Goal: Task Accomplishment & Management: Use online tool/utility

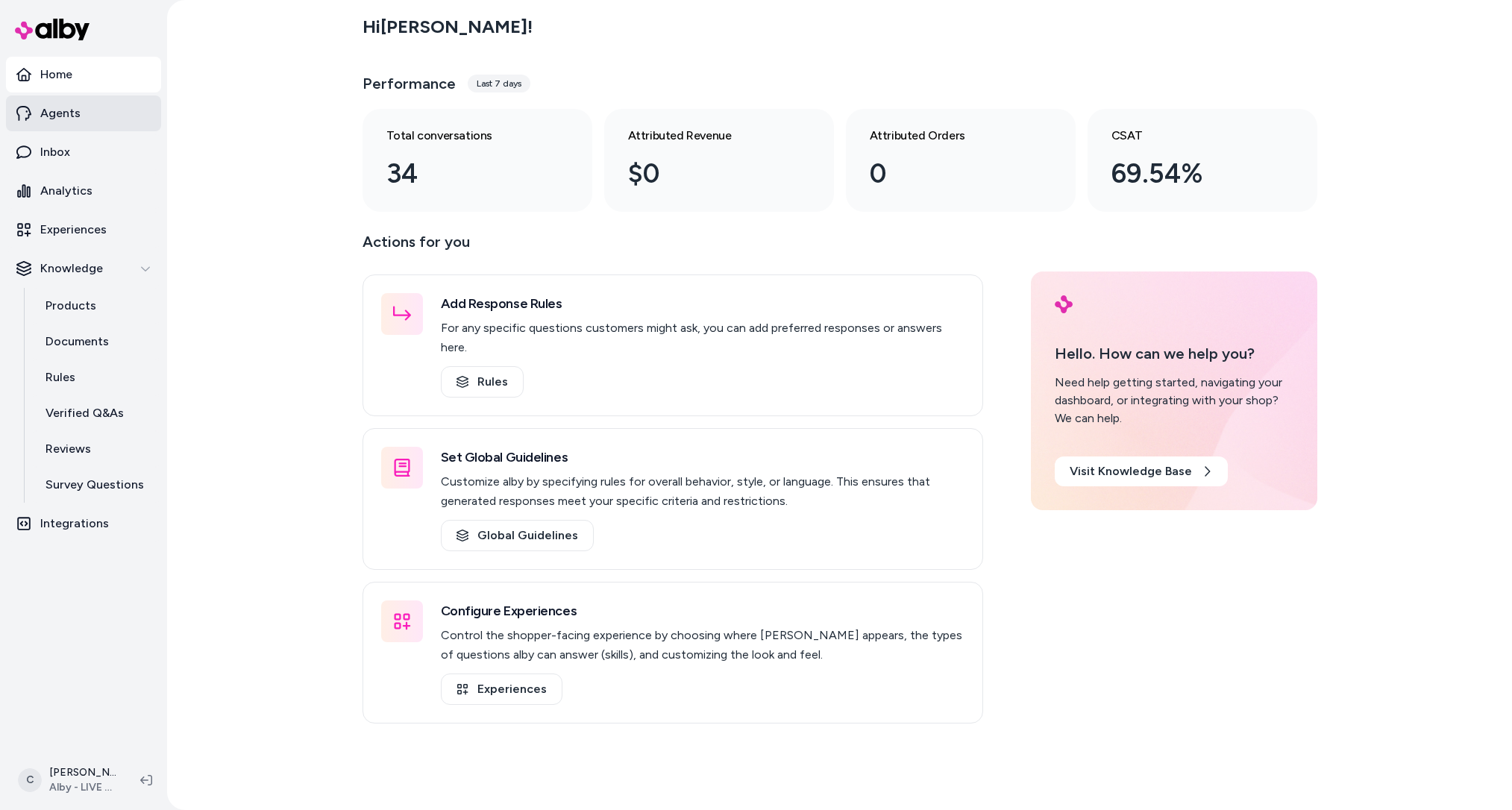
click at [77, 123] on link "Agents" at bounding box center [83, 114] width 155 height 36
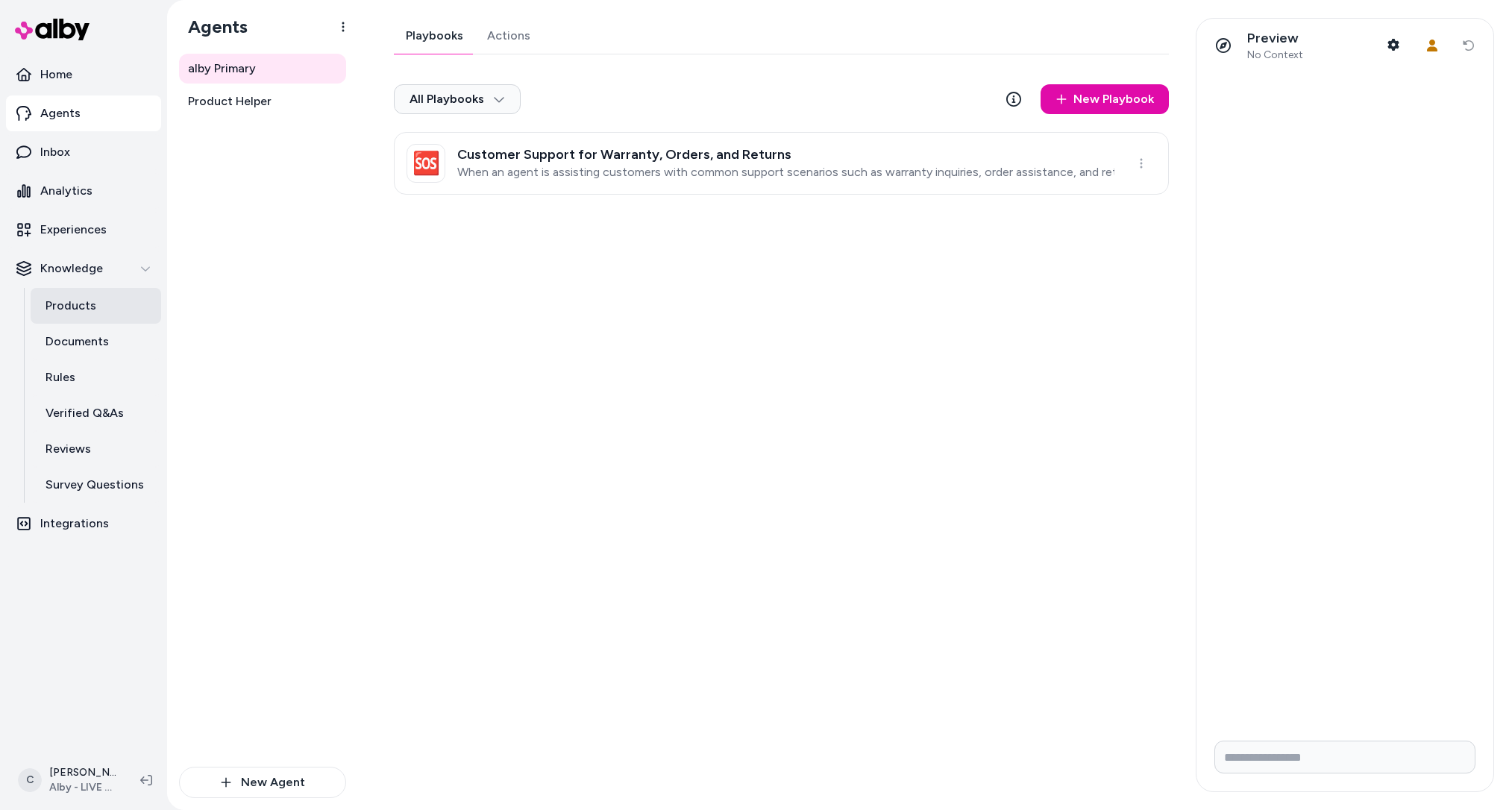
click at [93, 304] on p "Products" at bounding box center [70, 306] width 50 height 18
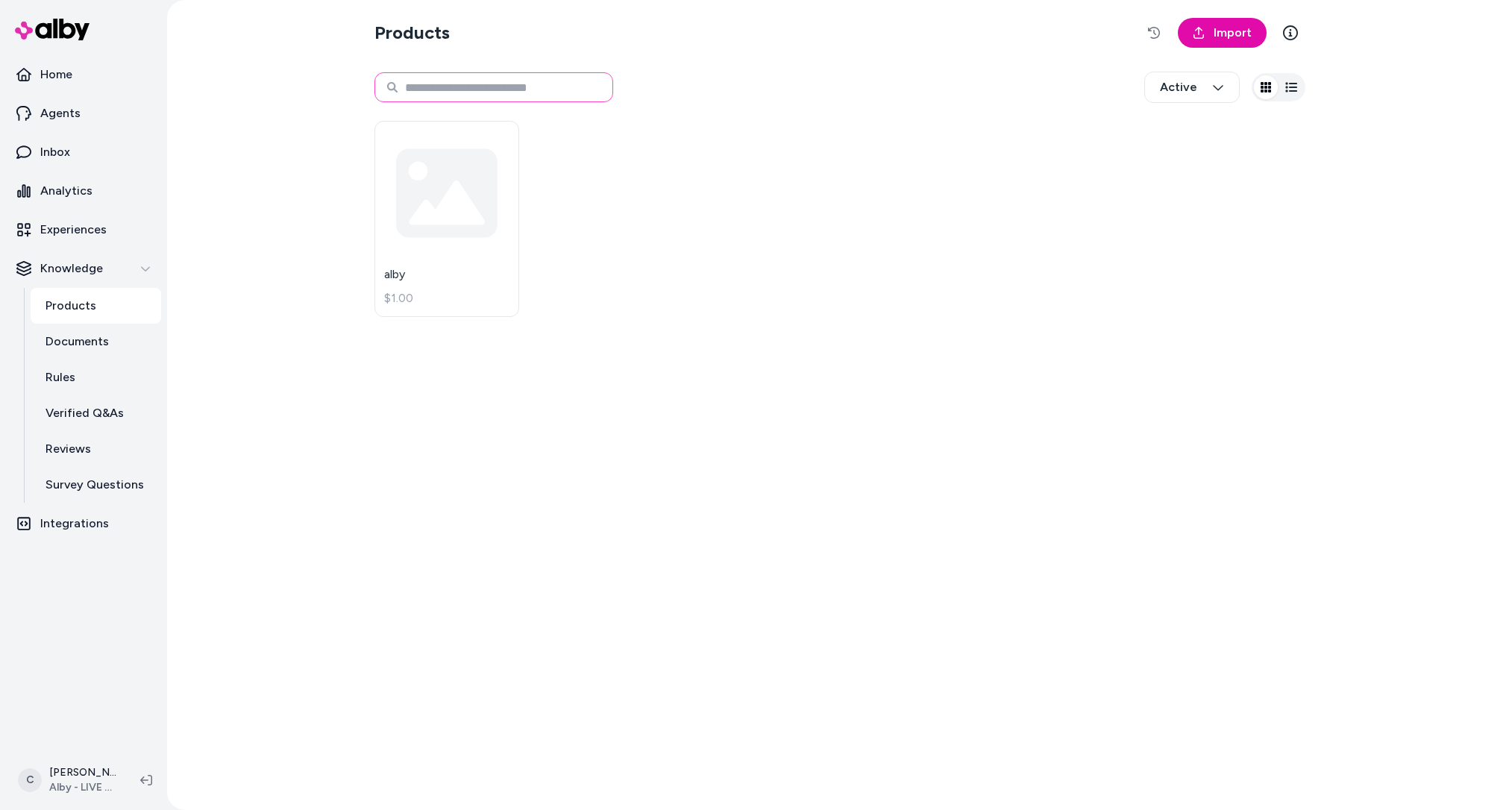
click at [448, 86] on input at bounding box center [493, 87] width 238 height 30
click at [69, 780] on html "Home Agents Inbox Analytics Experiences Knowledge Products Documents Rules Veri…" at bounding box center [756, 405] width 1512 height 810
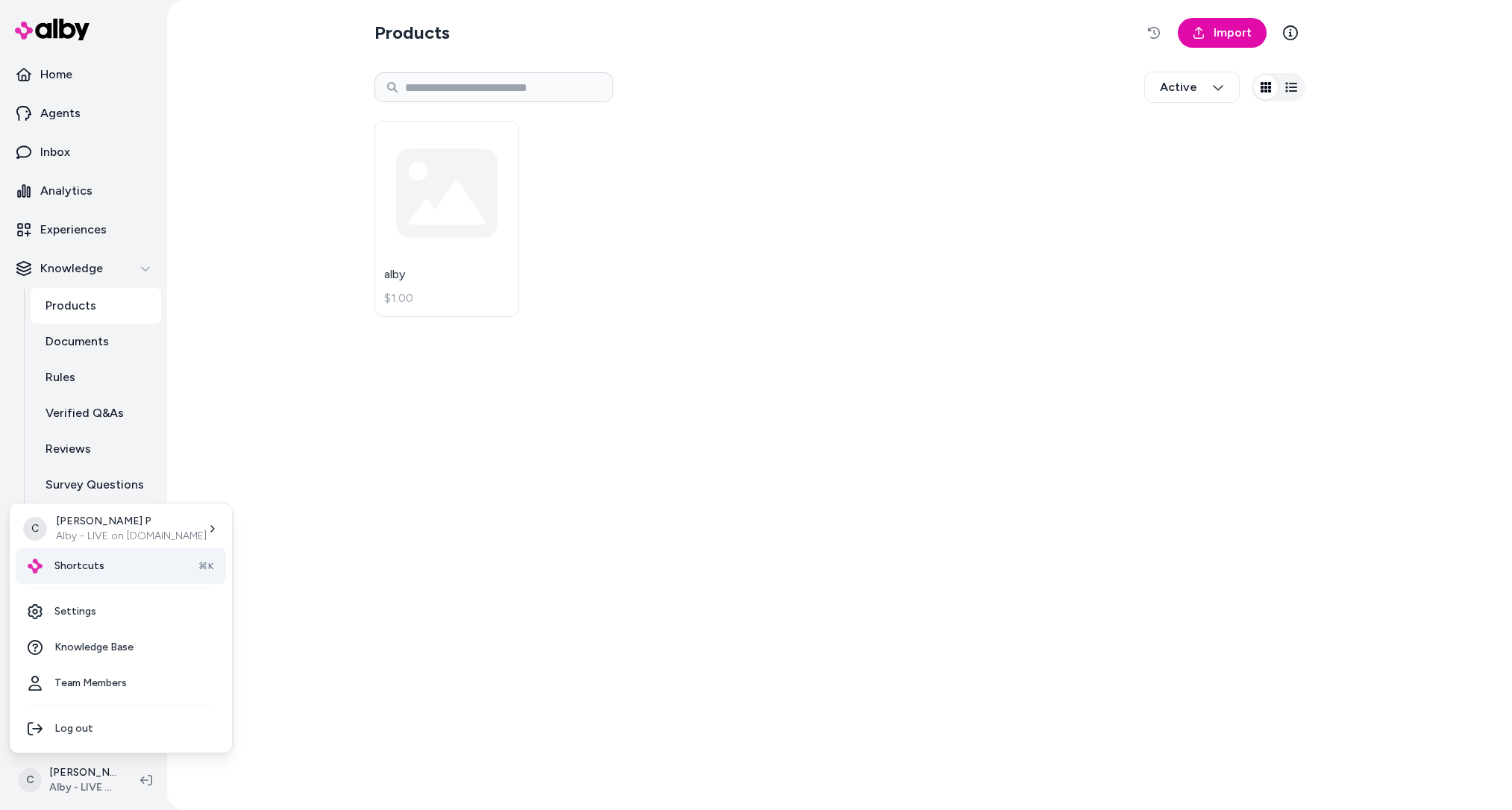
click at [108, 561] on div "Shortcuts ⌘K" at bounding box center [121, 566] width 211 height 36
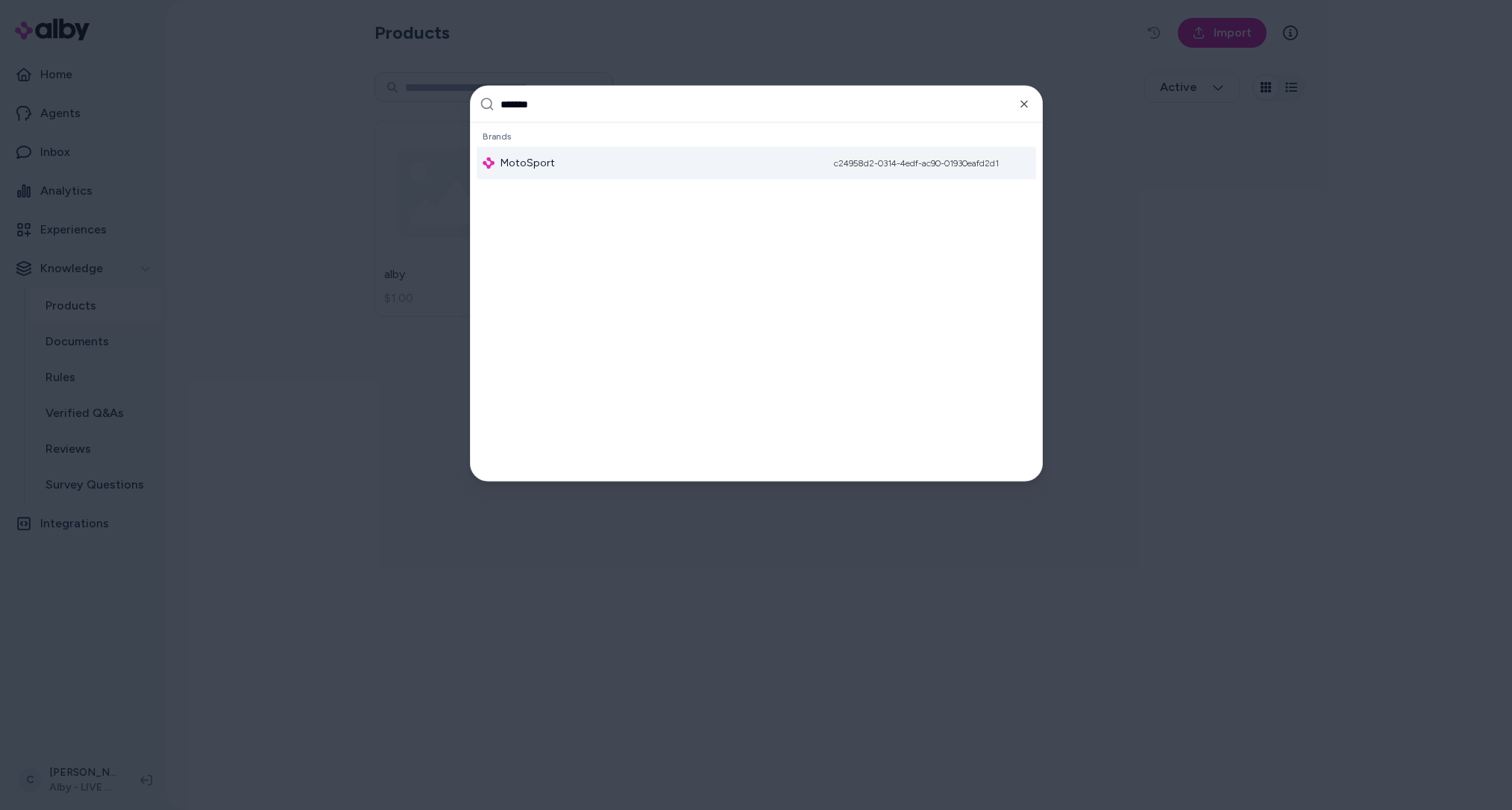
type input "********"
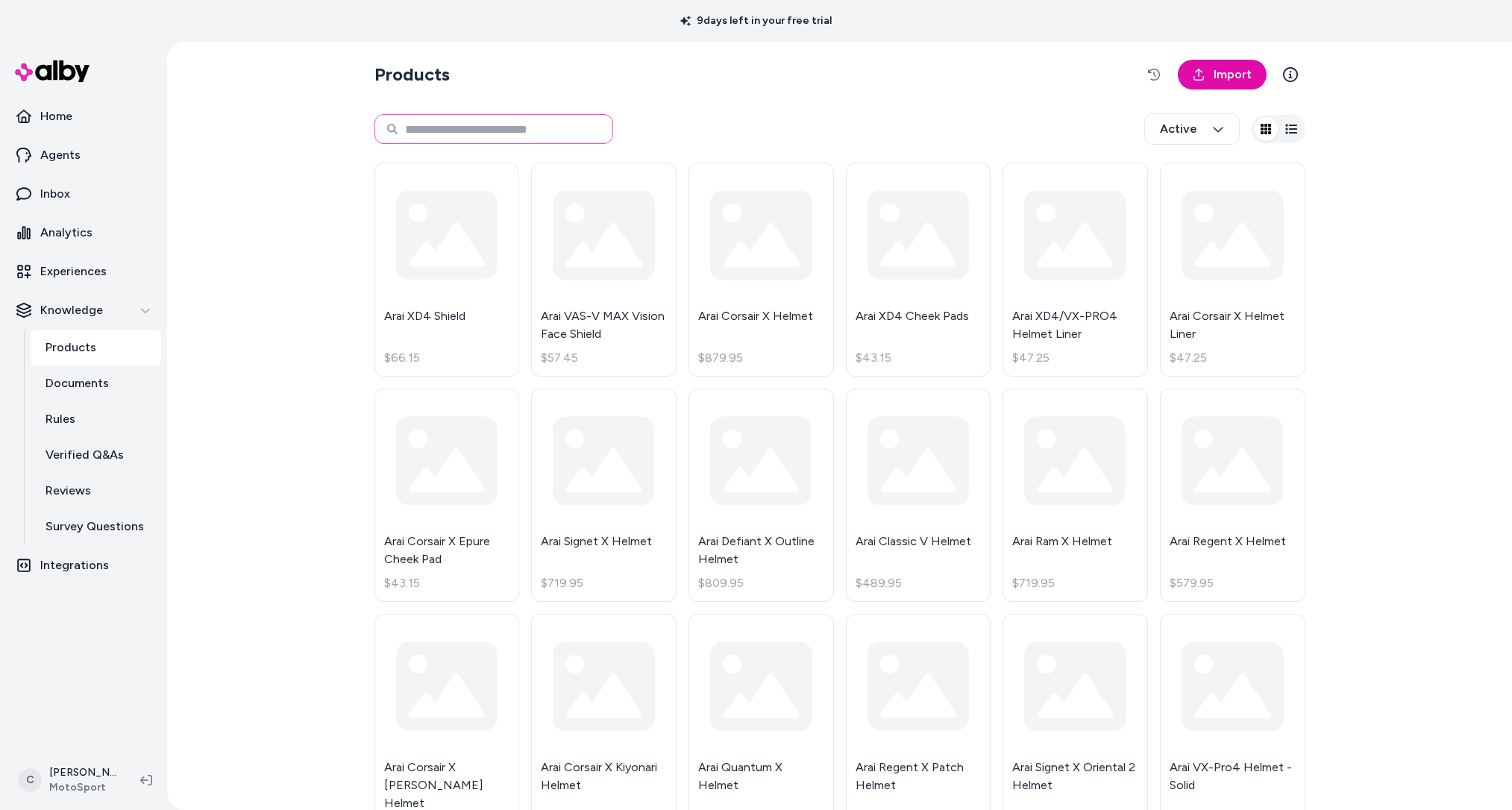
click at [496, 123] on input at bounding box center [493, 129] width 238 height 30
paste input "******"
type input "******"
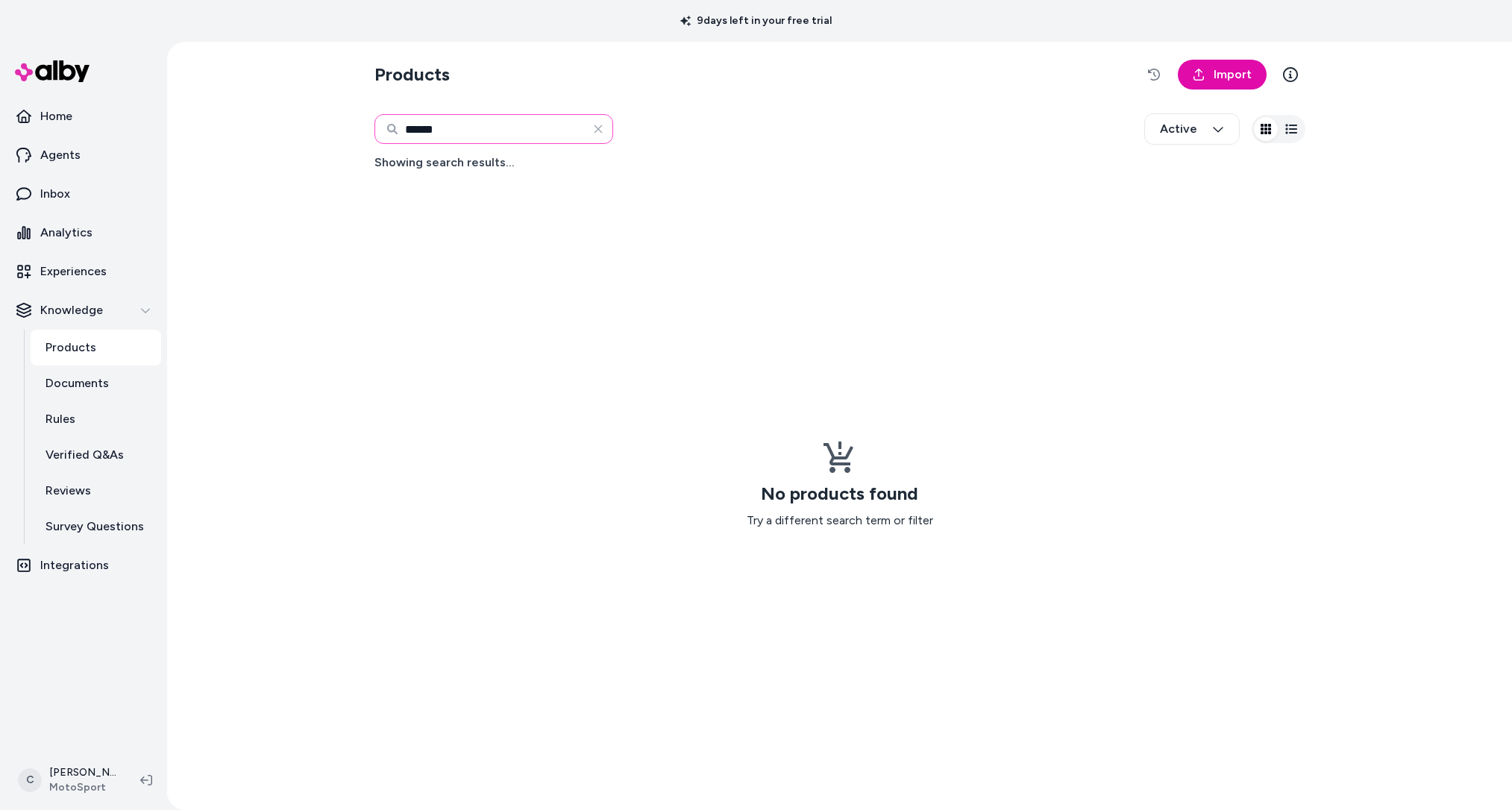
drag, startPoint x: 480, startPoint y: 126, endPoint x: 384, endPoint y: 135, distance: 96.4
click at [383, 135] on input "******" at bounding box center [493, 129] width 238 height 30
click at [498, 128] on input "******" at bounding box center [493, 129] width 238 height 30
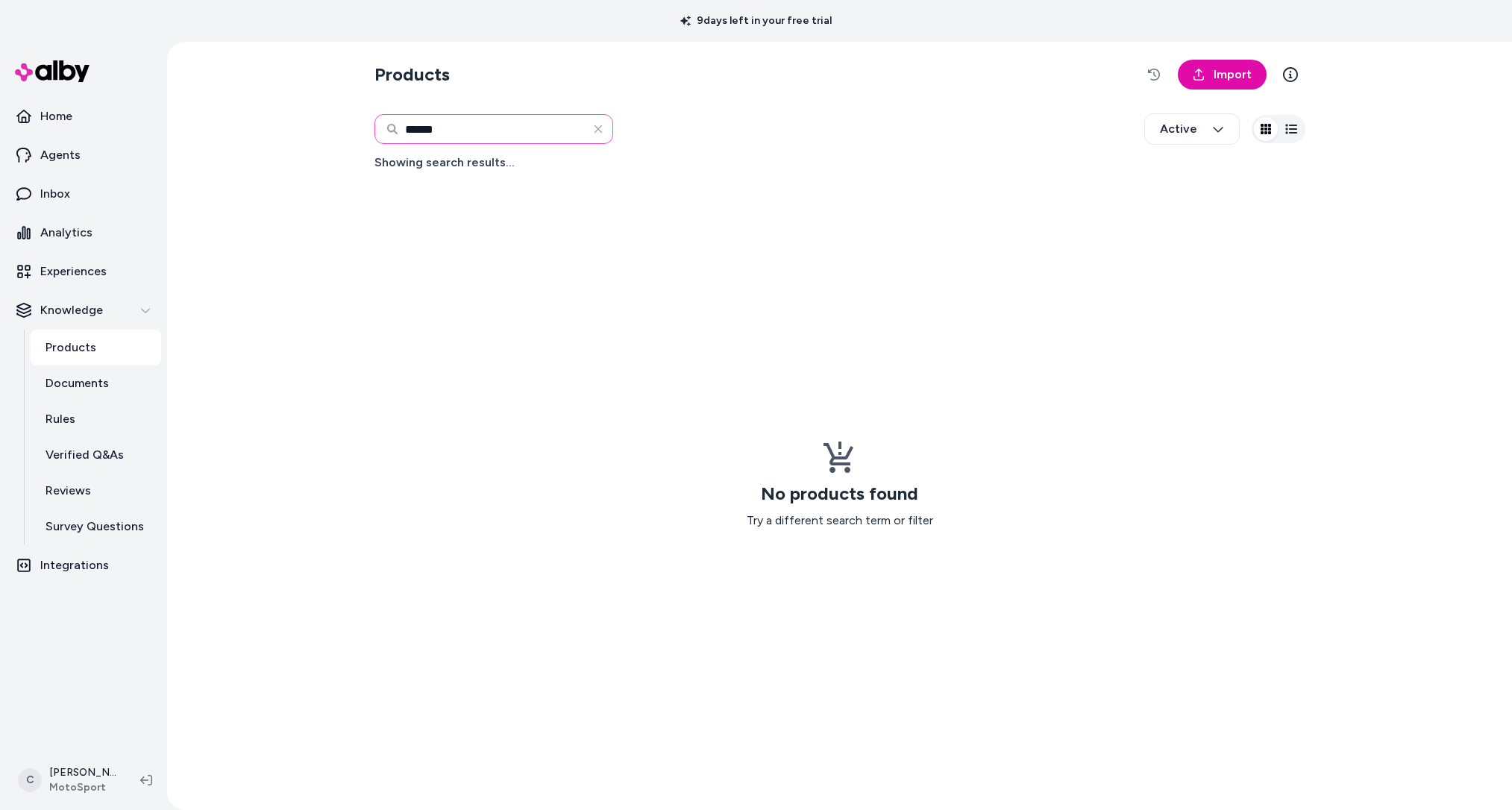
paste input "*"
type input "*******"
click at [485, 125] on input "*******" at bounding box center [493, 129] width 238 height 30
paste input
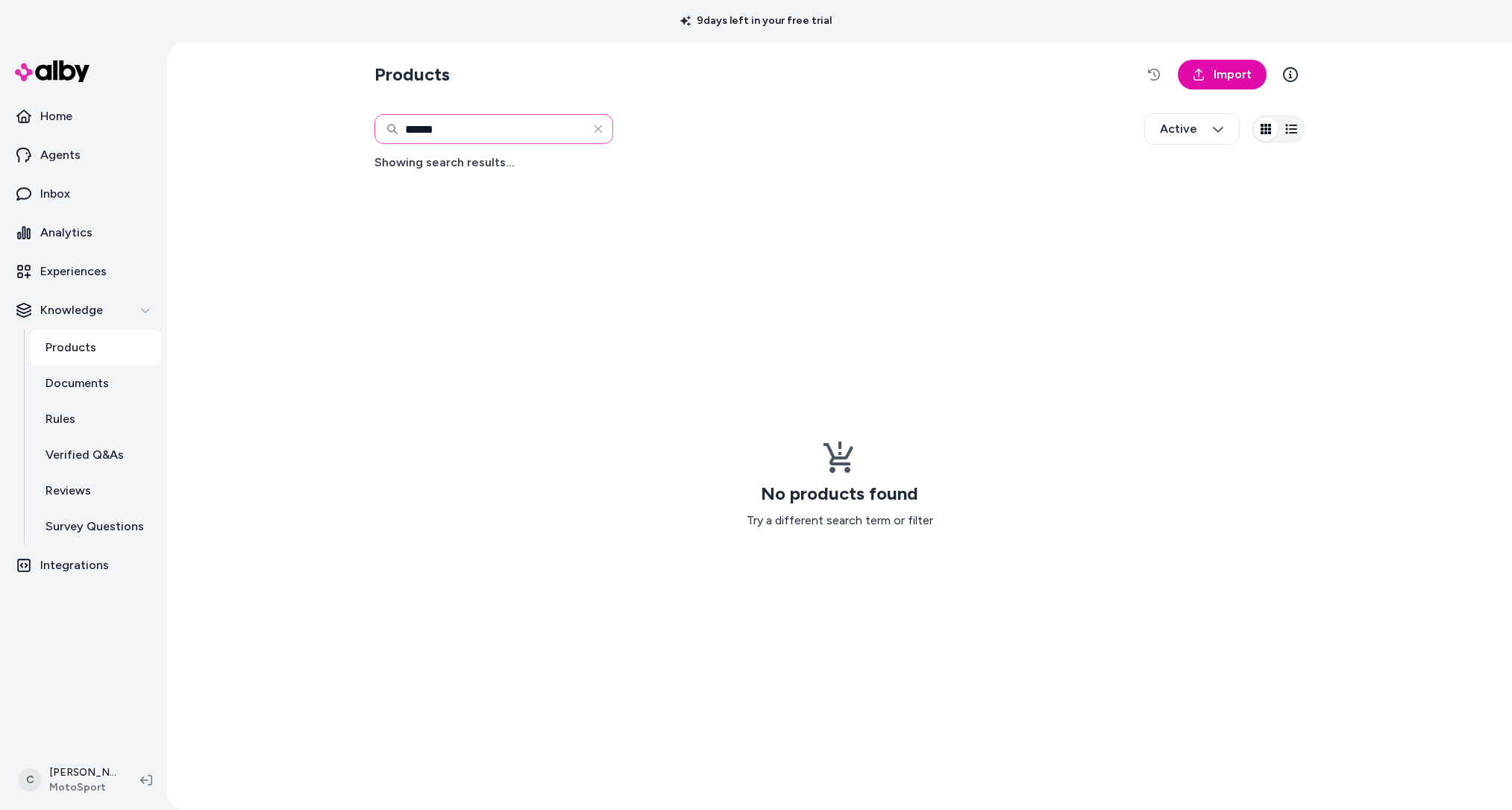
type input "******"
click at [411, 257] on div "No products found Try a different search term or filter" at bounding box center [840, 486] width 931 height 627
click at [458, 110] on div "****** Active" at bounding box center [840, 130] width 931 height 49
click at [457, 126] on input "******" at bounding box center [493, 129] width 238 height 30
click at [458, 126] on input "******" at bounding box center [493, 129] width 238 height 30
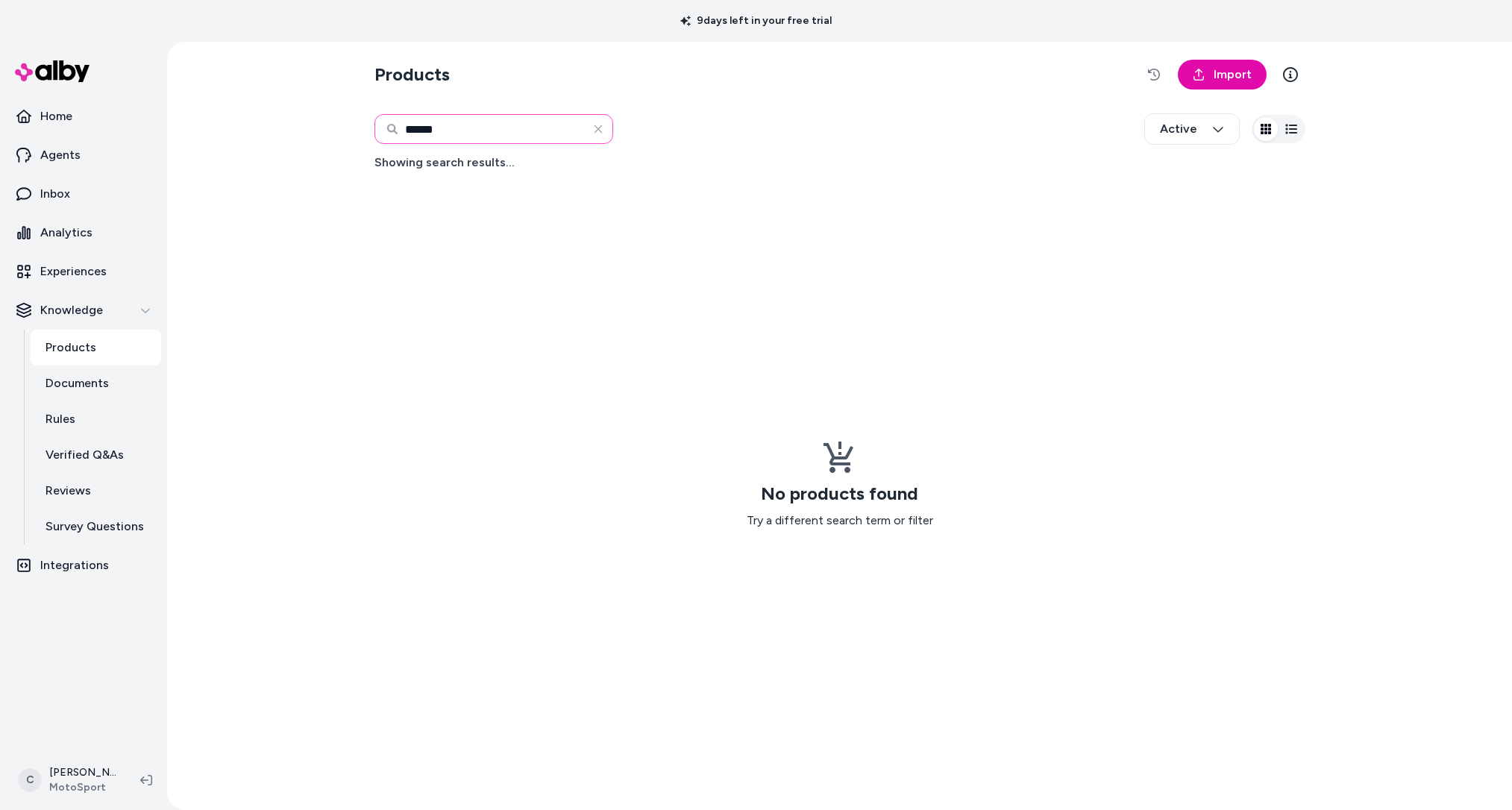
paste input "**********"
type input "**********"
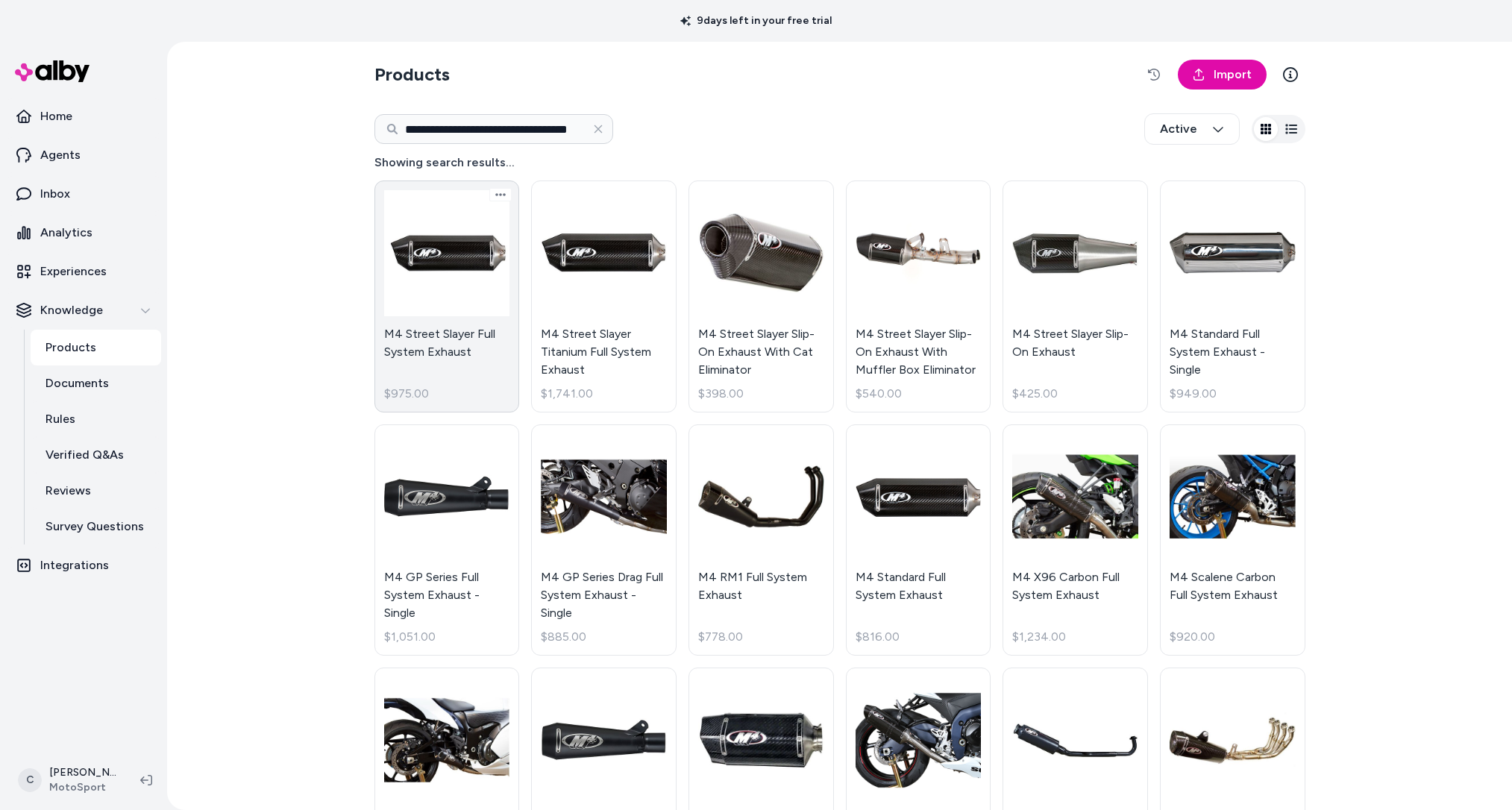
click at [438, 342] on link "M4 Street Slayer Full System Exhaust $975.00" at bounding box center [447, 297] width 145 height 232
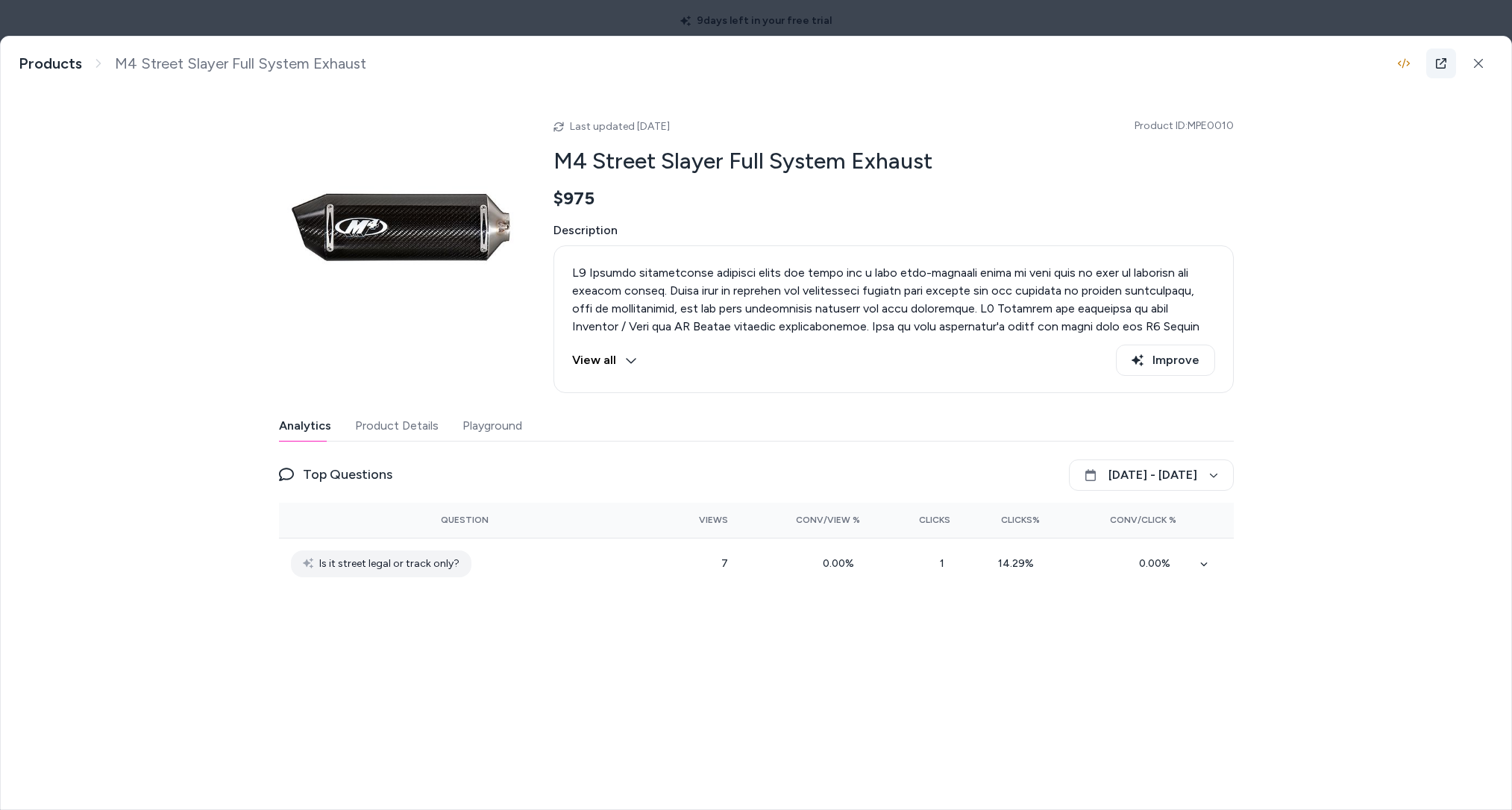
click at [1443, 66] on icon at bounding box center [1441, 63] width 12 height 12
click at [404, 411] on button "Product Details" at bounding box center [397, 426] width 83 height 30
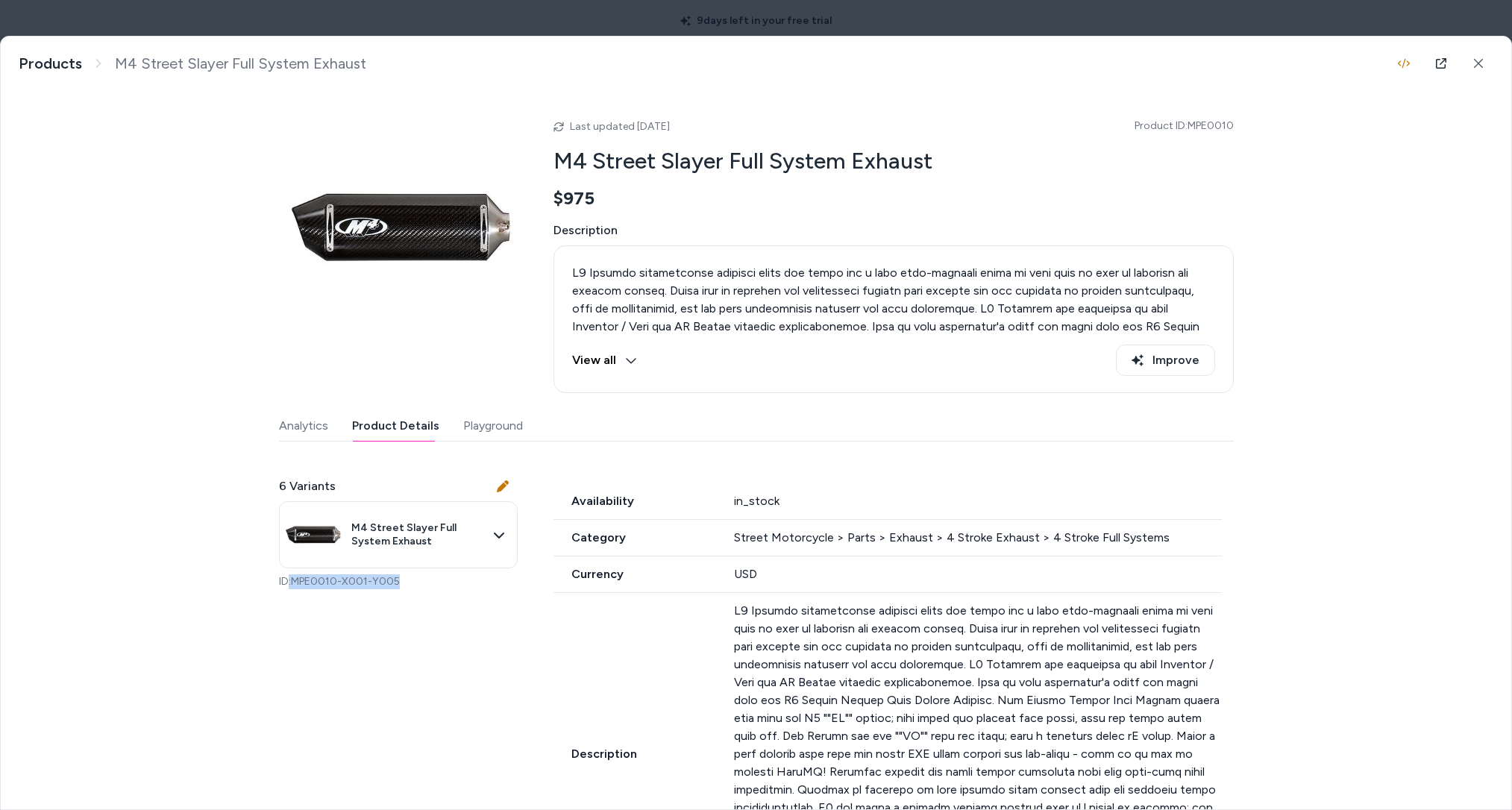
drag, startPoint x: 417, startPoint y: 579, endPoint x: 286, endPoint y: 582, distance: 131.0
click at [286, 582] on p "ID: MPE0010-X001-Y005" at bounding box center [398, 582] width 238 height 15
click at [299, 586] on p "ID: MPE0010-X001-Y005" at bounding box center [398, 582] width 238 height 15
drag, startPoint x: 296, startPoint y: 579, endPoint x: 462, endPoint y: 596, distance: 166.9
click at [462, 596] on div "6 Variants M4 Street Slayer Full System Exhaust ID: MPE0010-X001-Y005" at bounding box center [398, 533] width 238 height 147
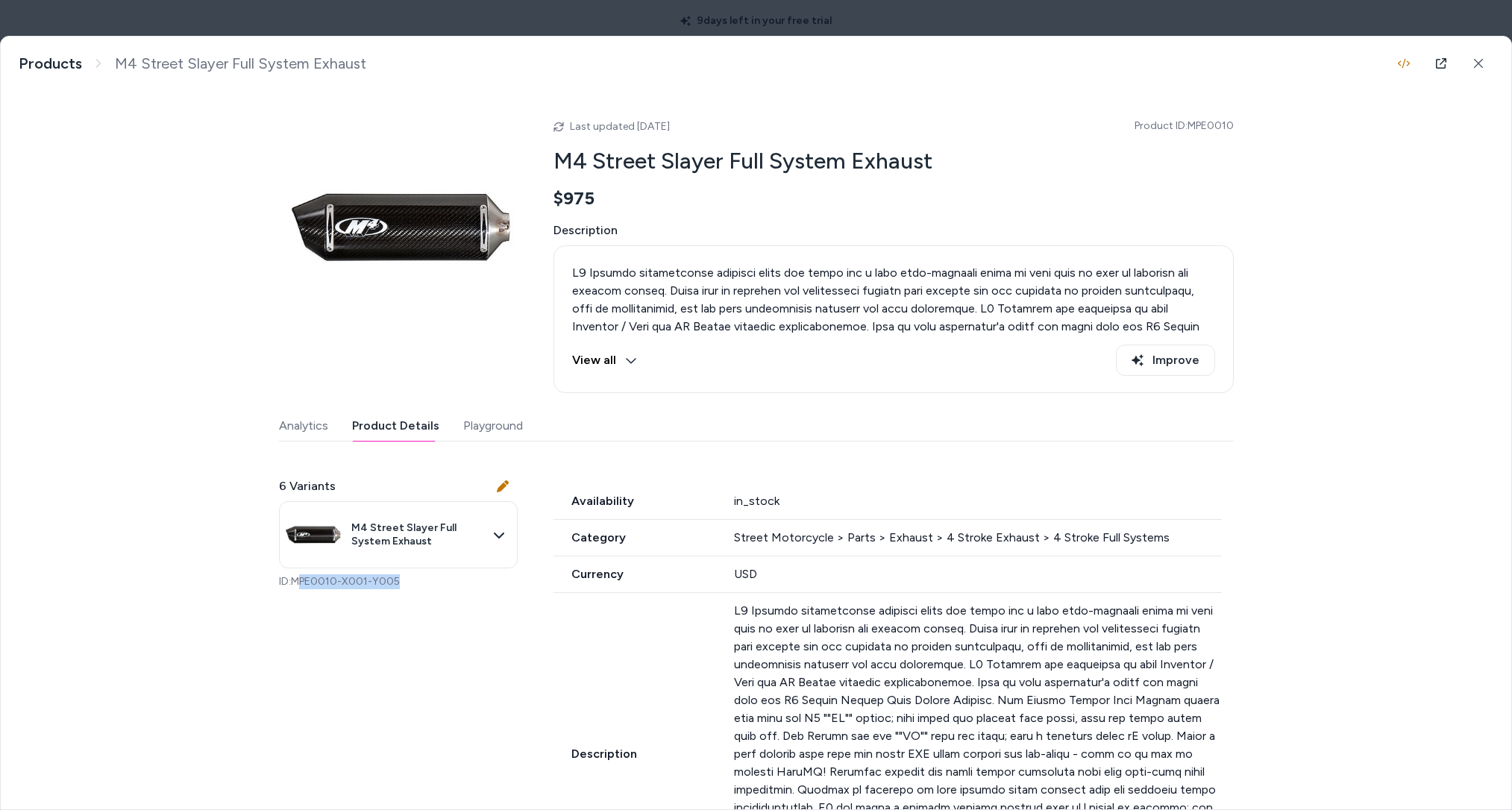
click at [462, 596] on div "6 Variants M4 Street Slayer Full System Exhaust ID: MPE0010-X001-Y005" at bounding box center [398, 533] width 238 height 147
drag, startPoint x: 424, startPoint y: 585, endPoint x: 296, endPoint y: 580, distance: 128.1
click at [296, 581] on p "ID: MPE0010-X001-Y005" at bounding box center [398, 582] width 238 height 15
drag, startPoint x: 290, startPoint y: 582, endPoint x: 400, endPoint y: 597, distance: 111.0
click at [400, 597] on div "6 Variants M4 Street Slayer Full System Exhaust ID: MPE0010-X001-Y005" at bounding box center [398, 533] width 238 height 147
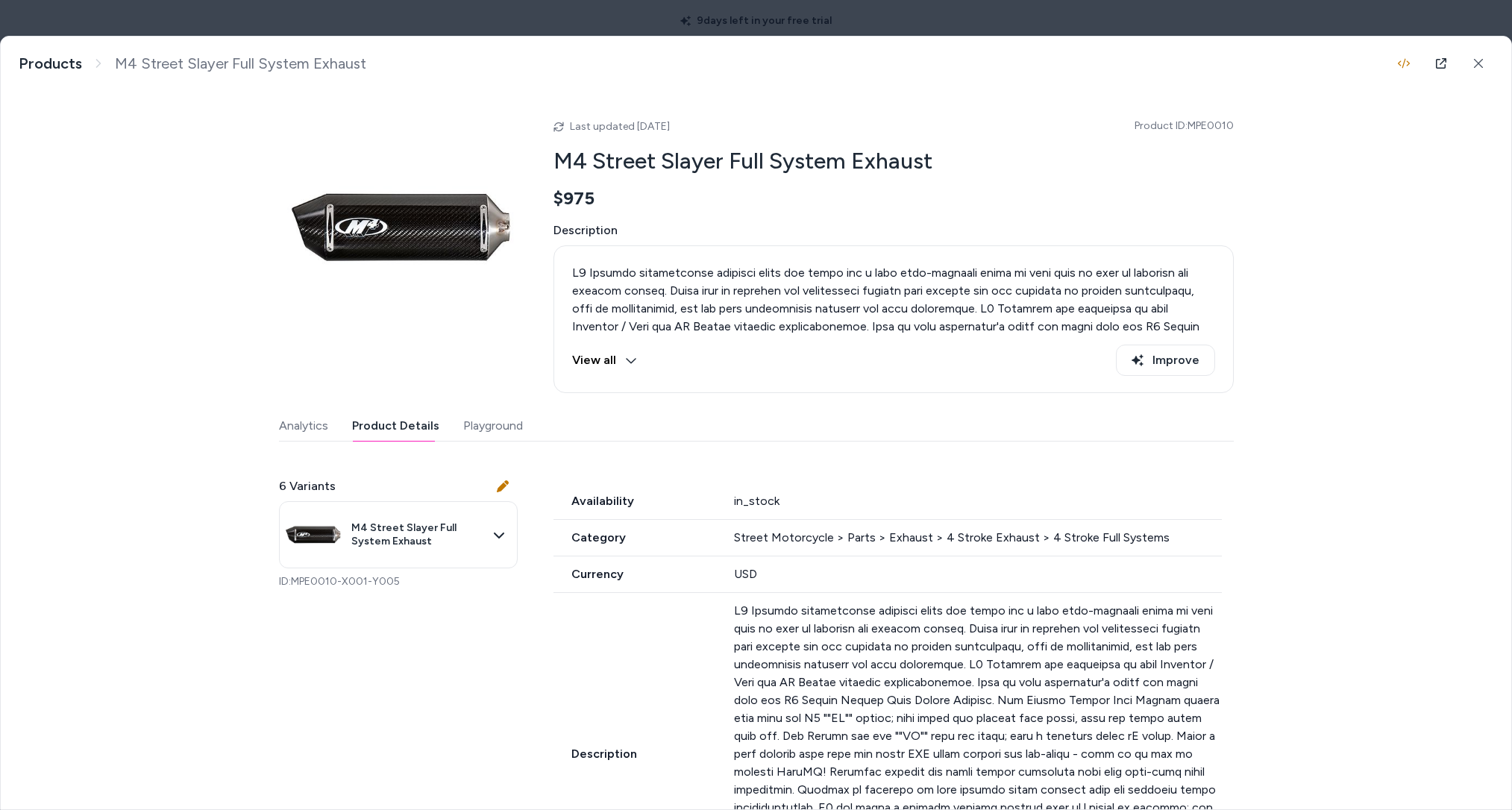
click at [1216, 117] on div "Last updated Sep 13, 2025 Product ID: MPE0010" at bounding box center [894, 126] width 680 height 18
click at [1216, 123] on span "Product ID: MPE0010" at bounding box center [1184, 126] width 99 height 15
copy span "MPE0010"
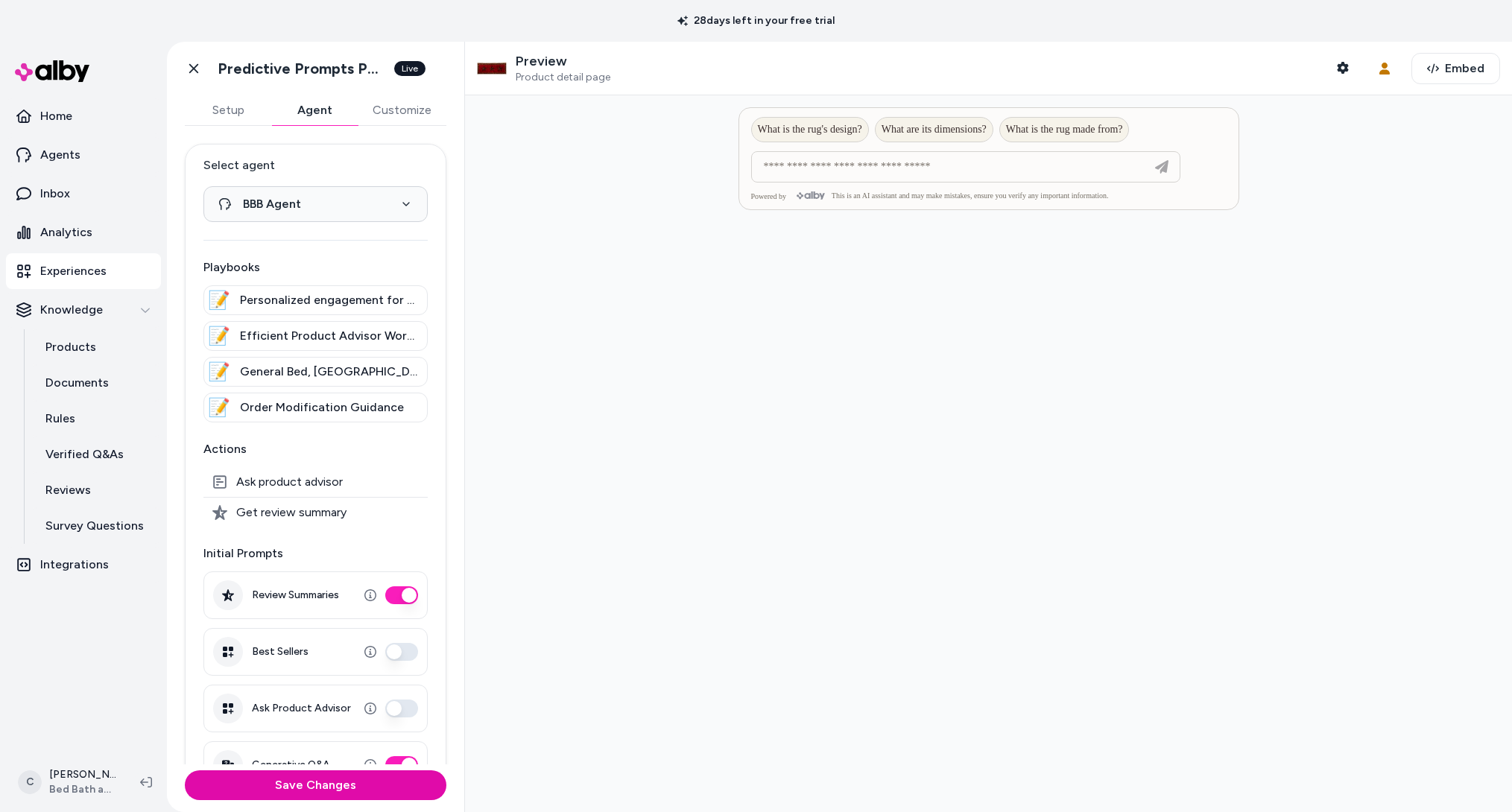
scroll to position [41, 0]
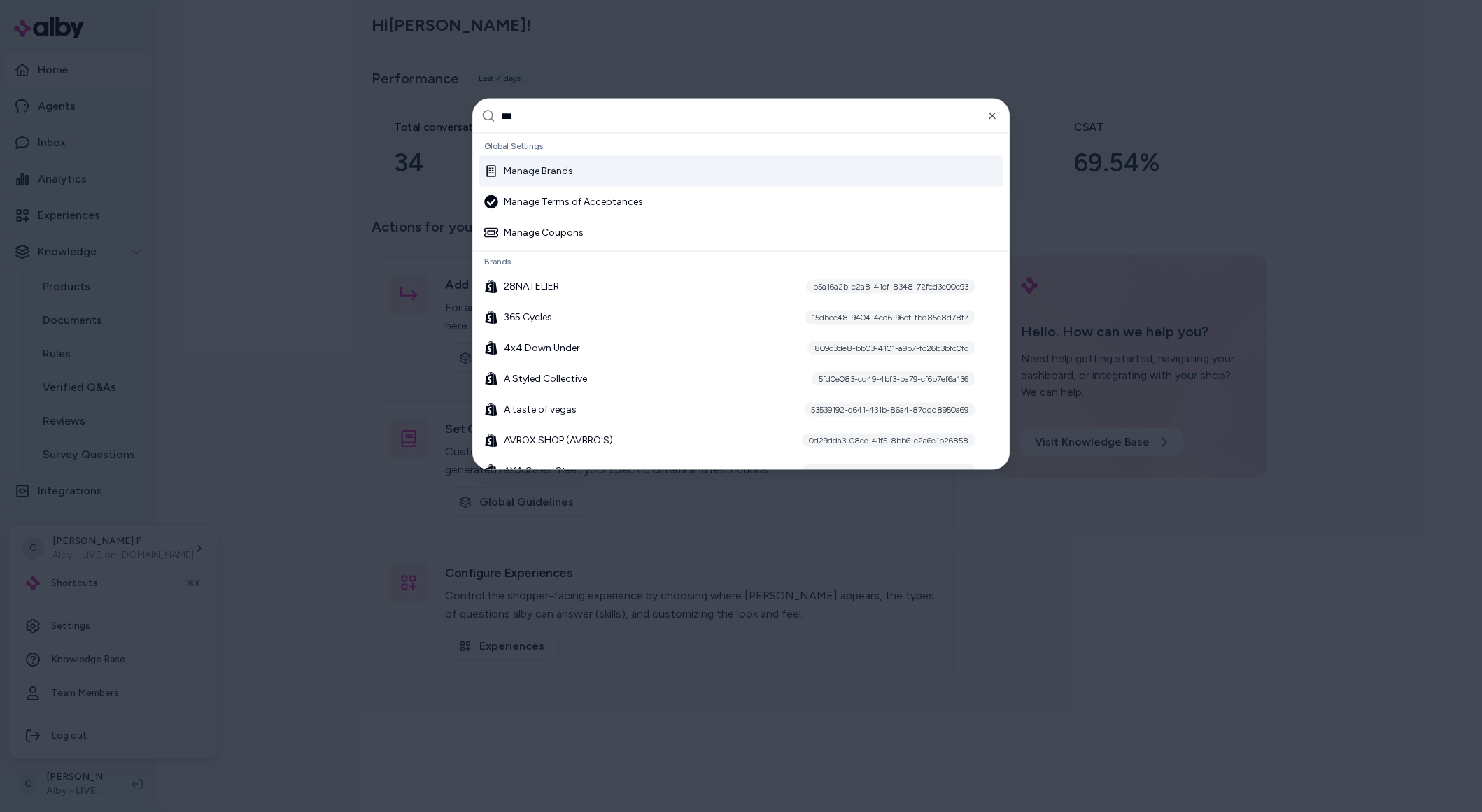
type input "***"
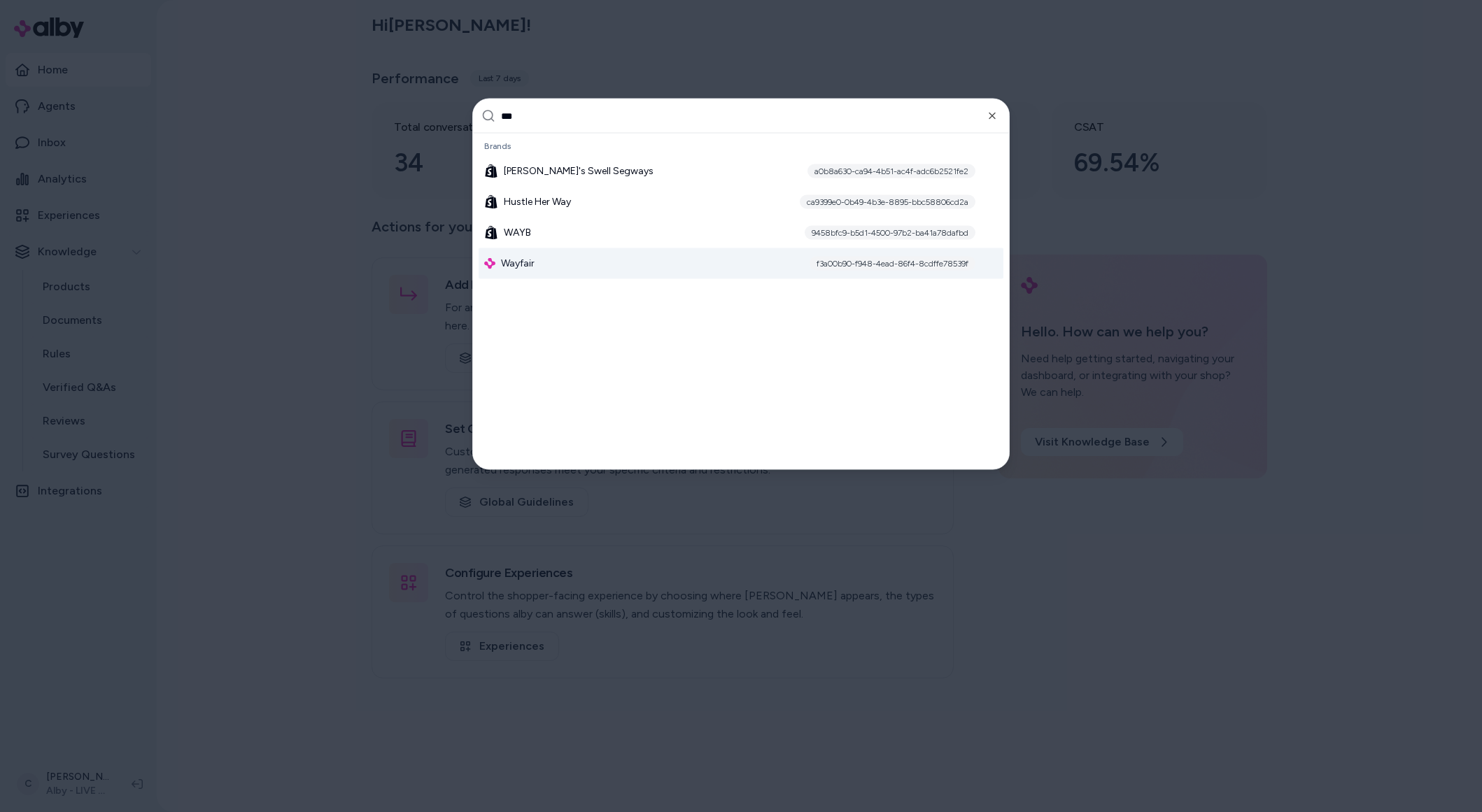
click at [526, 272] on div "Wayfair f3a00b90-f948-4ead-86f4-8cdffe78539f" at bounding box center [741, 263] width 525 height 31
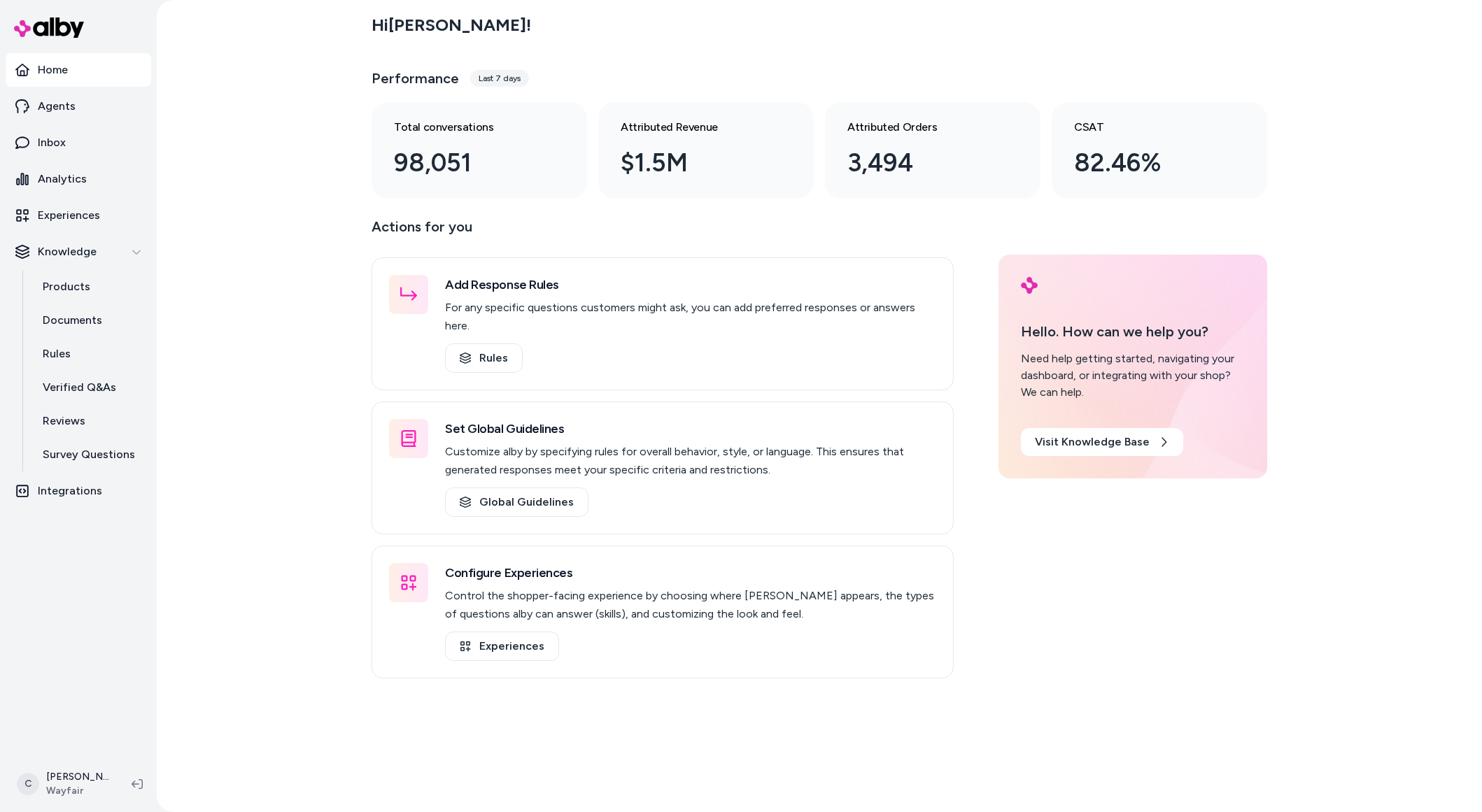
click at [79, 302] on link "Products" at bounding box center [90, 286] width 122 height 33
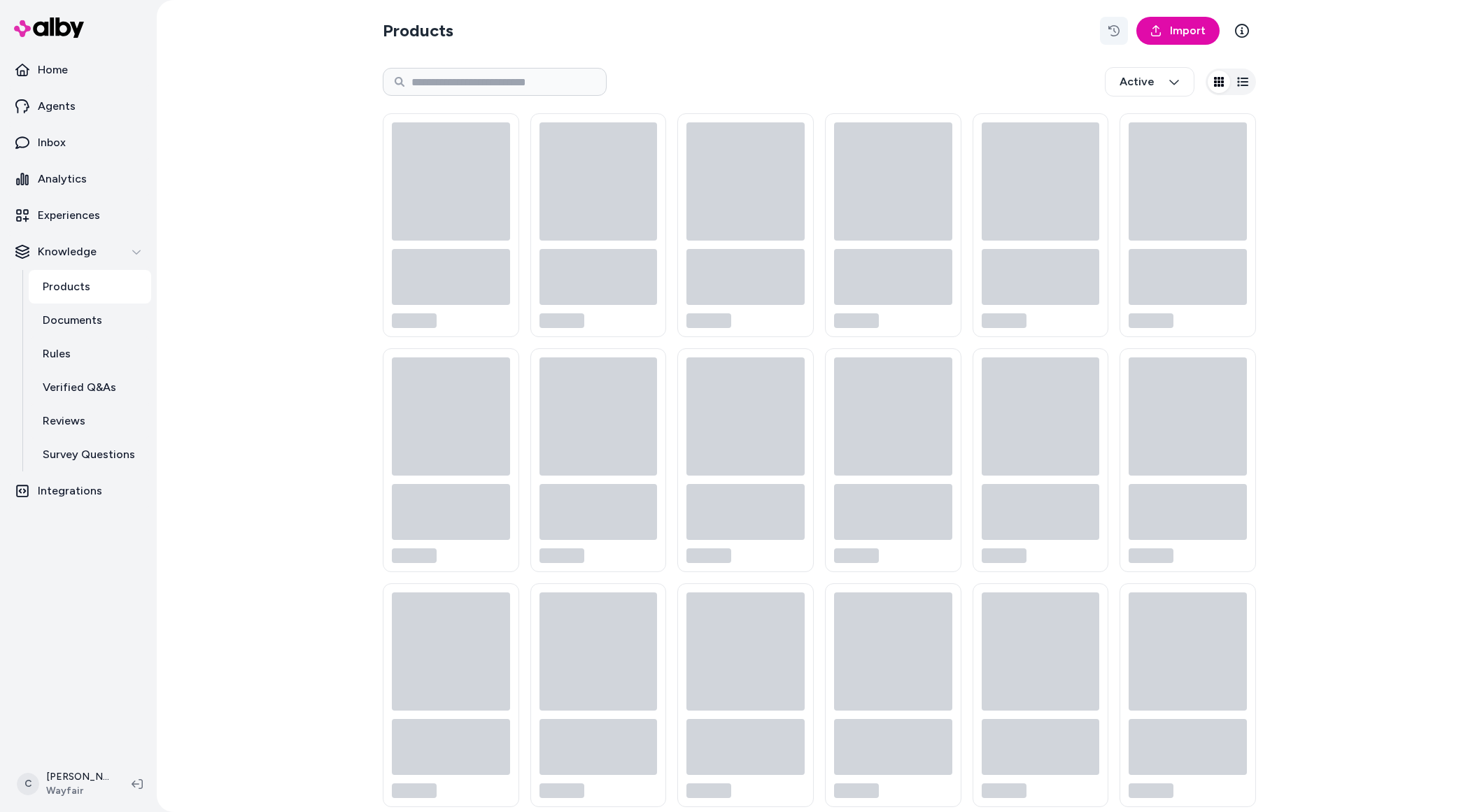
click at [1108, 30] on icon "button" at bounding box center [1114, 31] width 11 height 11
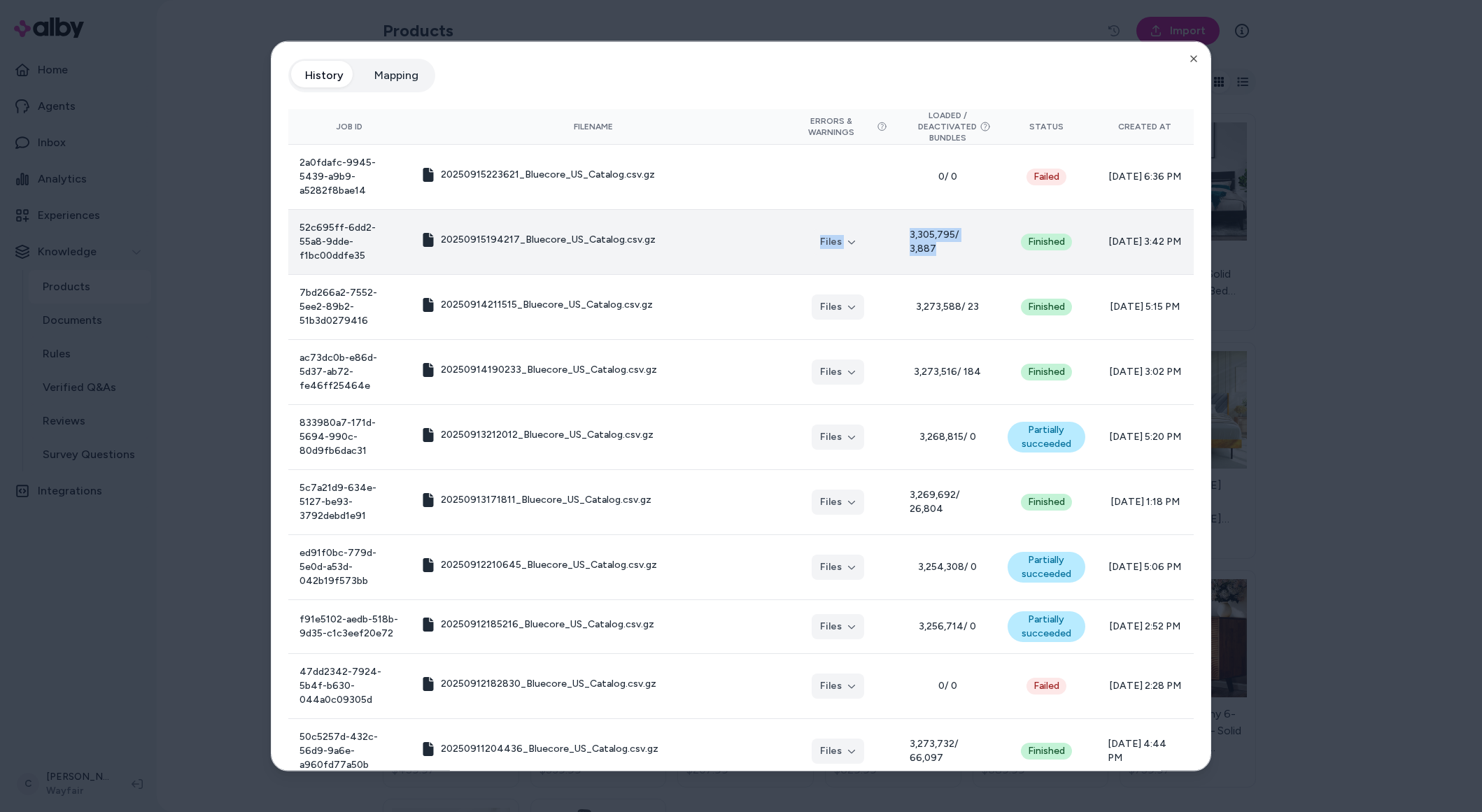
drag, startPoint x: 934, startPoint y: 232, endPoint x: 858, endPoint y: 200, distance: 82.5
click at [858, 209] on tr "52c695ff-6dd2-55a8-9dde-f1bc00ddfe35 20250915194217_Bluecore_US_Catalog.csv.gz …" at bounding box center [741, 242] width 905 height 65
click at [913, 227] on span "3,305,795 / 3,887" at bounding box center [947, 241] width 75 height 28
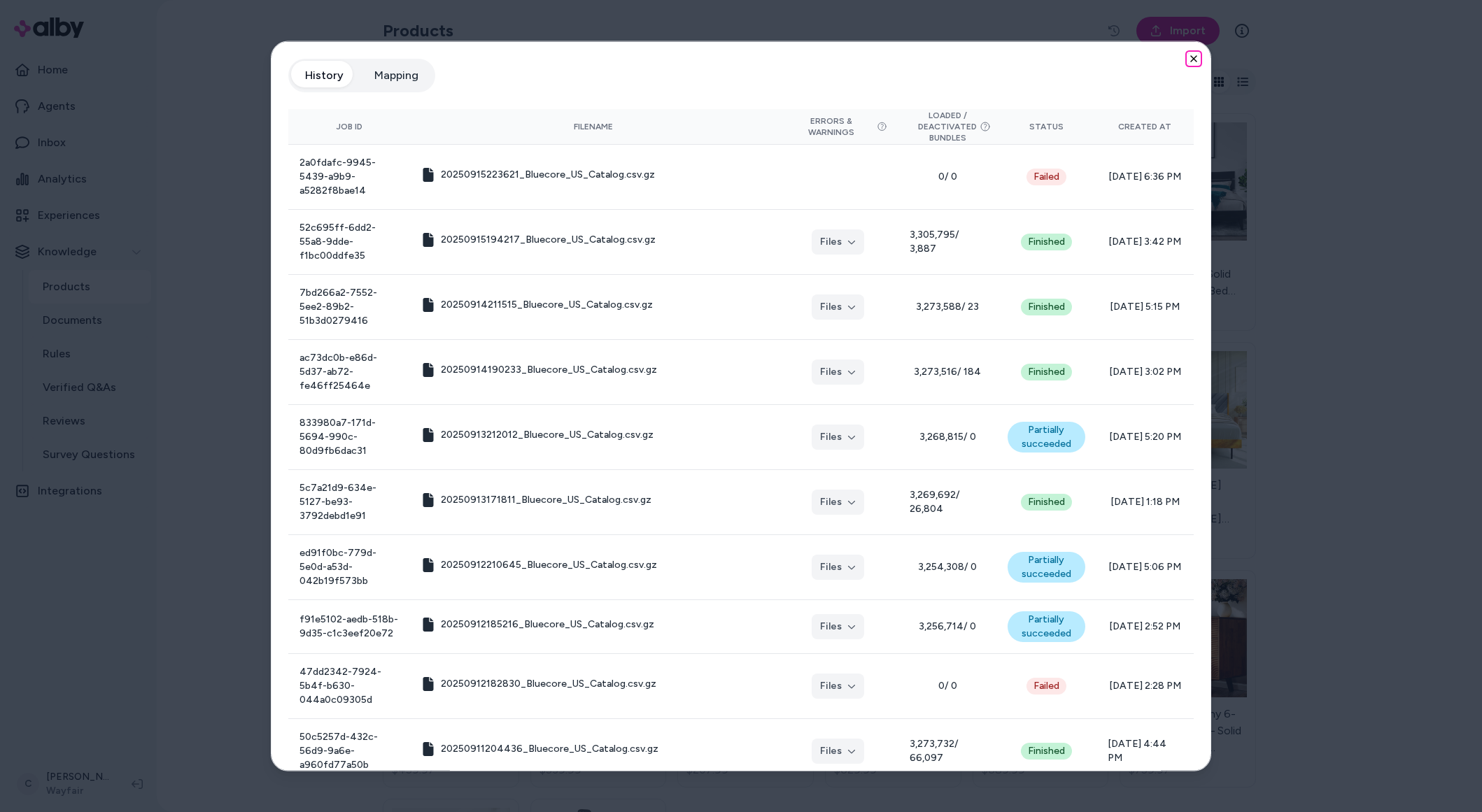
click at [1191, 60] on icon "button" at bounding box center [1194, 58] width 6 height 6
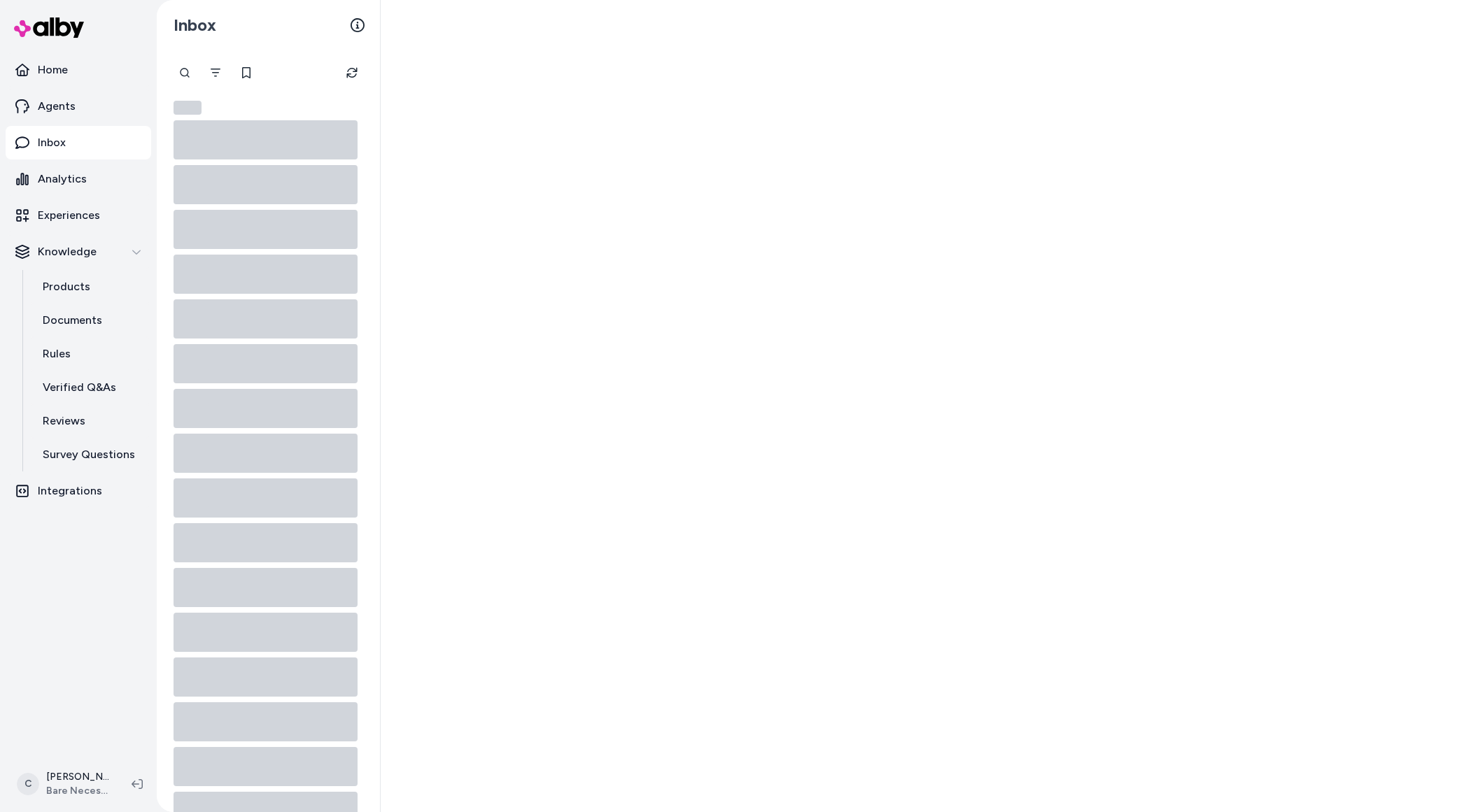
click at [827, 279] on div at bounding box center [930, 406] width 1101 height 812
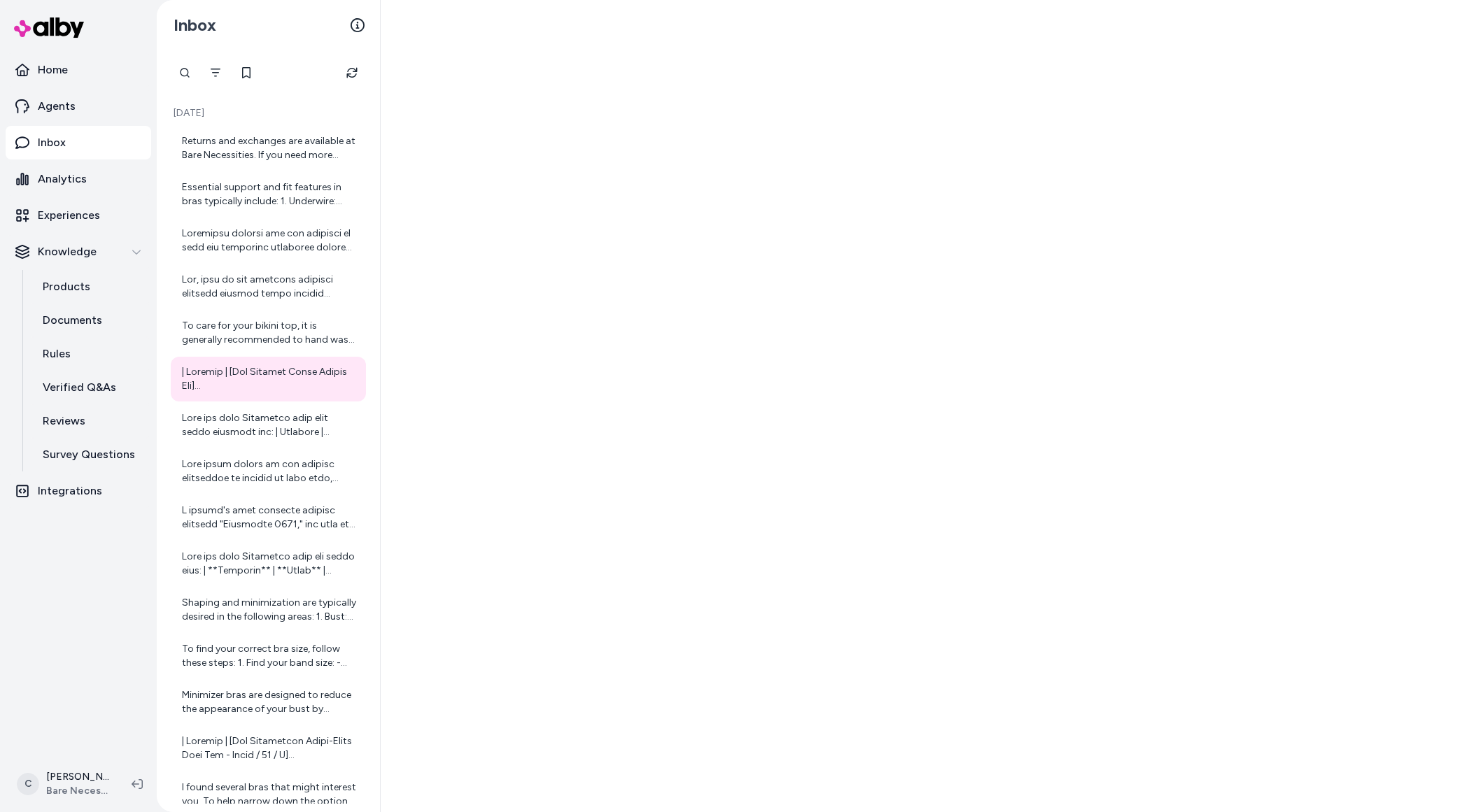
click at [85, 632] on nav "Home Agents Inbox Analytics Experiences Knowledge Products Documents Rules Veri…" at bounding box center [78, 402] width 146 height 700
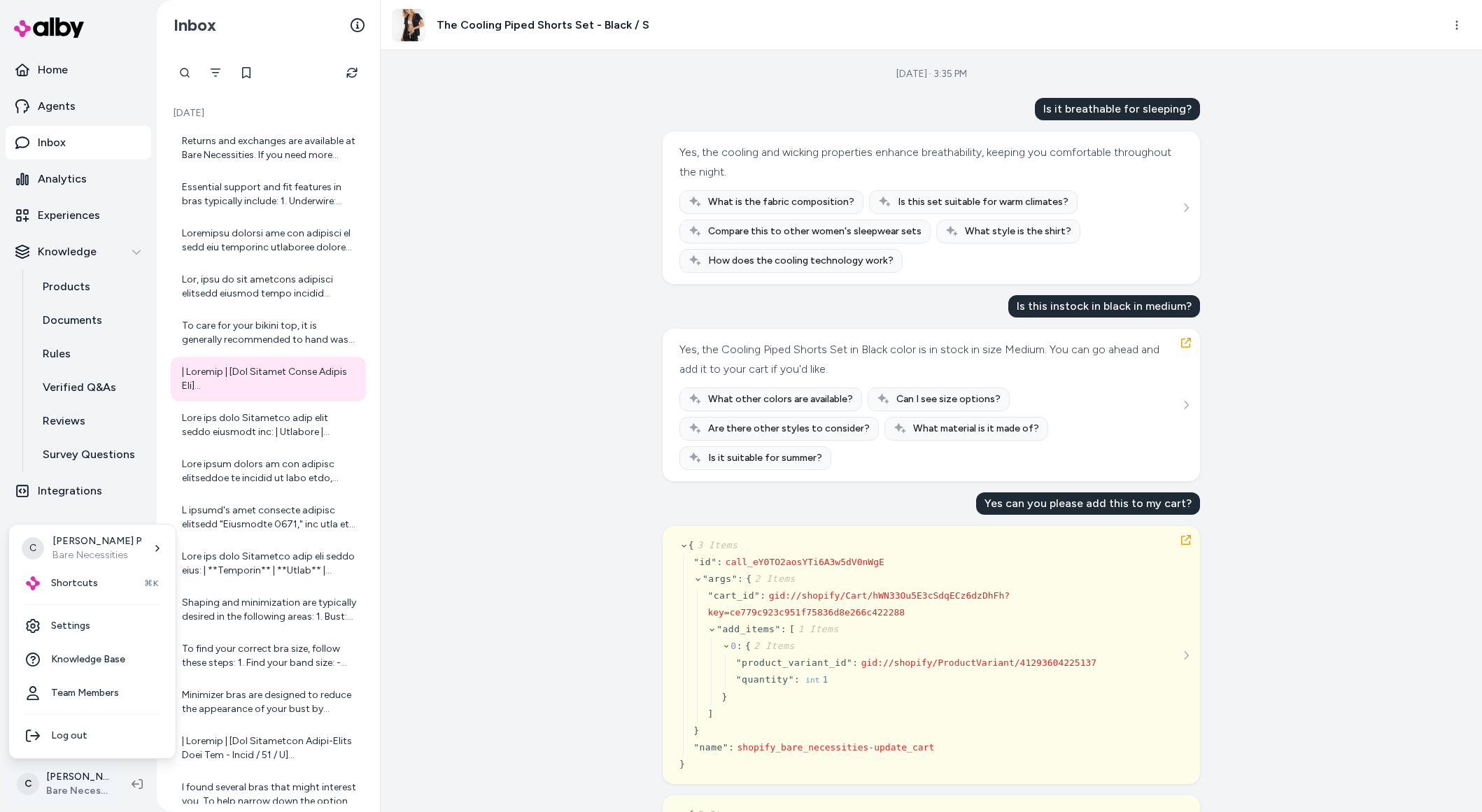
click at [76, 770] on html "Home Agents Inbox Analytics Experiences Knowledge Products Documents Rules Veri…" at bounding box center [741, 406] width 1482 height 812
click at [87, 585] on span "Shortcuts" at bounding box center [74, 583] width 47 height 14
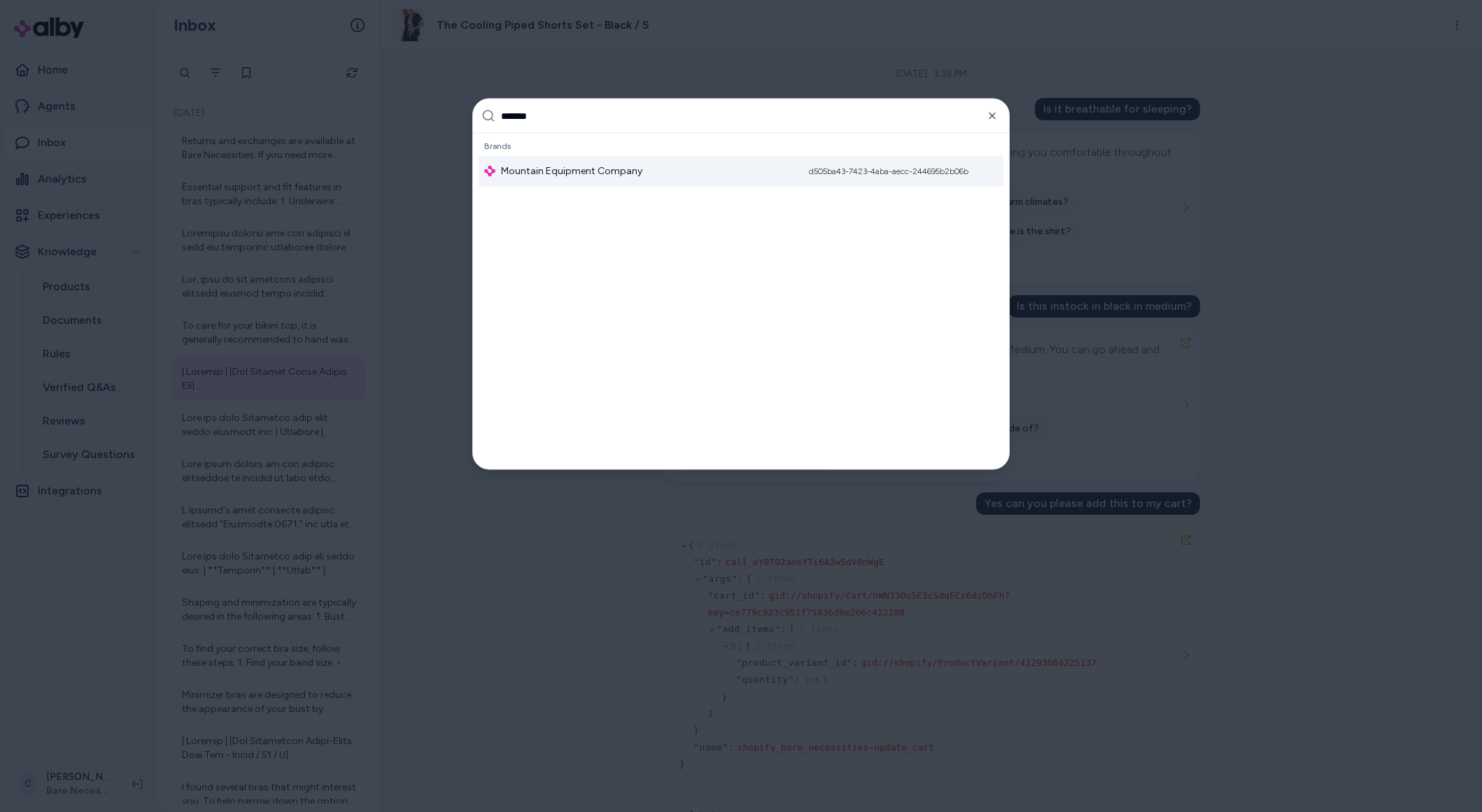
type input "********"
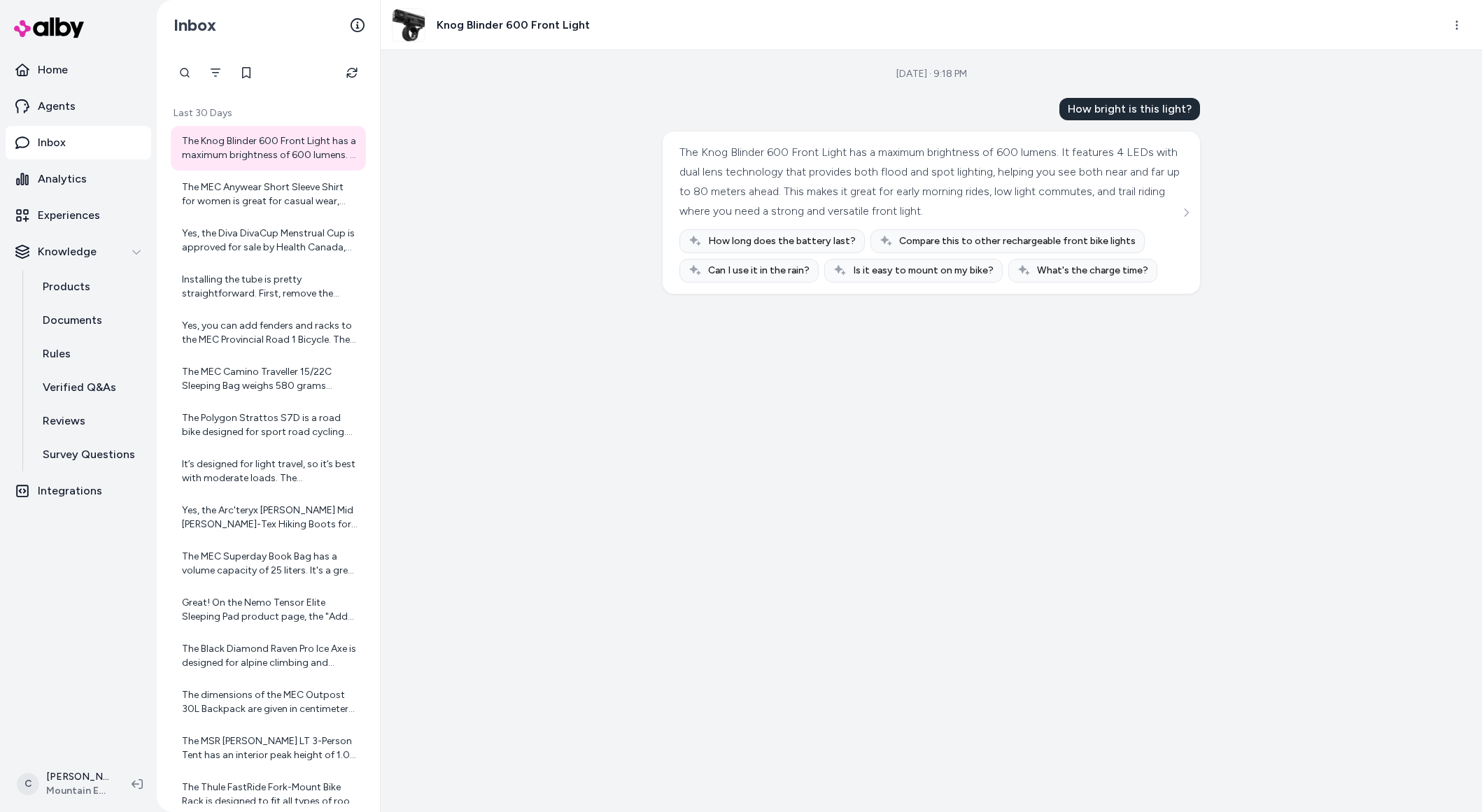
click at [90, 138] on link "Inbox" at bounding box center [78, 143] width 146 height 33
click at [93, 118] on link "Agents" at bounding box center [78, 107] width 146 height 33
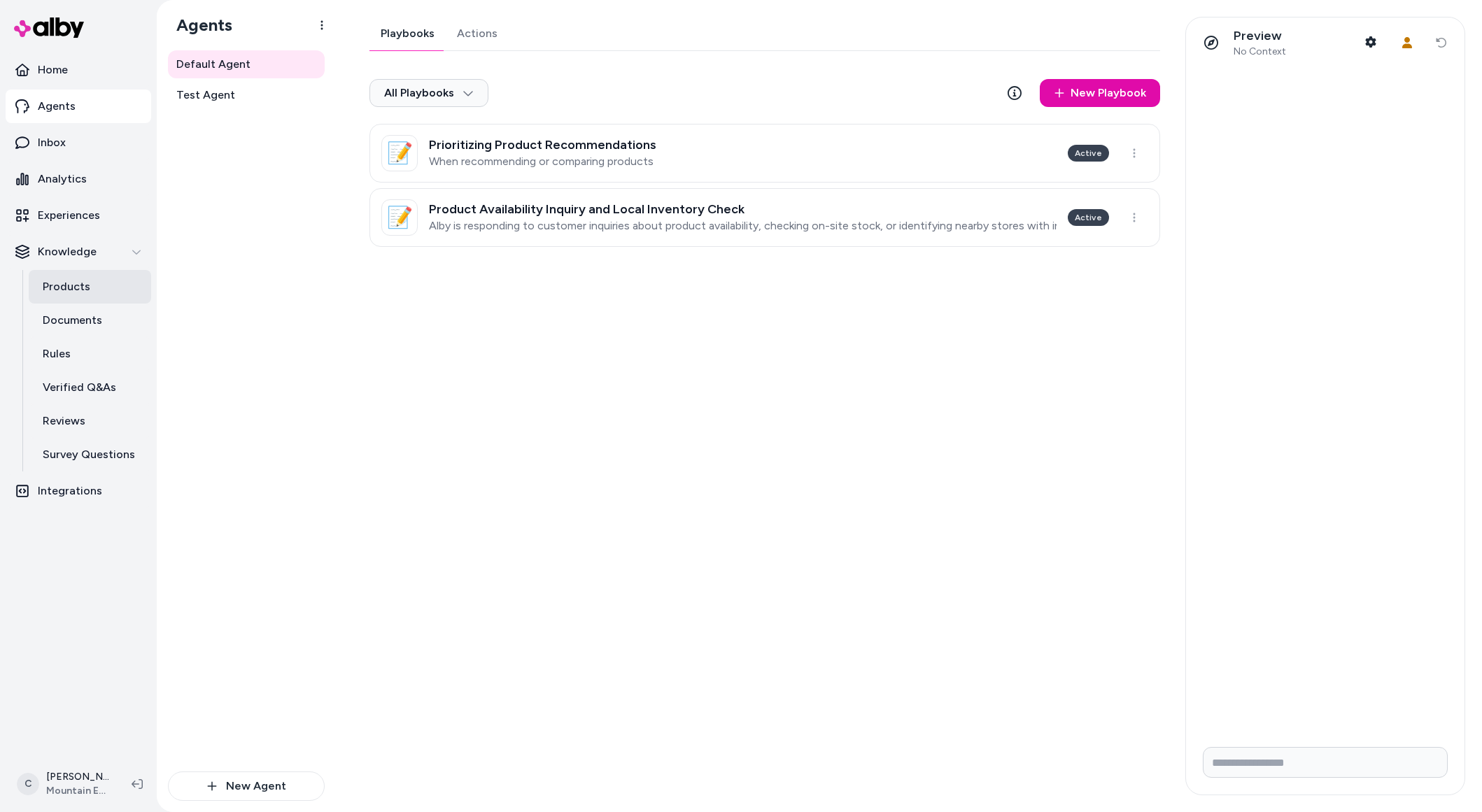
click at [96, 284] on link "Products" at bounding box center [90, 286] width 122 height 33
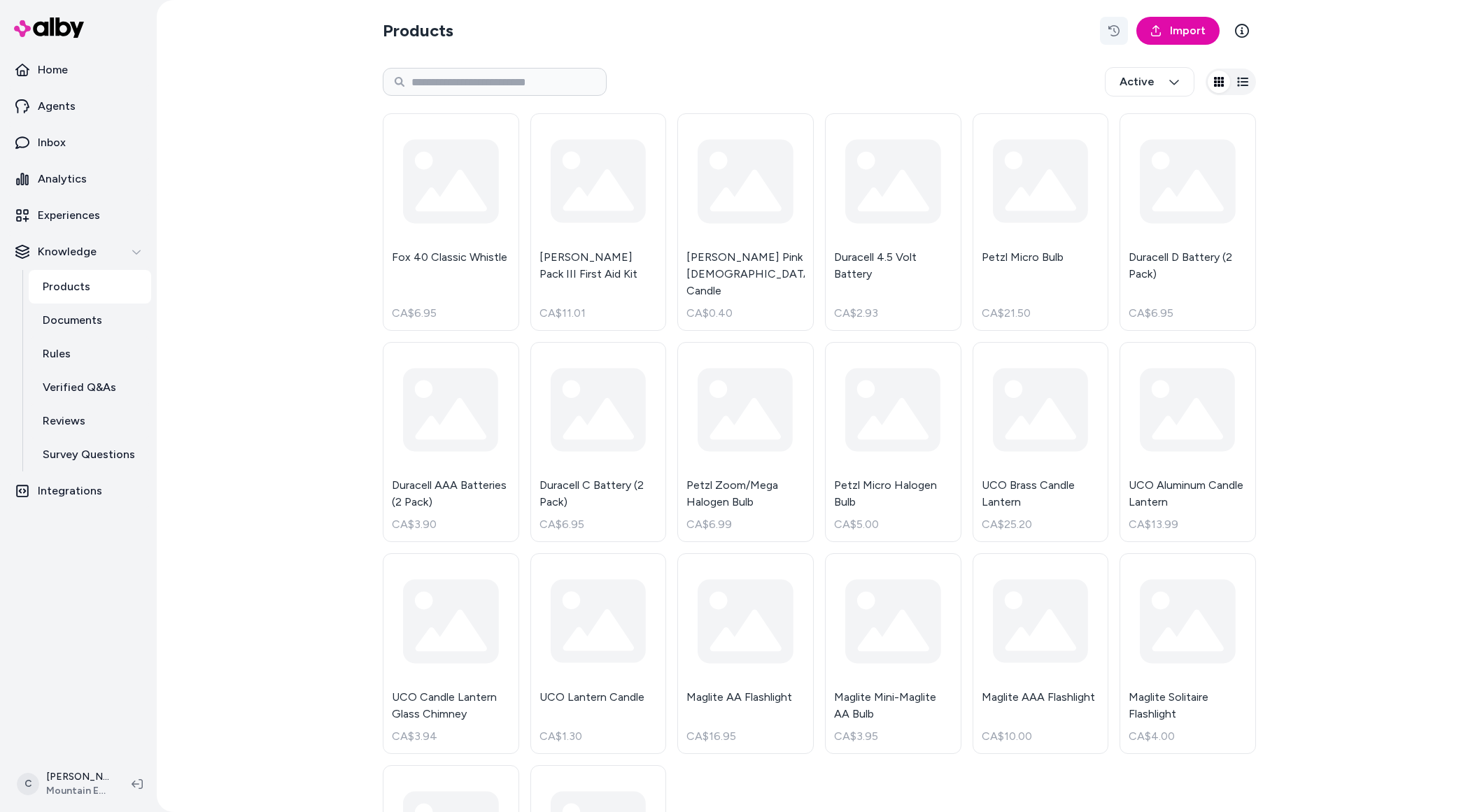
click at [1110, 31] on icon "button" at bounding box center [1114, 31] width 11 height 11
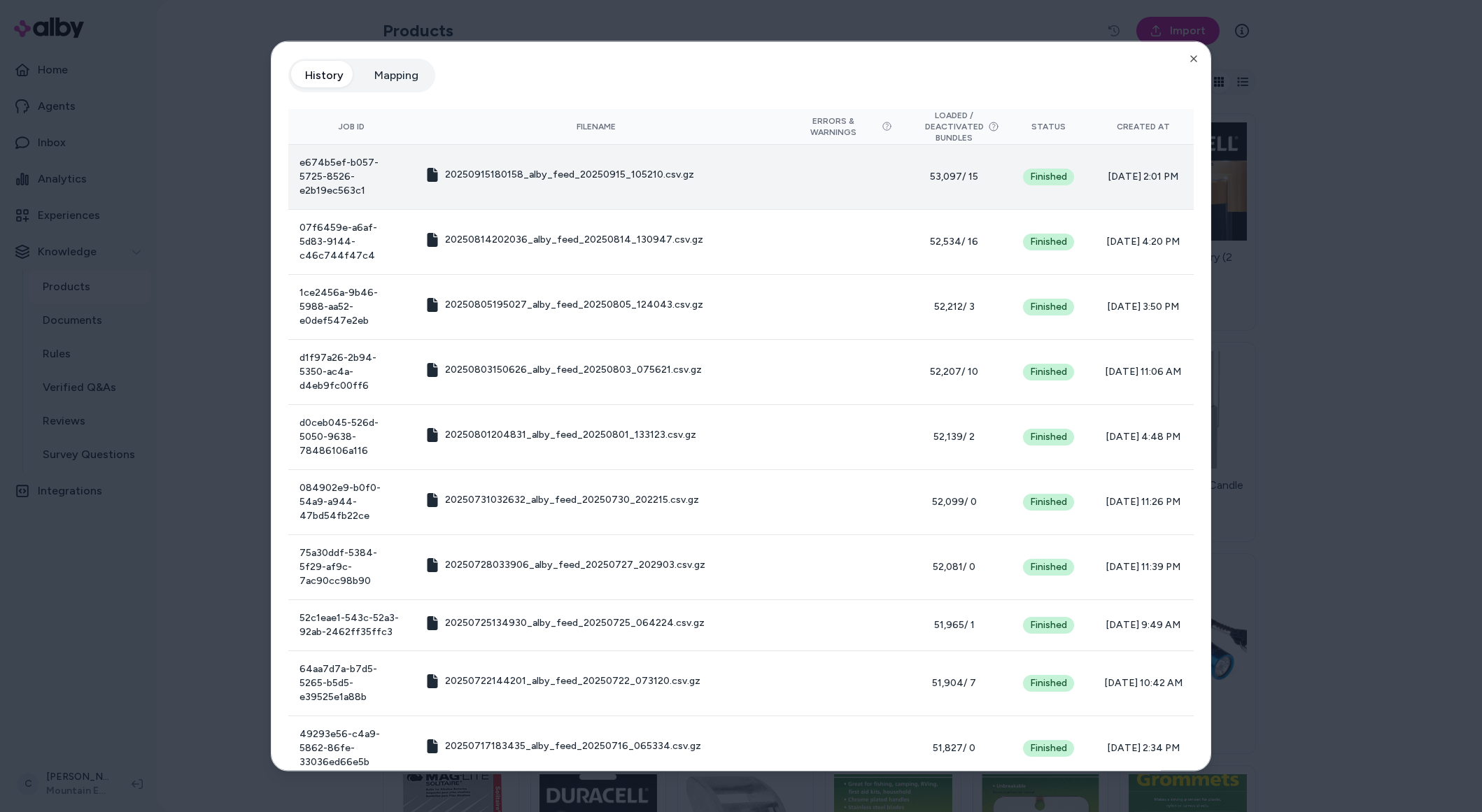
drag, startPoint x: 1121, startPoint y: 181, endPoint x: 1094, endPoint y: 166, distance: 30.9
click at [1094, 166] on td "[DATE] 2:01 PM" at bounding box center [1143, 176] width 101 height 65
click at [916, 161] on td "53,097 / 15" at bounding box center [953, 176] width 101 height 65
click at [920, 170] on span "53,097 / 15" at bounding box center [953, 176] width 78 height 14
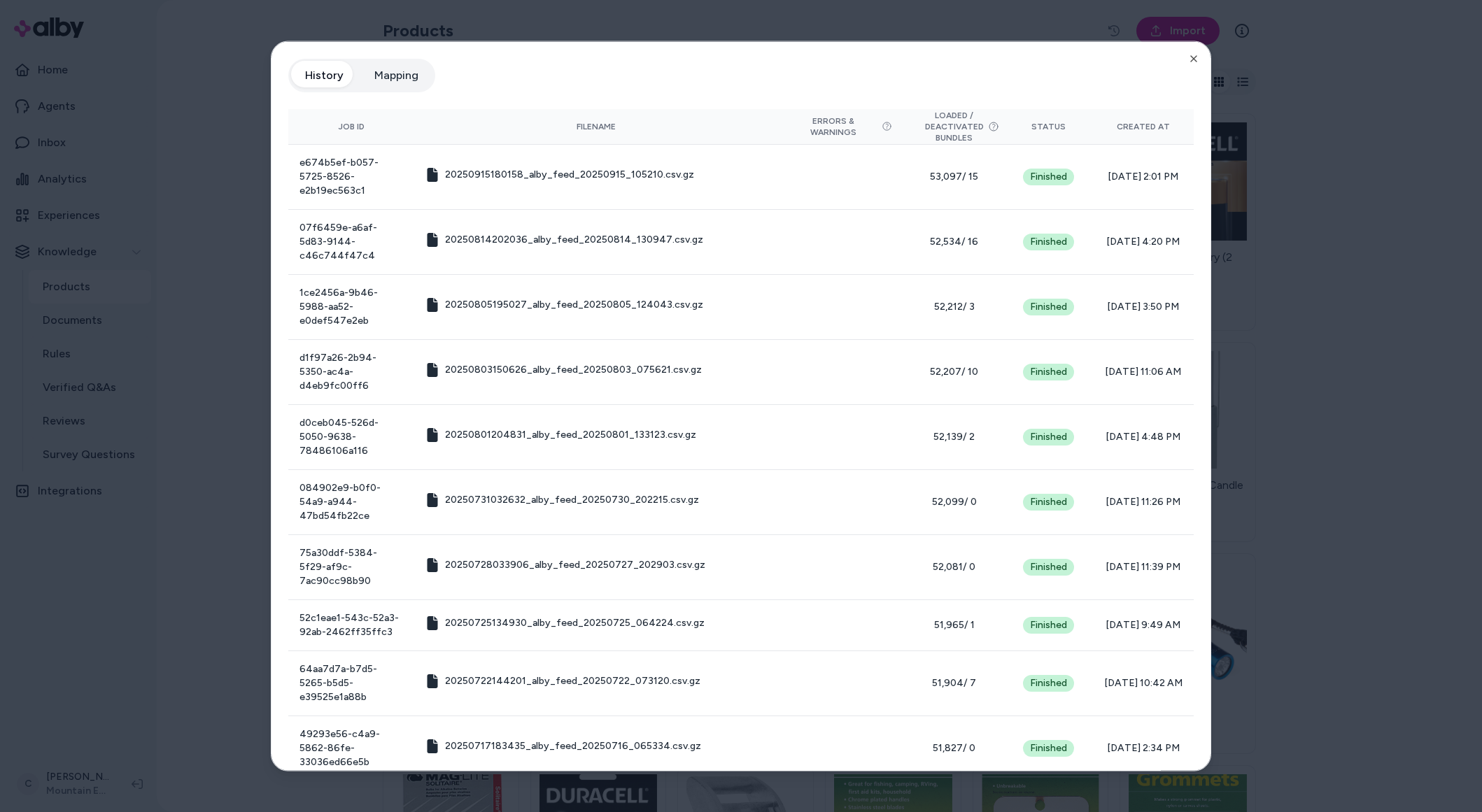
click at [198, 232] on div at bounding box center [741, 406] width 1482 height 812
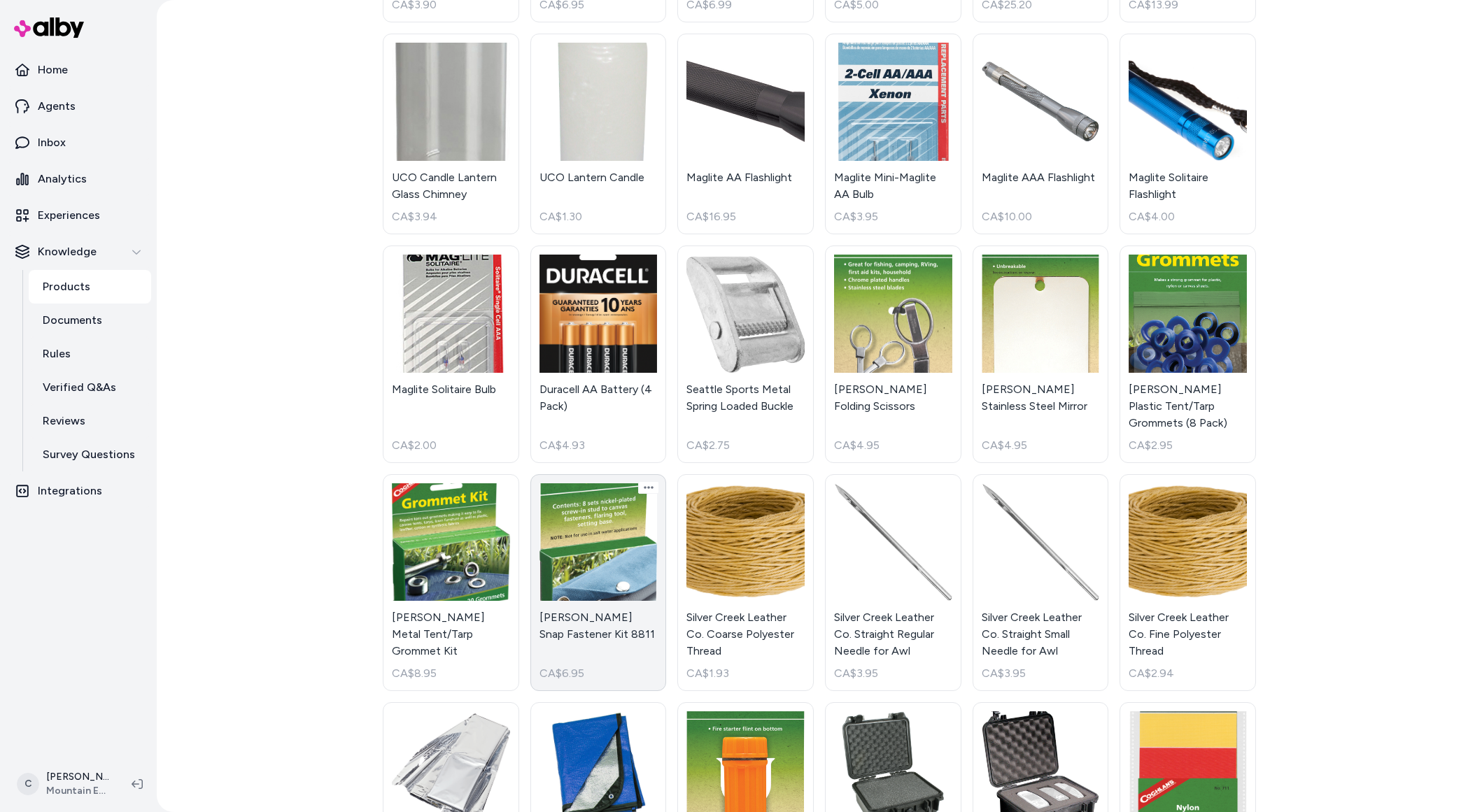
scroll to position [735, 0]
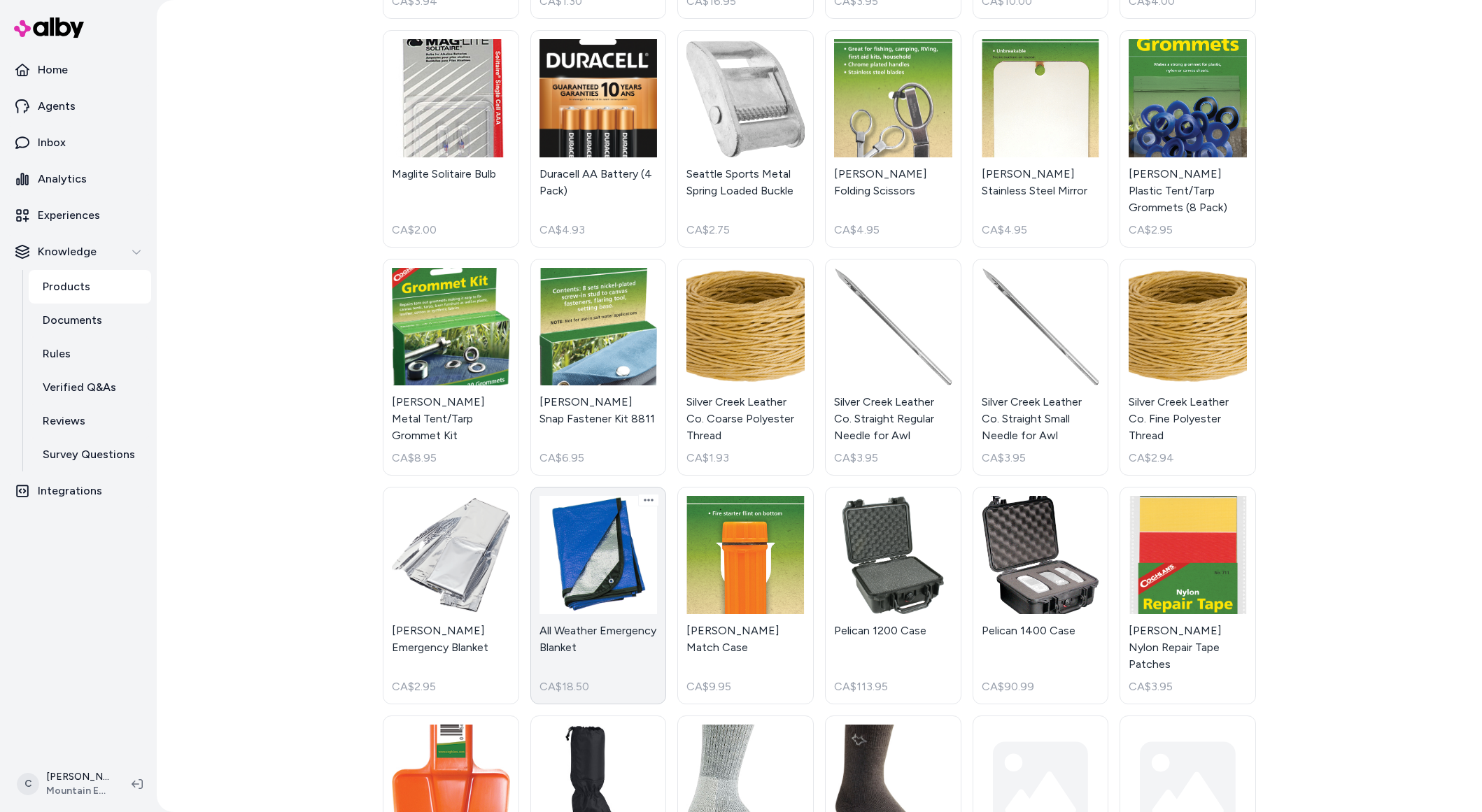
click at [620, 651] on link "All Weather Emergency Blanket CA$18.50" at bounding box center [598, 595] width 136 height 218
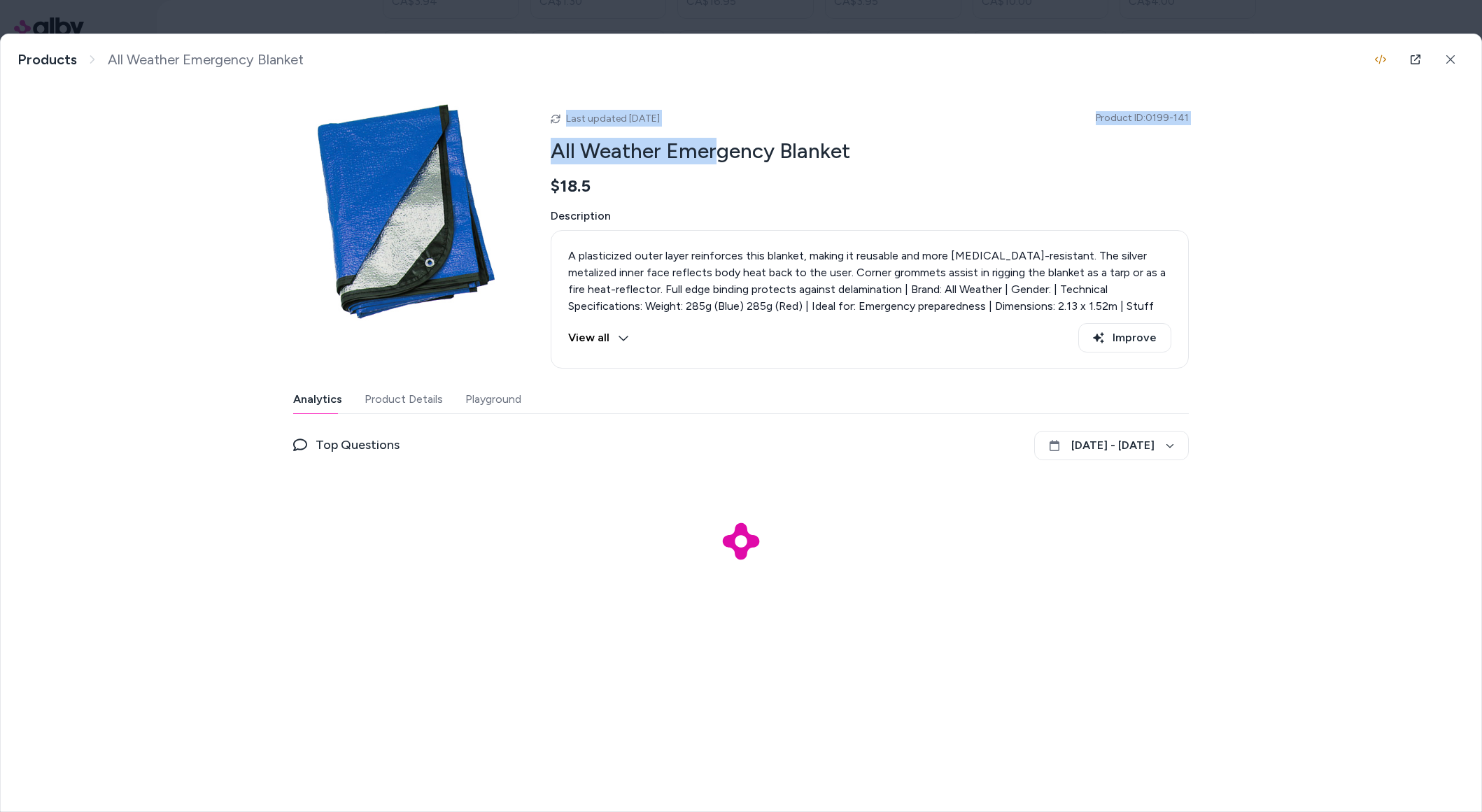
drag, startPoint x: 554, startPoint y: 121, endPoint x: 712, endPoint y: 142, distance: 159.4
click at [712, 142] on div "Last updated [DATE] Product ID: 0199-141 All Weather Emergency Blanket $18.5 De…" at bounding box center [870, 235] width 638 height 267
click at [711, 141] on h2 "All Weather Emergency Blanket" at bounding box center [870, 151] width 638 height 27
drag, startPoint x: 611, startPoint y: 106, endPoint x: 586, endPoint y: 101, distance: 25.5
click at [594, 103] on div "Last updated [DATE] Product ID: 0199-141 All Weather Emergency Blanket $18.5 De…" at bounding box center [870, 235] width 638 height 267
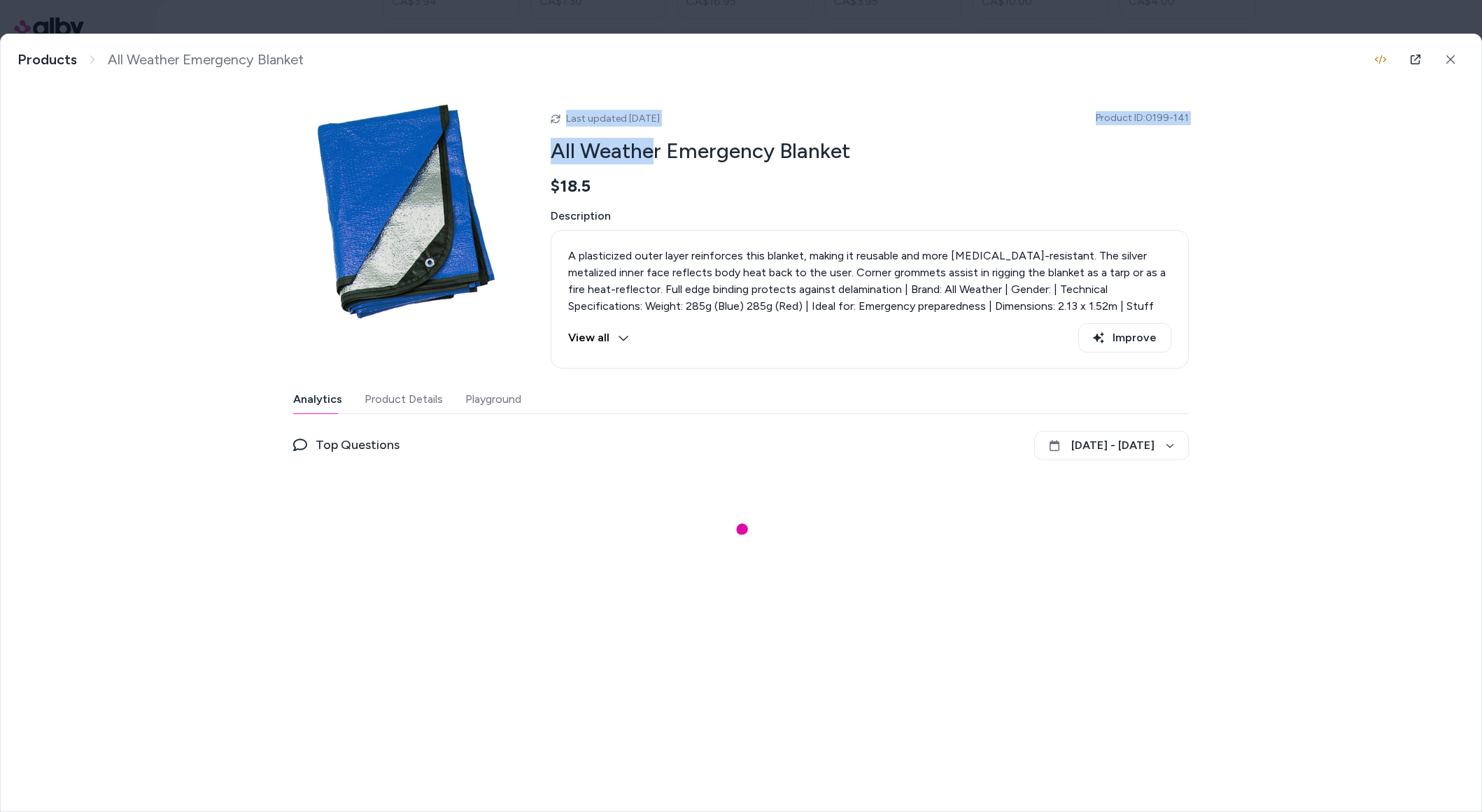
drag, startPoint x: 551, startPoint y: 107, endPoint x: 653, endPoint y: 138, distance: 106.6
click at [653, 138] on div "Last updated [DATE] Product ID: 0199-141 All Weather Emergency Blanket $18.5 De…" at bounding box center [870, 235] width 638 height 267
click at [653, 138] on h2 "All Weather Emergency Blanket" at bounding box center [870, 151] width 638 height 27
drag, startPoint x: 669, startPoint y: 119, endPoint x: 600, endPoint y: 107, distance: 70.0
click at [581, 107] on div "Last updated [DATE] Product ID: 0199-141 All Weather Emergency Blanket $18.5 De…" at bounding box center [870, 235] width 638 height 267
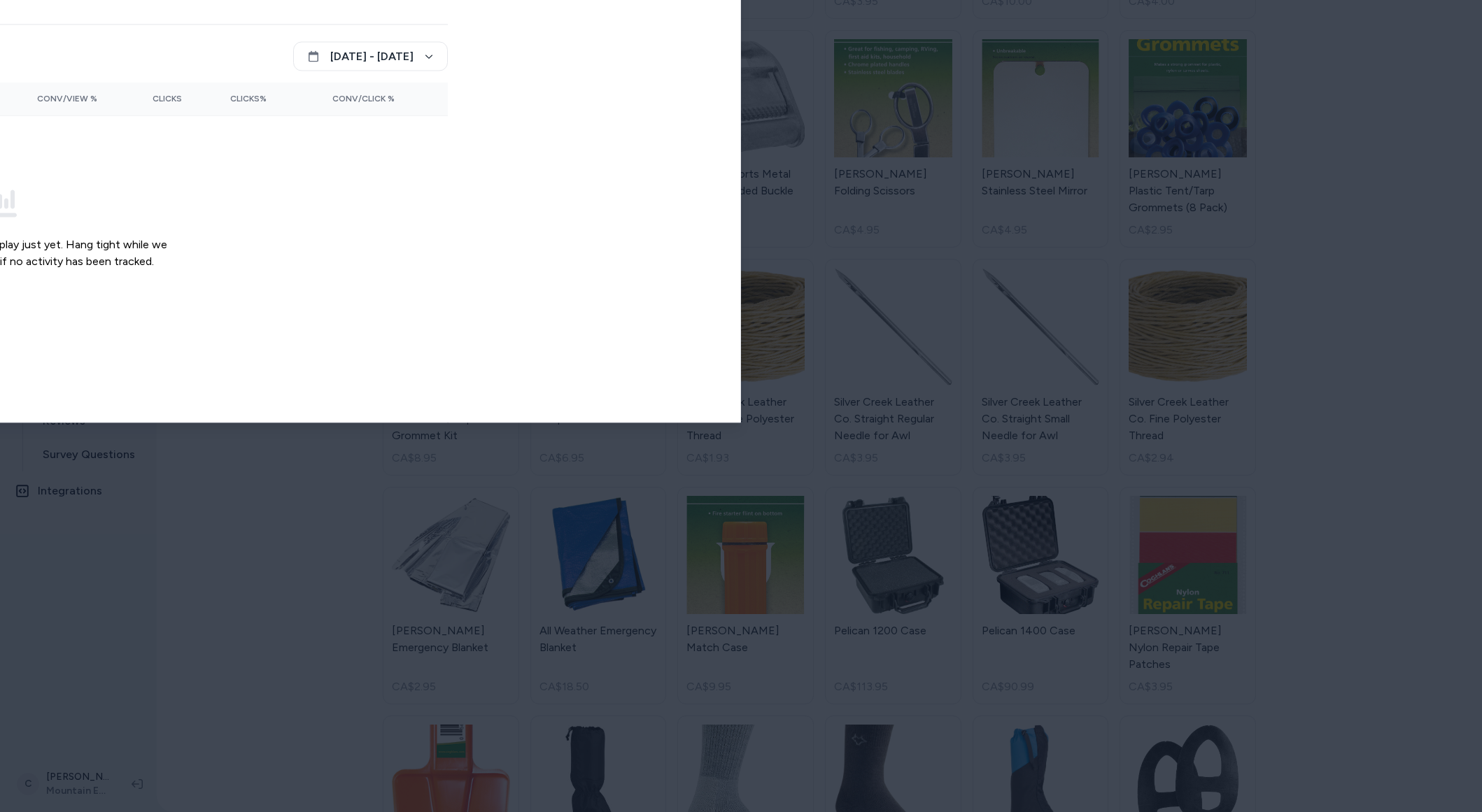
click at [291, 26] on body "Home Agents Inbox Analytics Experiences Knowledge Products Documents Rules Veri…" at bounding box center [741, 406] width 1482 height 812
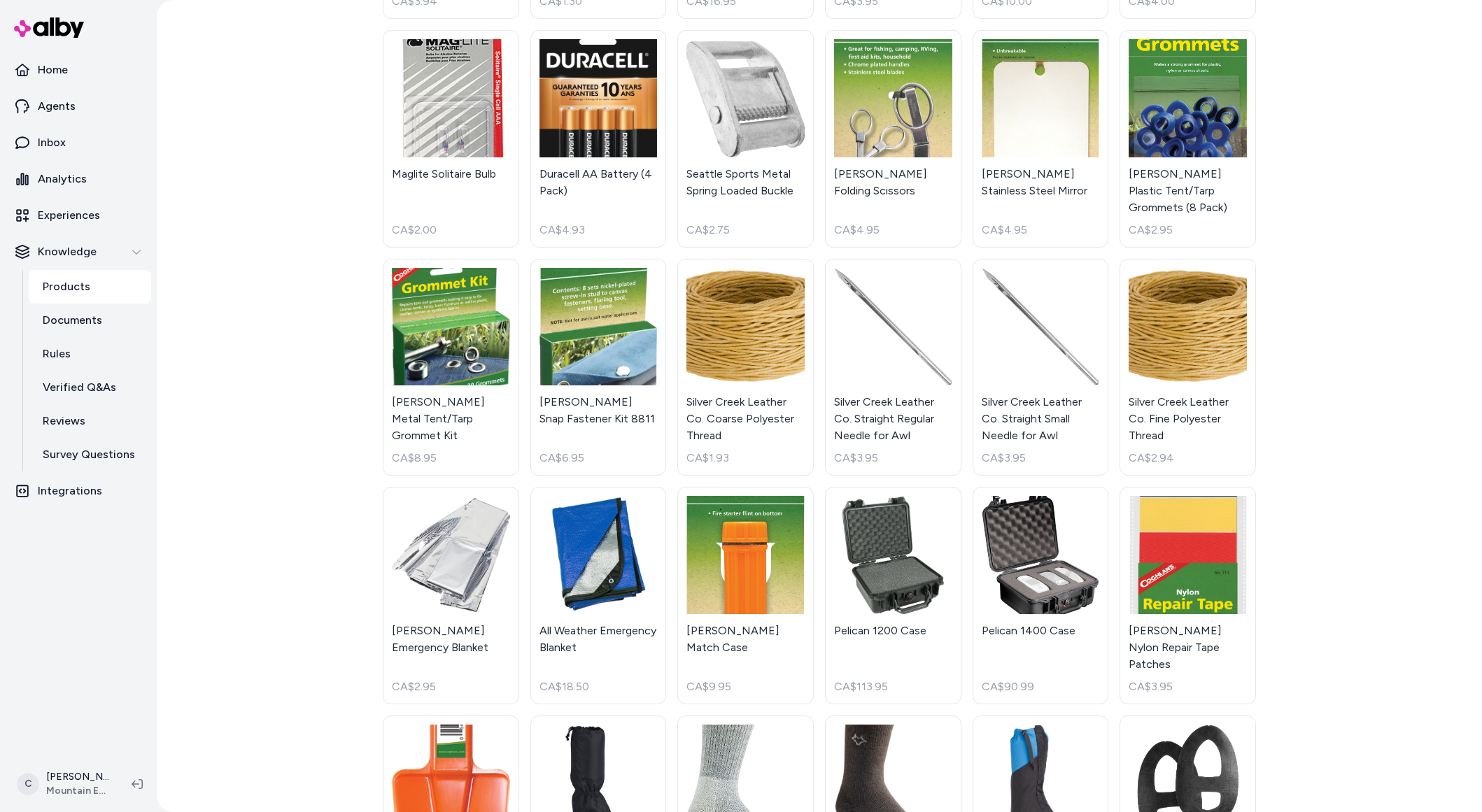
click at [276, 431] on div "Products Import Active Fox 40 Classic Whistle CA$6.95 [PERSON_NAME] Pack III Fi…" at bounding box center [819, 406] width 1325 height 812
click at [64, 789] on html "Home Agents Inbox Analytics Experiences Knowledge Products Documents Rules Veri…" at bounding box center [741, 406] width 1482 height 812
click at [103, 590] on div "Shortcuts ⌘K" at bounding box center [113, 583] width 198 height 33
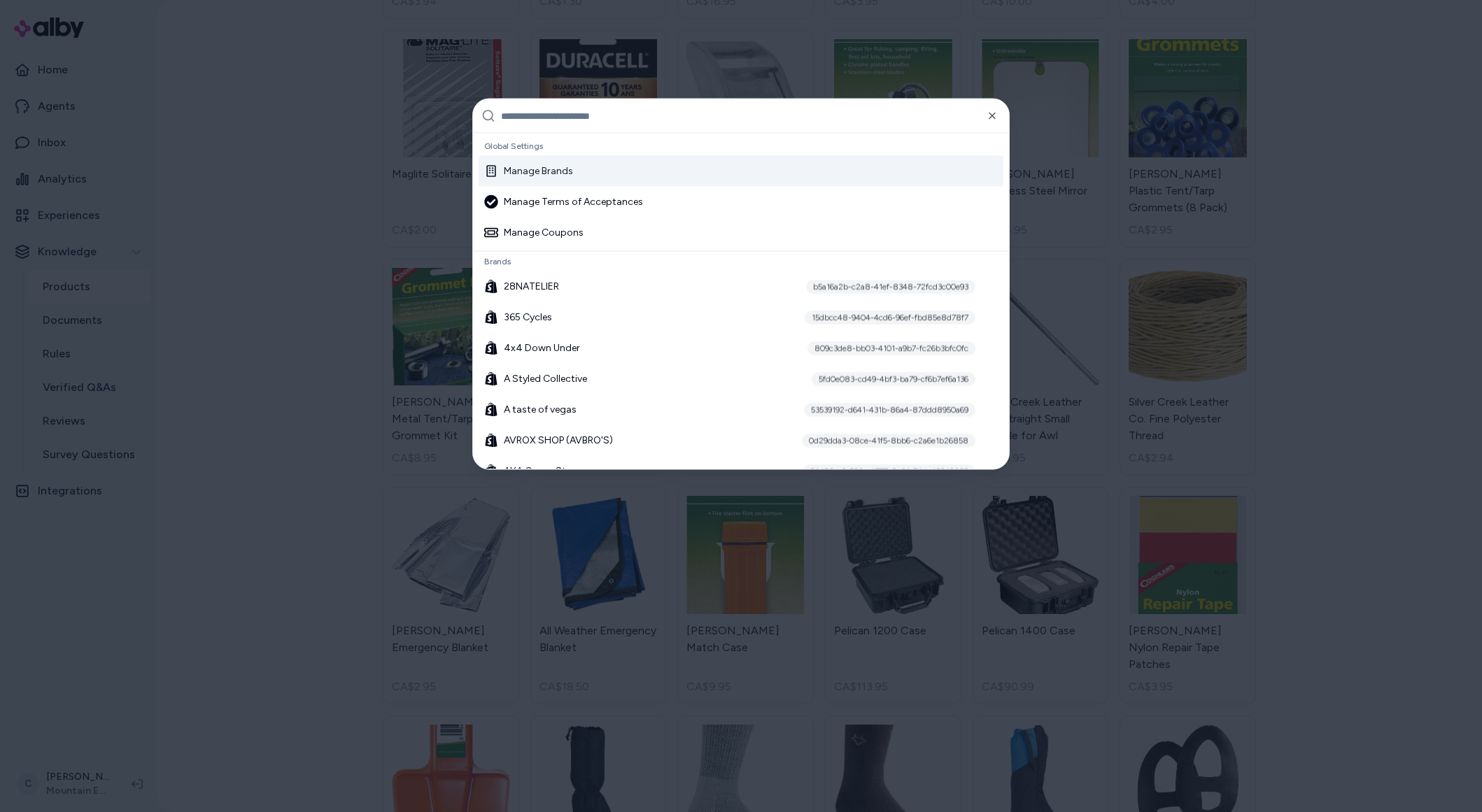
drag, startPoint x: 605, startPoint y: 171, endPoint x: 624, endPoint y: 181, distance: 21.5
click at [605, 171] on div "Manage Brands" at bounding box center [741, 171] width 525 height 31
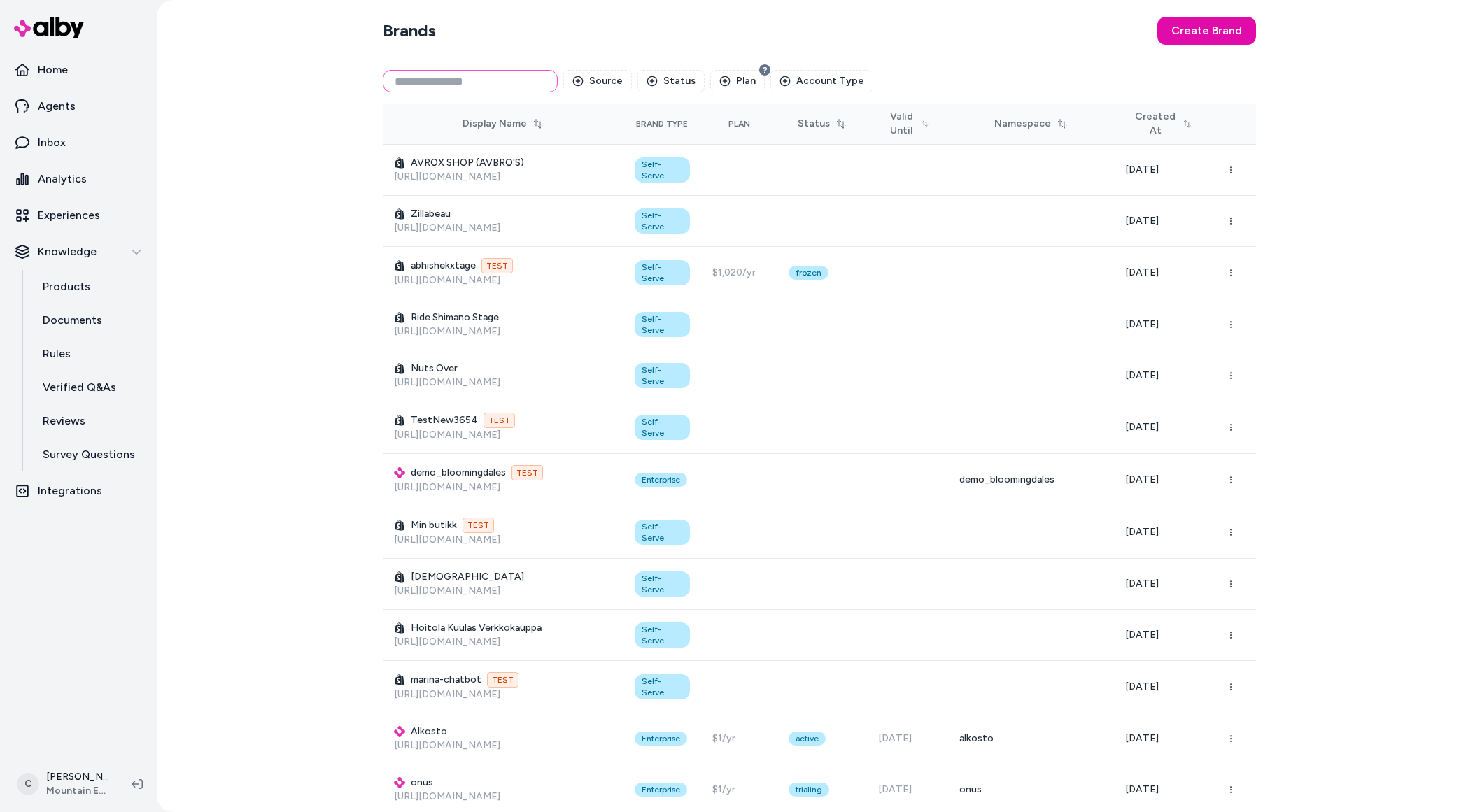
click at [490, 78] on input at bounding box center [470, 81] width 175 height 22
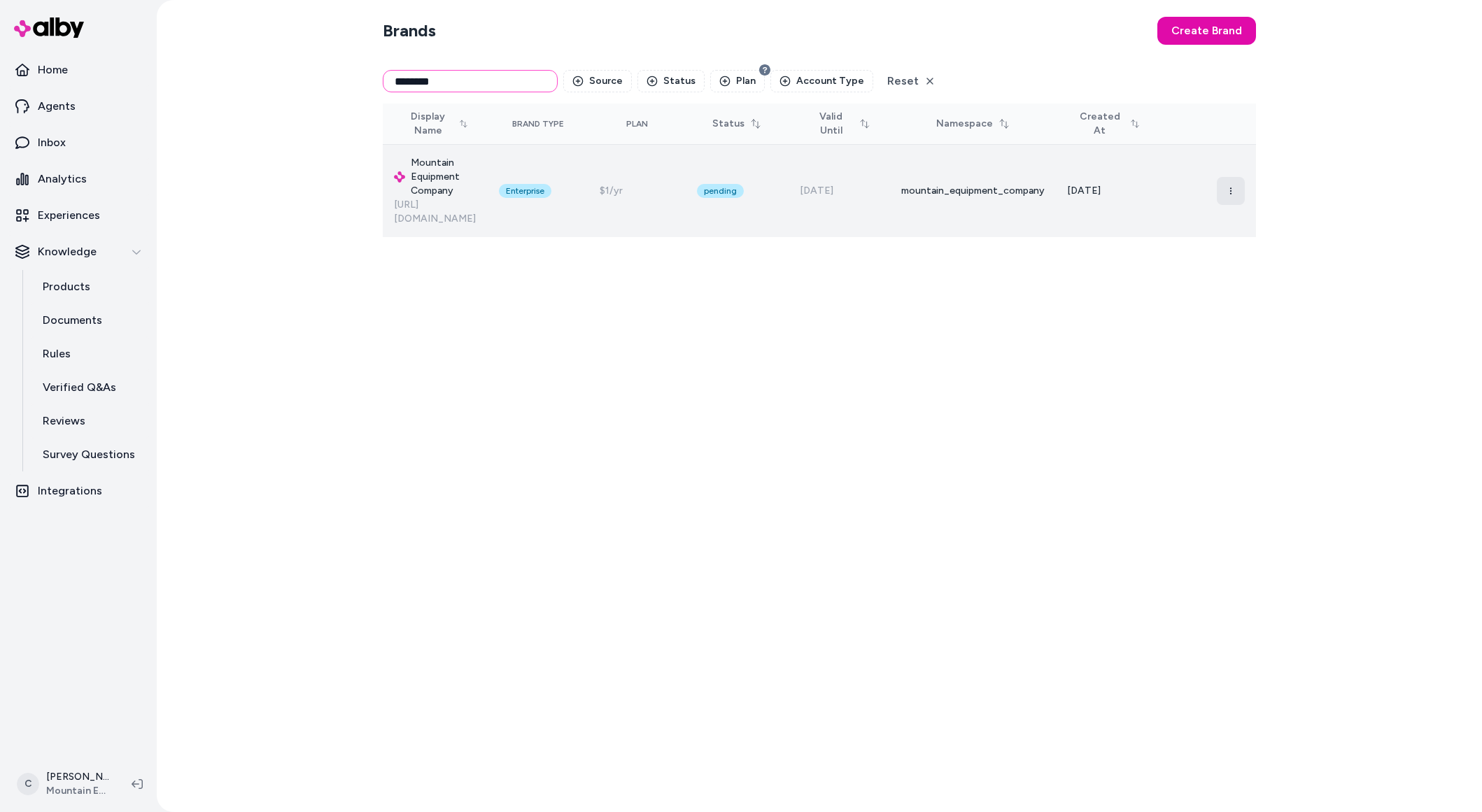
type input "********"
click at [1229, 186] on icon "button" at bounding box center [1230, 190] width 8 height 8
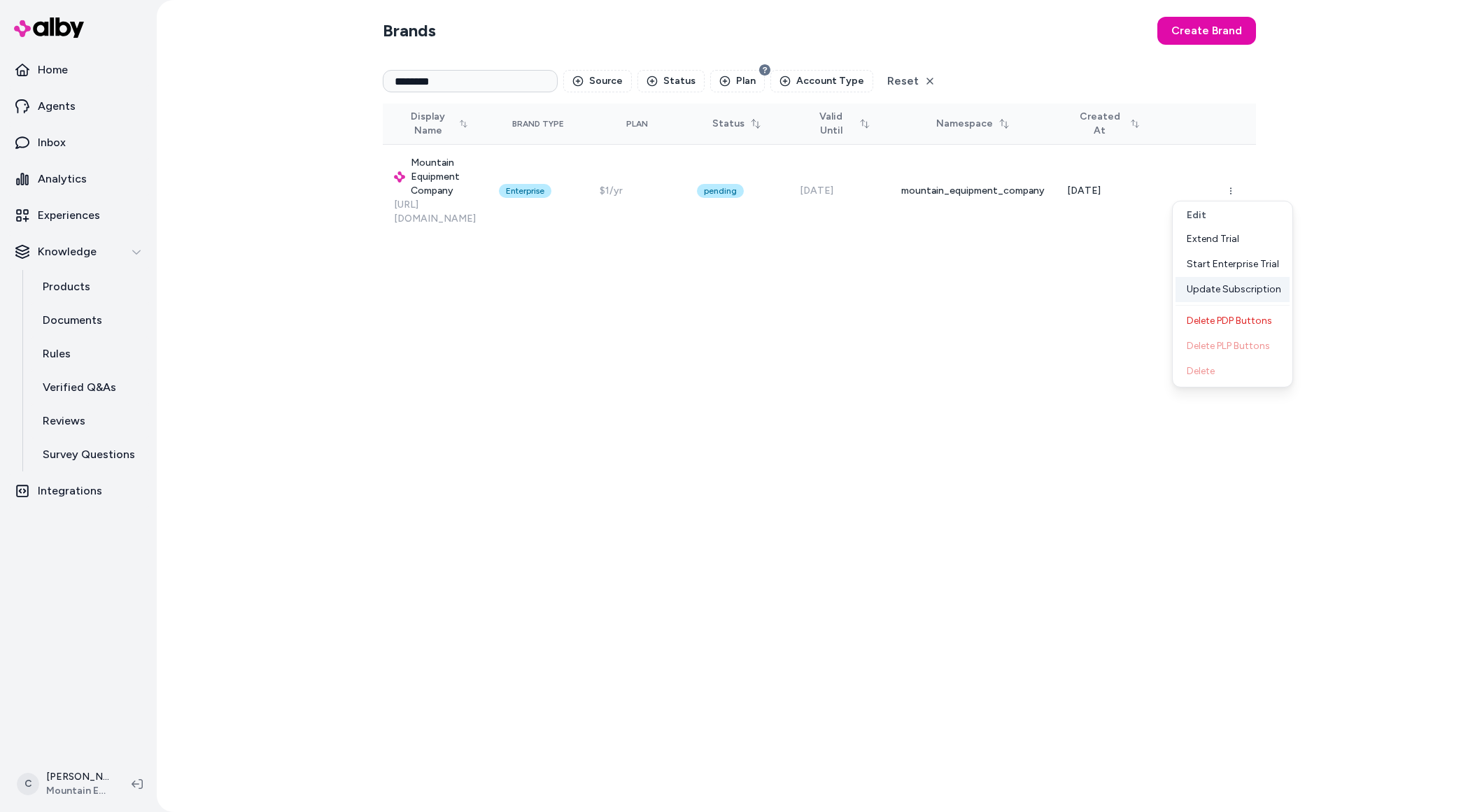
click at [1254, 290] on div "Update Subscription" at bounding box center [1232, 289] width 114 height 25
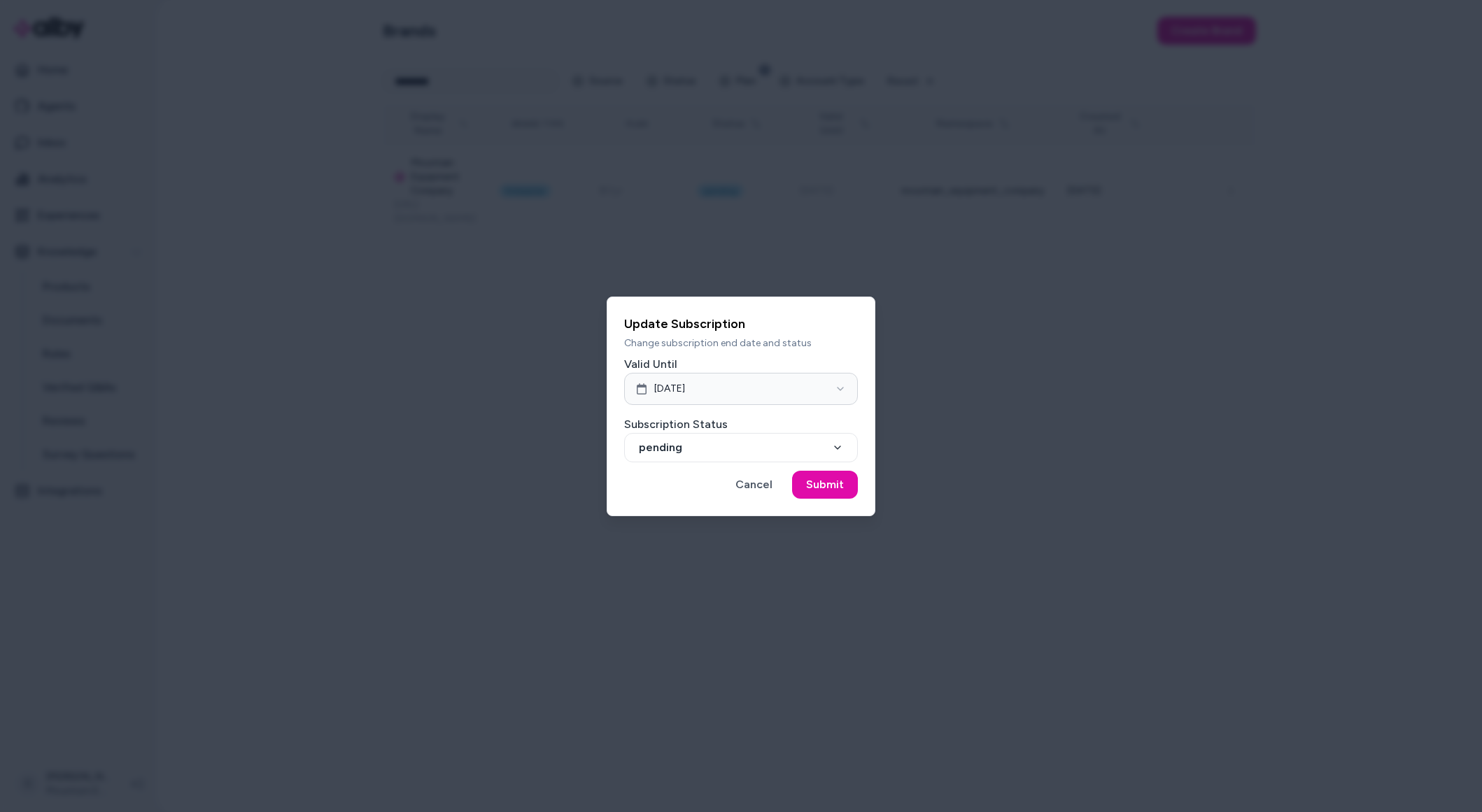
click at [618, 662] on div at bounding box center [741, 406] width 1482 height 812
click at [765, 486] on button "Cancel" at bounding box center [754, 485] width 65 height 28
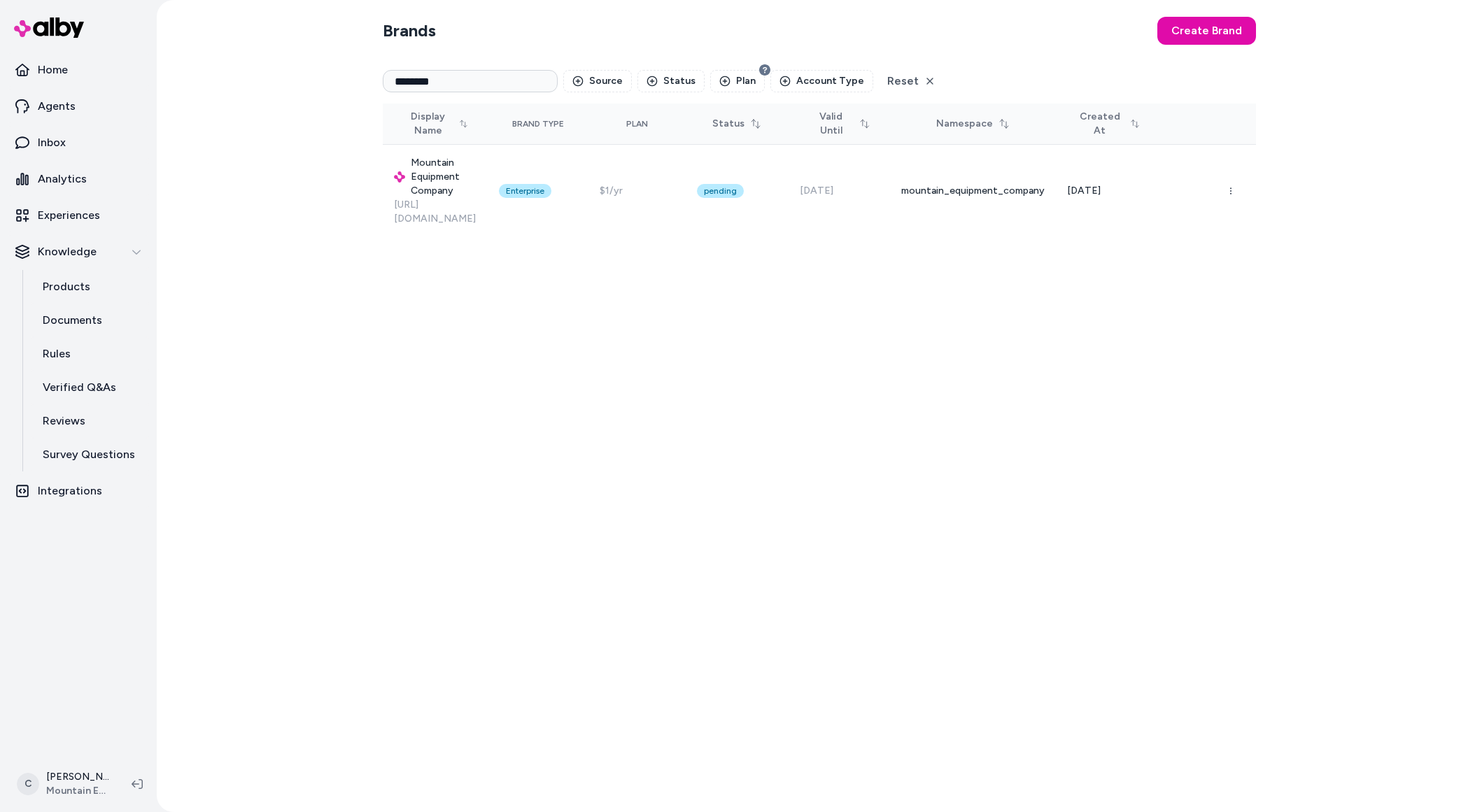
click at [574, 398] on div "Brands Create Brand ******** Source Status Plan Account Type Reset Display Name…" at bounding box center [820, 406] width 896 height 812
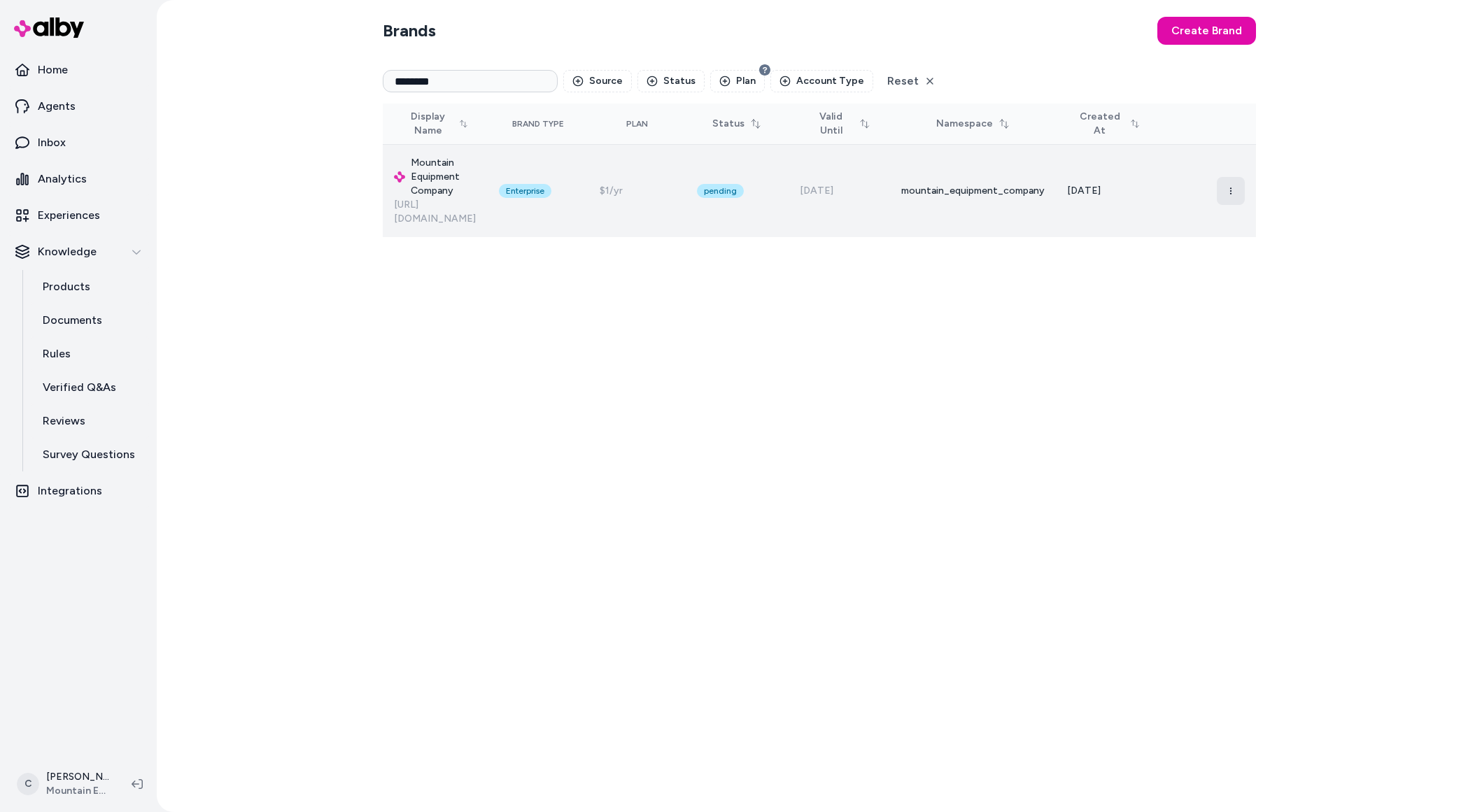
click at [1229, 178] on button "button" at bounding box center [1231, 191] width 28 height 28
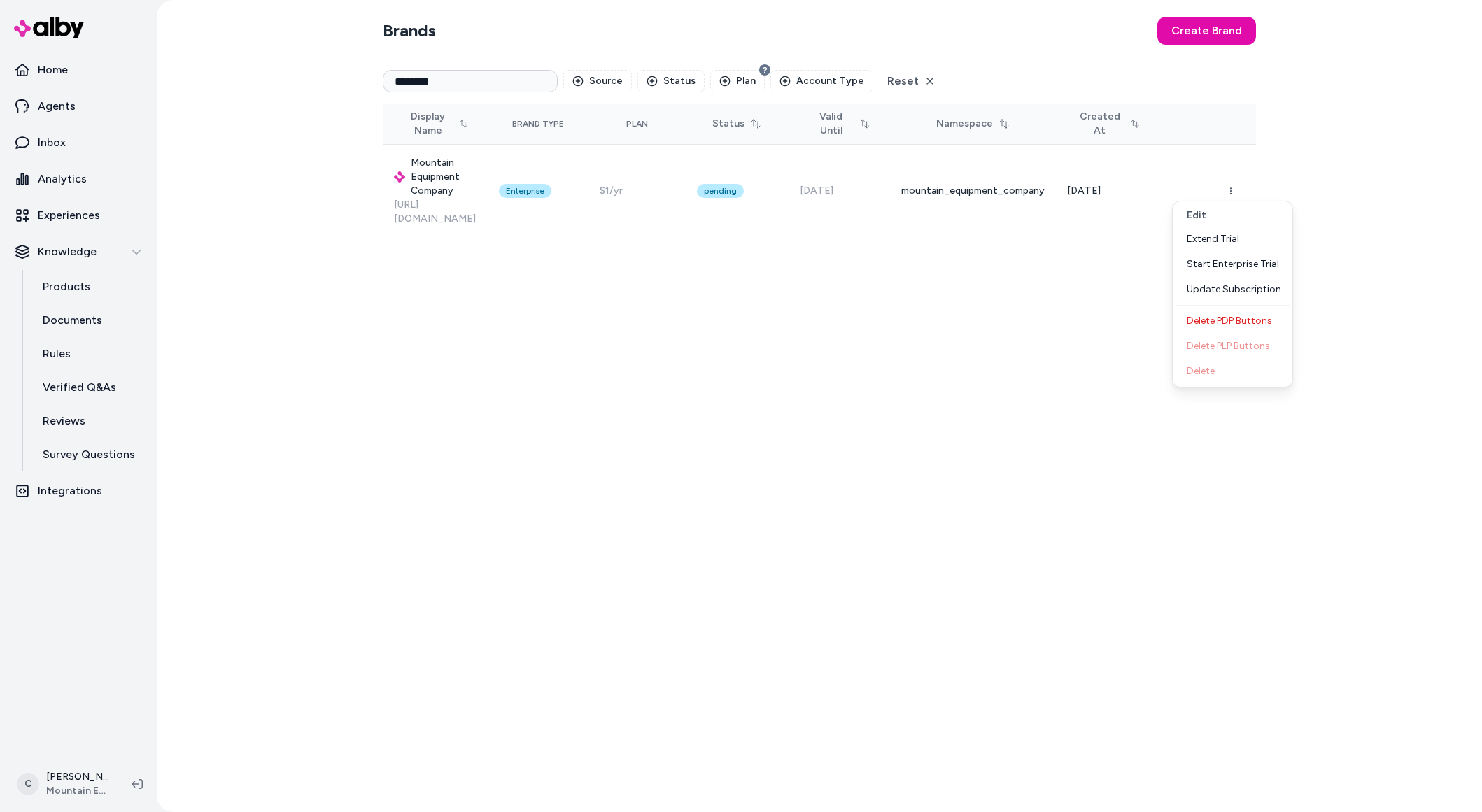
drag, startPoint x: 702, startPoint y: 649, endPoint x: 717, endPoint y: 642, distance: 16.6
click at [702, 648] on div "Brands Create Brand ******** Source Status Plan Account Type Reset Display Name…" at bounding box center [820, 406] width 896 height 812
click at [77, 216] on p "Experiences" at bounding box center [69, 215] width 62 height 17
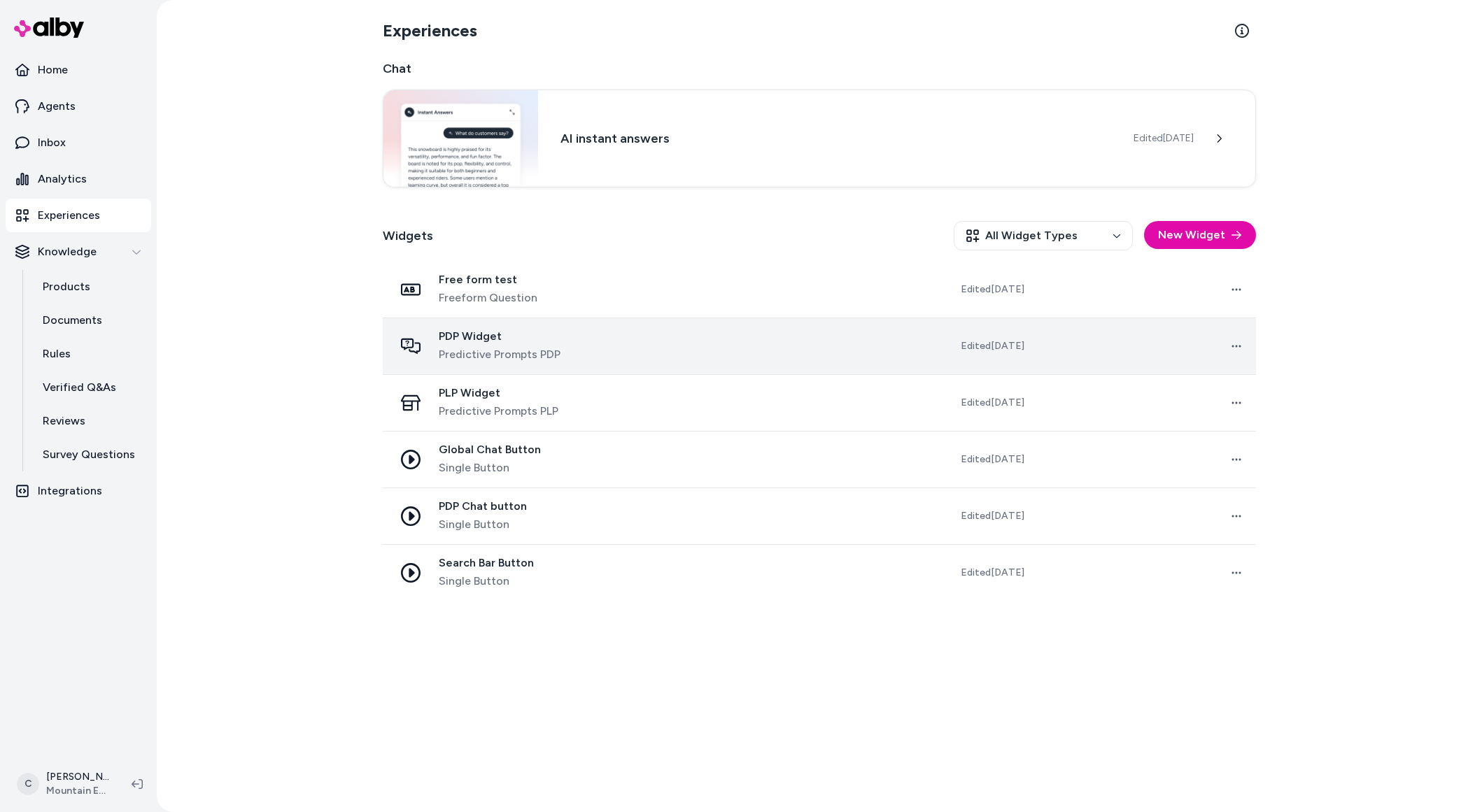
click at [691, 337] on td at bounding box center [744, 346] width 221 height 57
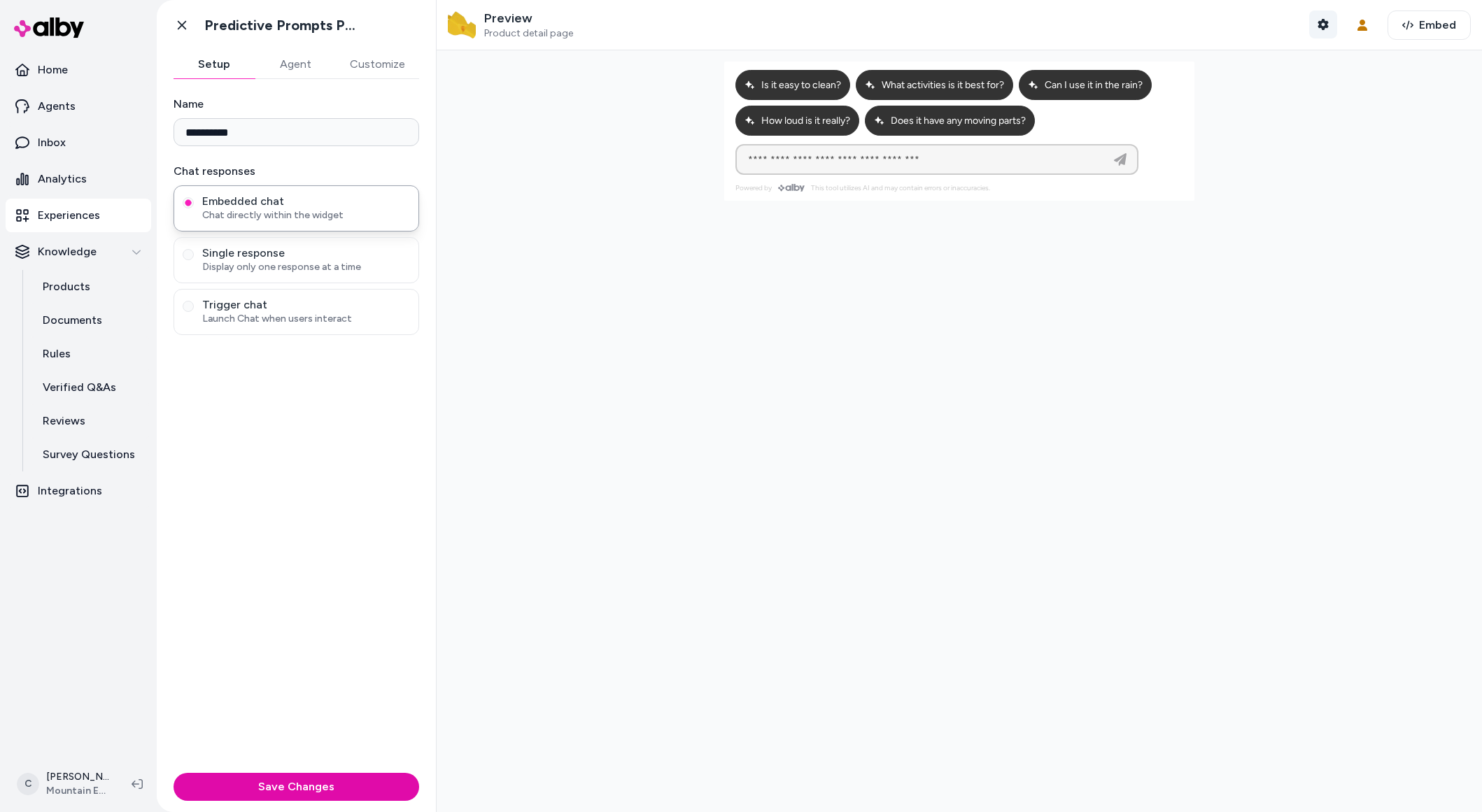
click at [1318, 22] on icon "button" at bounding box center [1323, 24] width 11 height 11
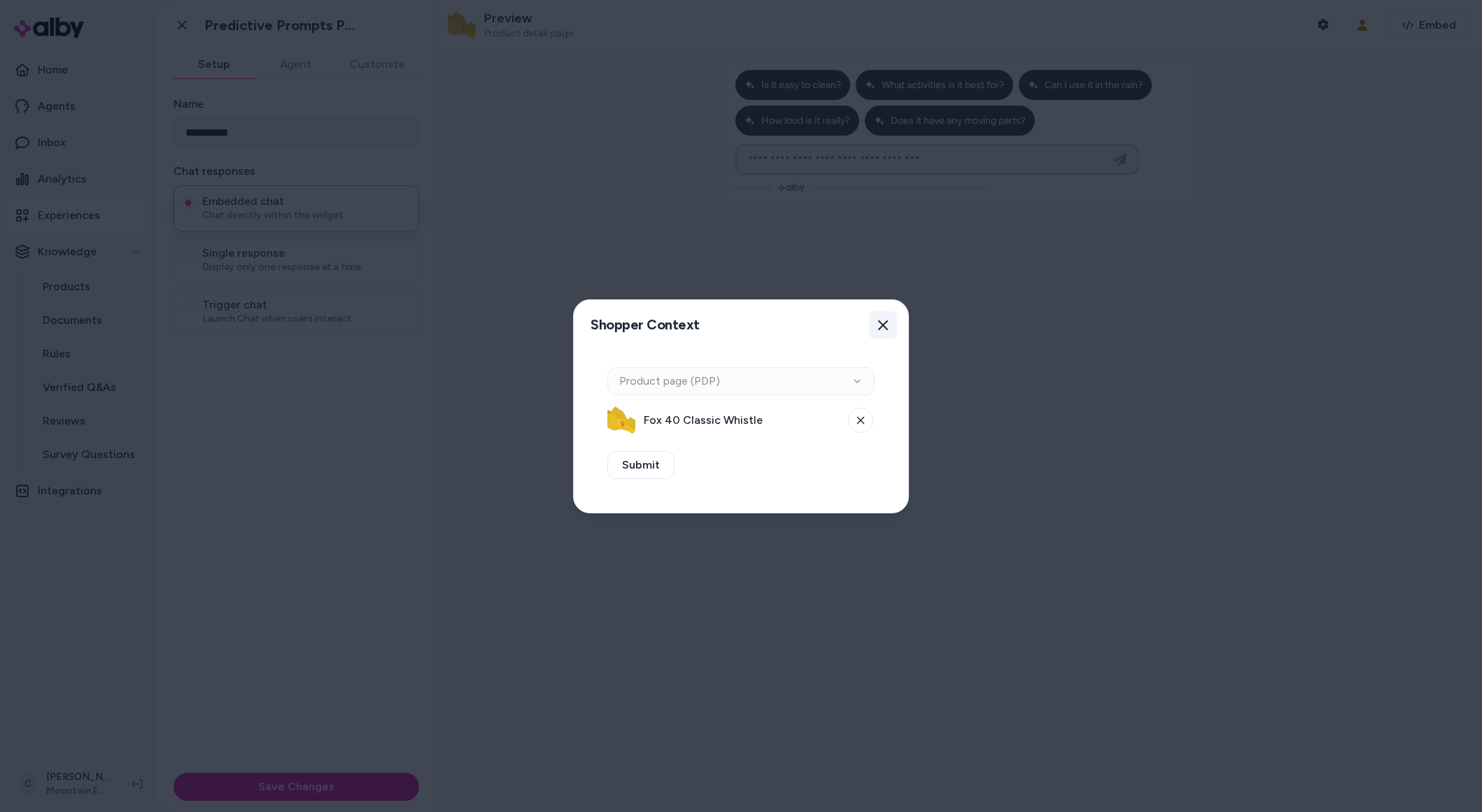
click at [885, 320] on icon "button" at bounding box center [883, 325] width 11 height 11
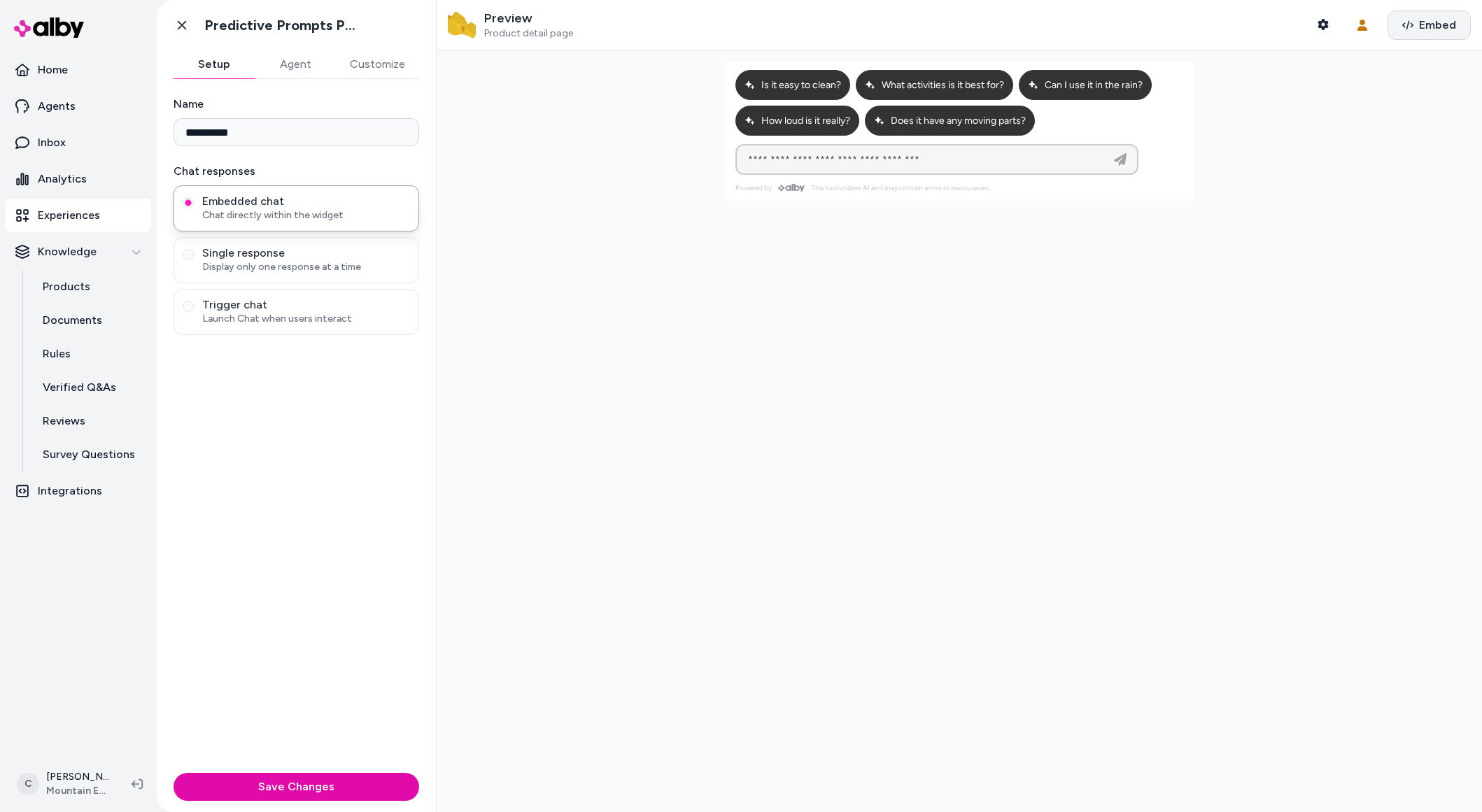
click at [1423, 32] on span "Embed" at bounding box center [1437, 25] width 37 height 17
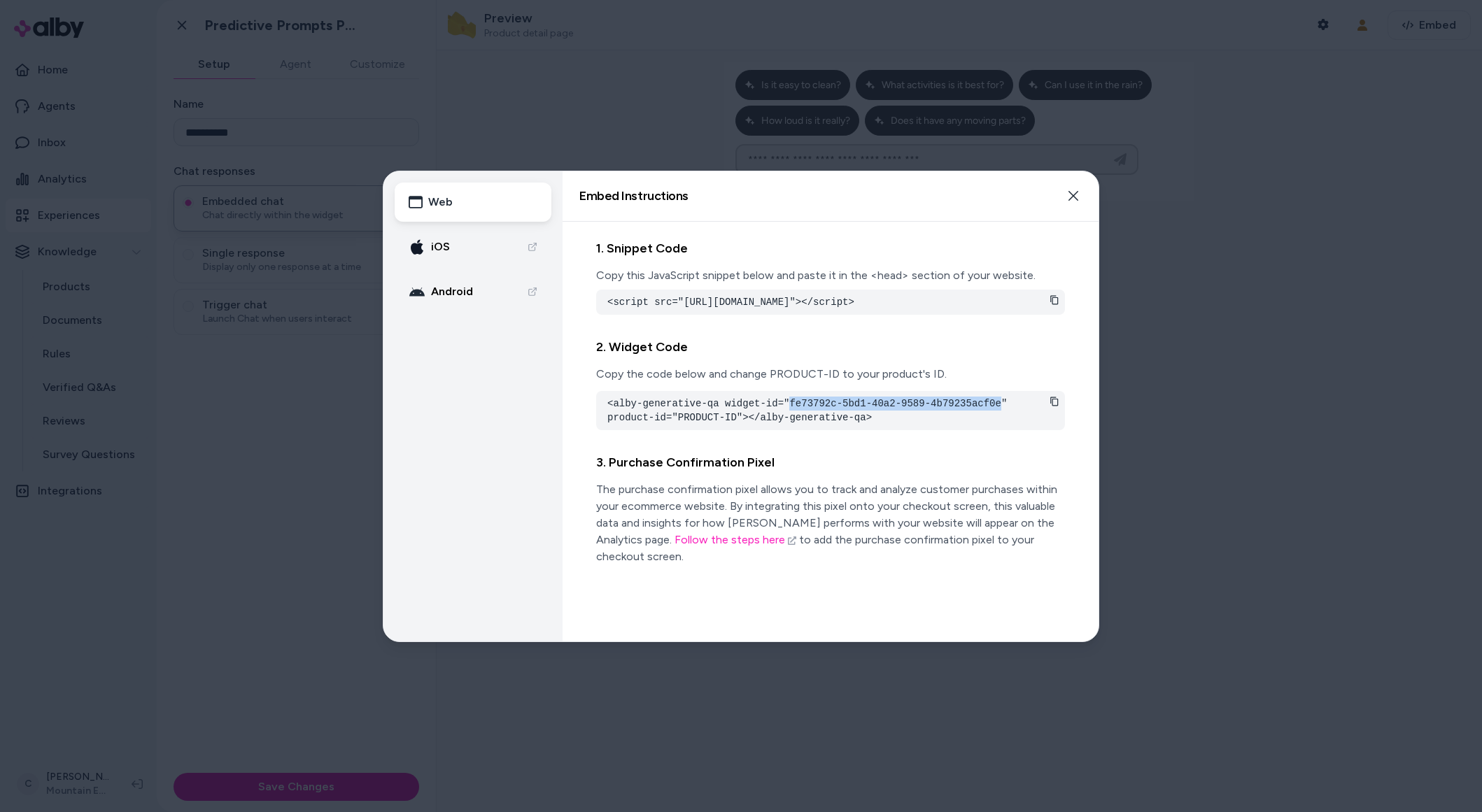
drag, startPoint x: 790, startPoint y: 417, endPoint x: 1003, endPoint y: 414, distance: 213.0
click at [1003, 414] on pre "<alby-generative-qa widget-id="fe73792c-5bd1-40a2-9589-4b79235acf0e" product-id…" at bounding box center [830, 411] width 446 height 28
copy pre "fe73792c-5bd1-40a2-9589-4b79235acf0e"
drag, startPoint x: 294, startPoint y: 468, endPoint x: 205, endPoint y: 368, distance: 133.9
click at [293, 467] on div at bounding box center [741, 406] width 1482 height 812
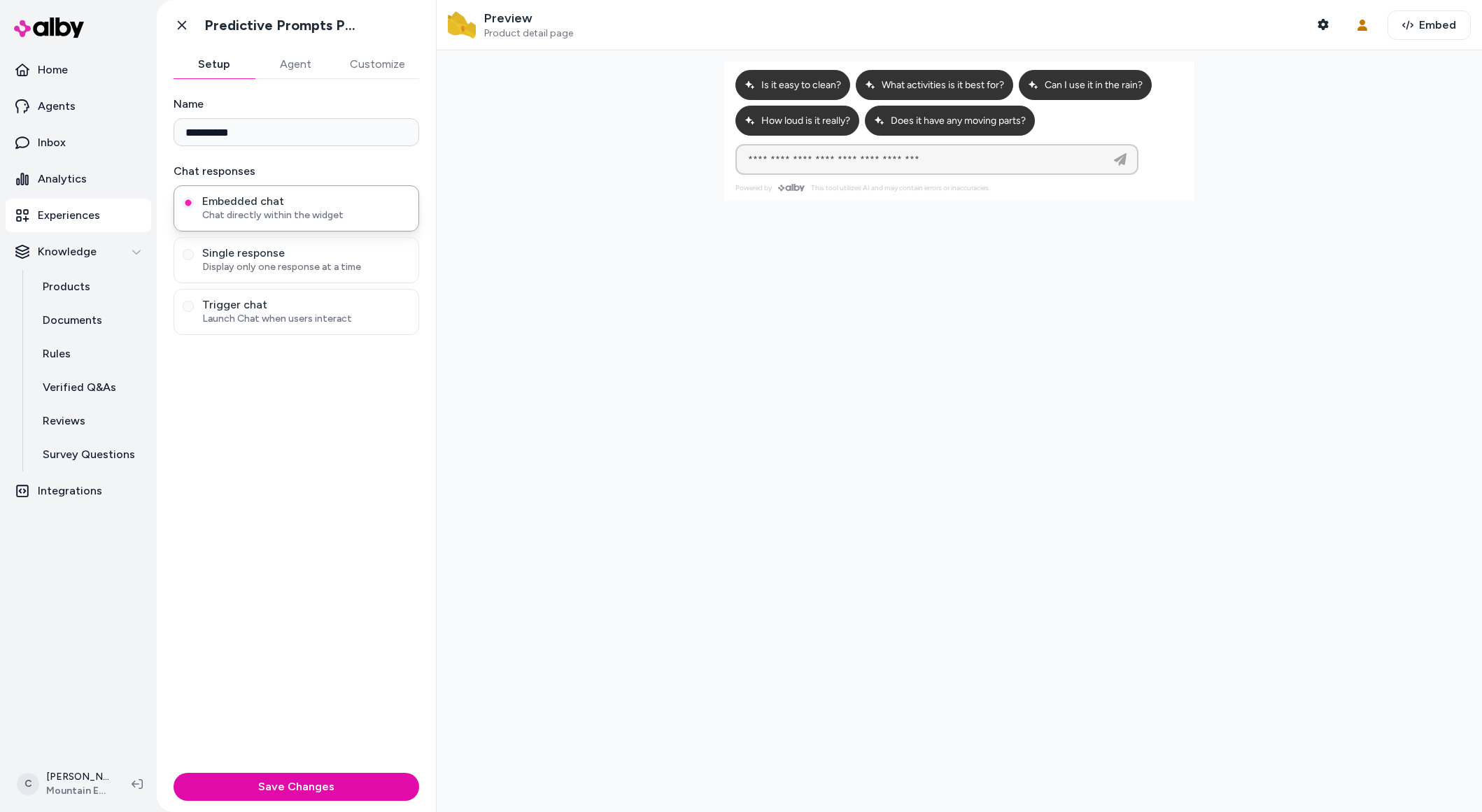
click at [74, 207] on p "Experiences" at bounding box center [69, 215] width 62 height 17
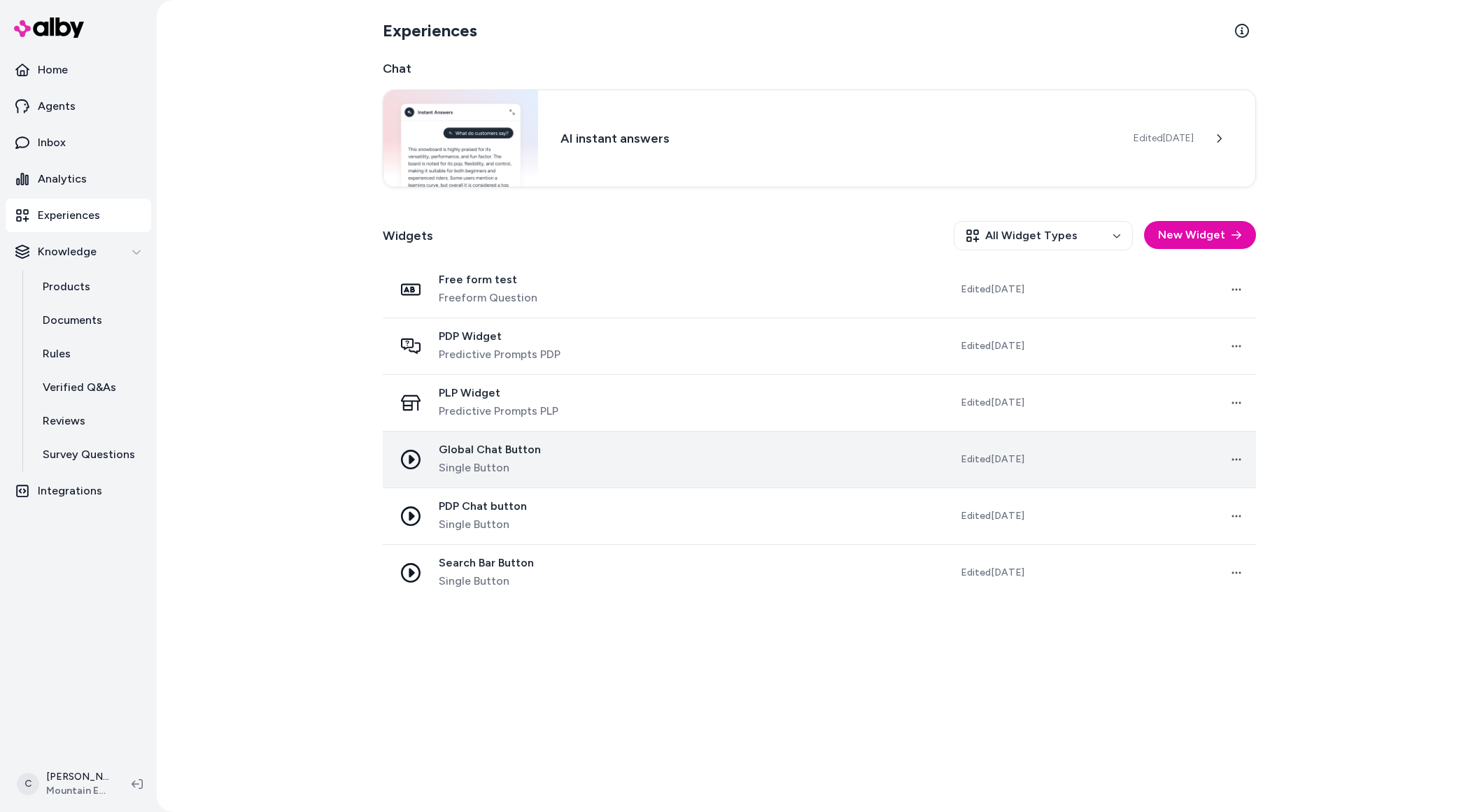
click at [622, 465] on div "Global Chat Button Single Button" at bounding box center [508, 460] width 229 height 33
click at [840, 467] on td at bounding box center [744, 459] width 221 height 57
click at [443, 454] on span "Global Chat Button" at bounding box center [490, 450] width 102 height 14
click at [485, 460] on span "Single Button" at bounding box center [490, 468] width 102 height 17
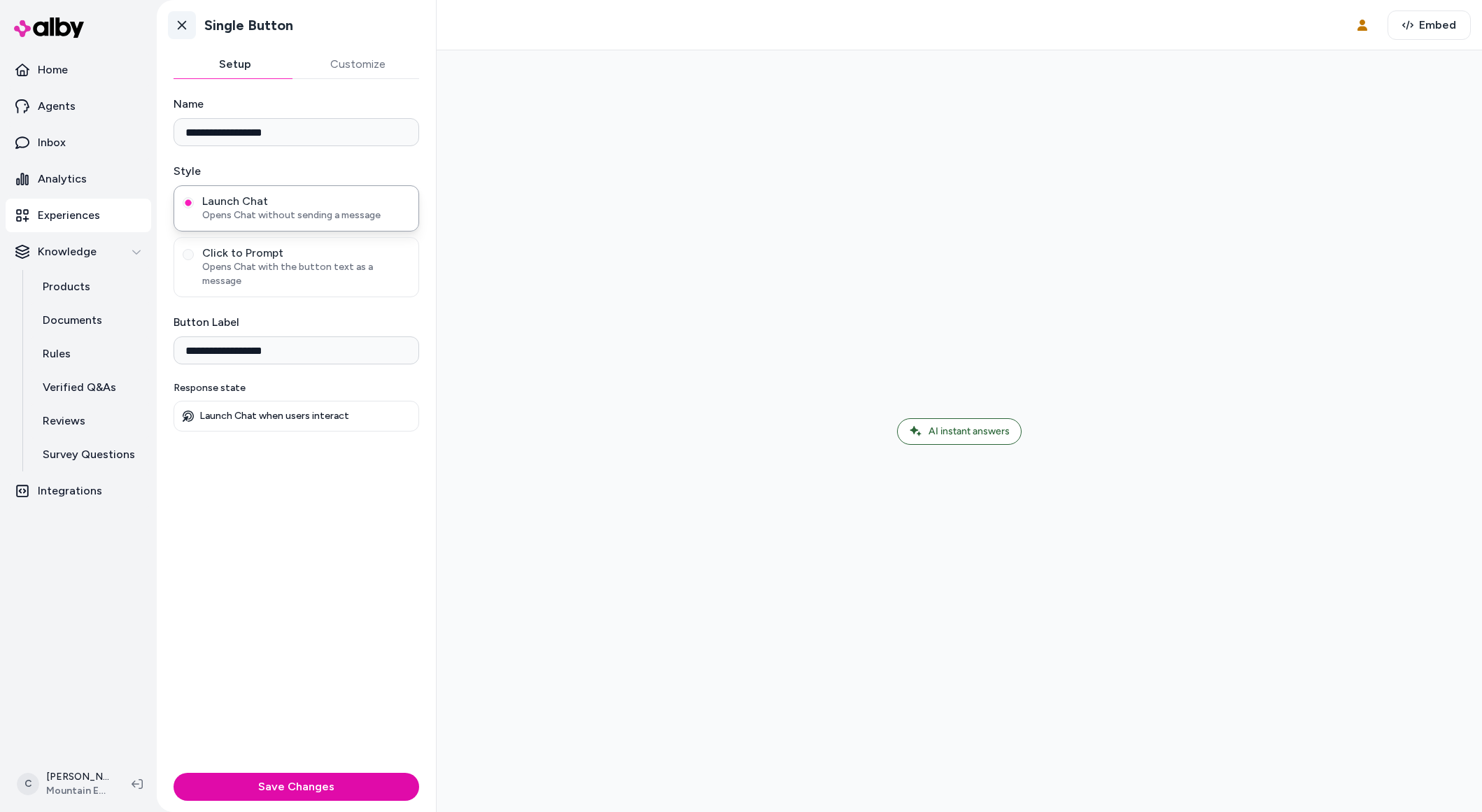
click at [181, 21] on icon at bounding box center [182, 25] width 14 height 14
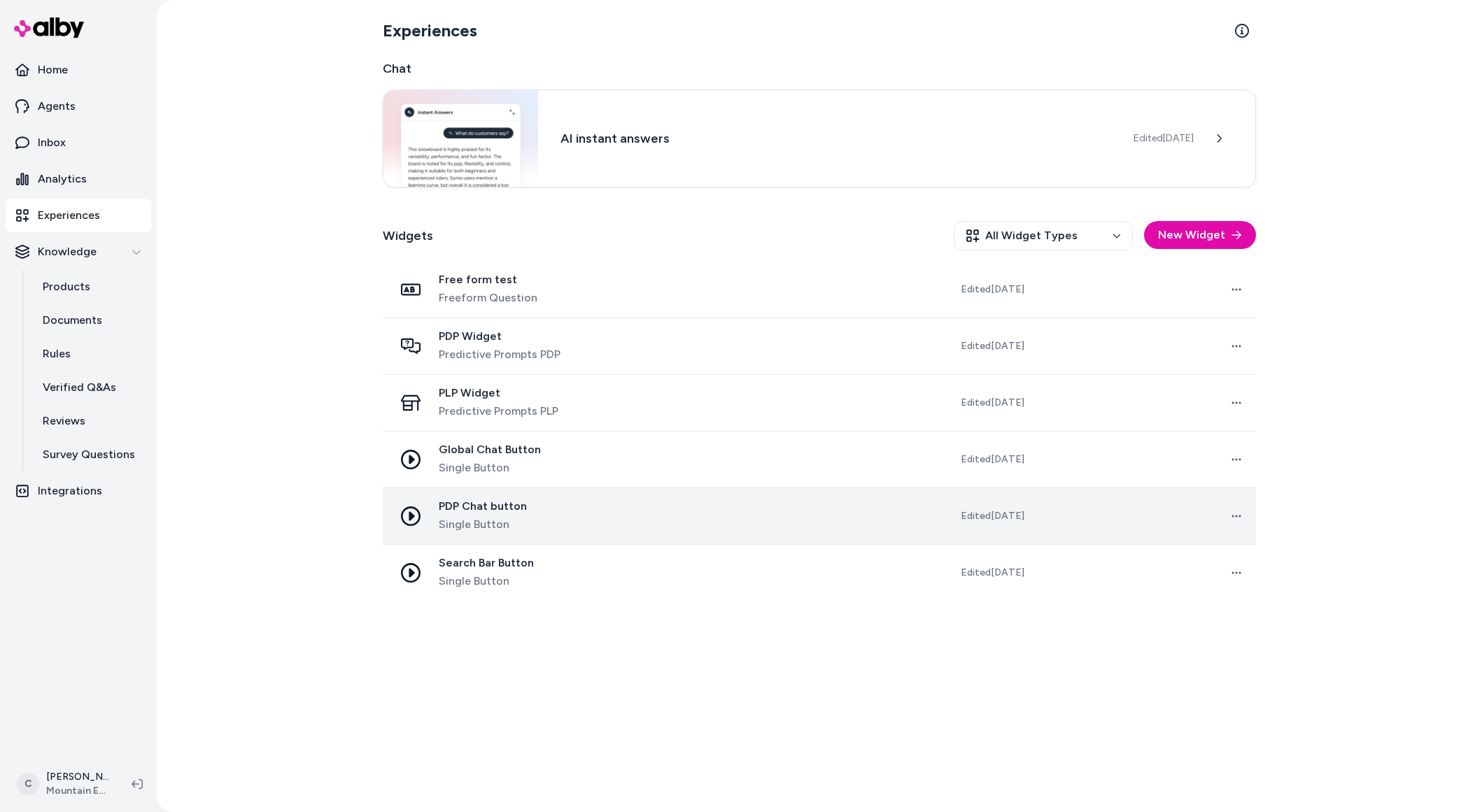
click at [563, 523] on div "PDP Chat button Single Button" at bounding box center [508, 516] width 229 height 33
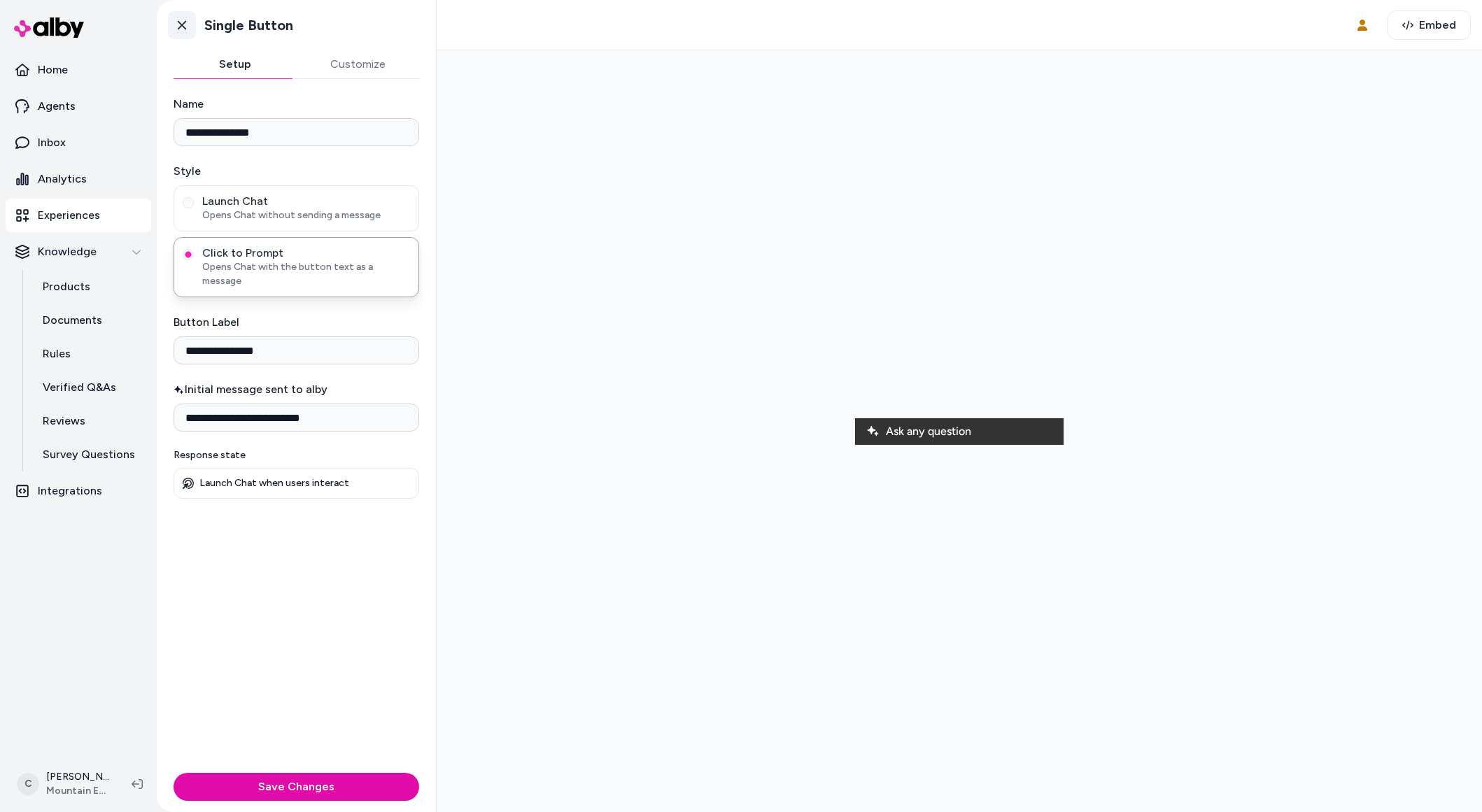
click at [182, 29] on icon at bounding box center [182, 25] width 14 height 14
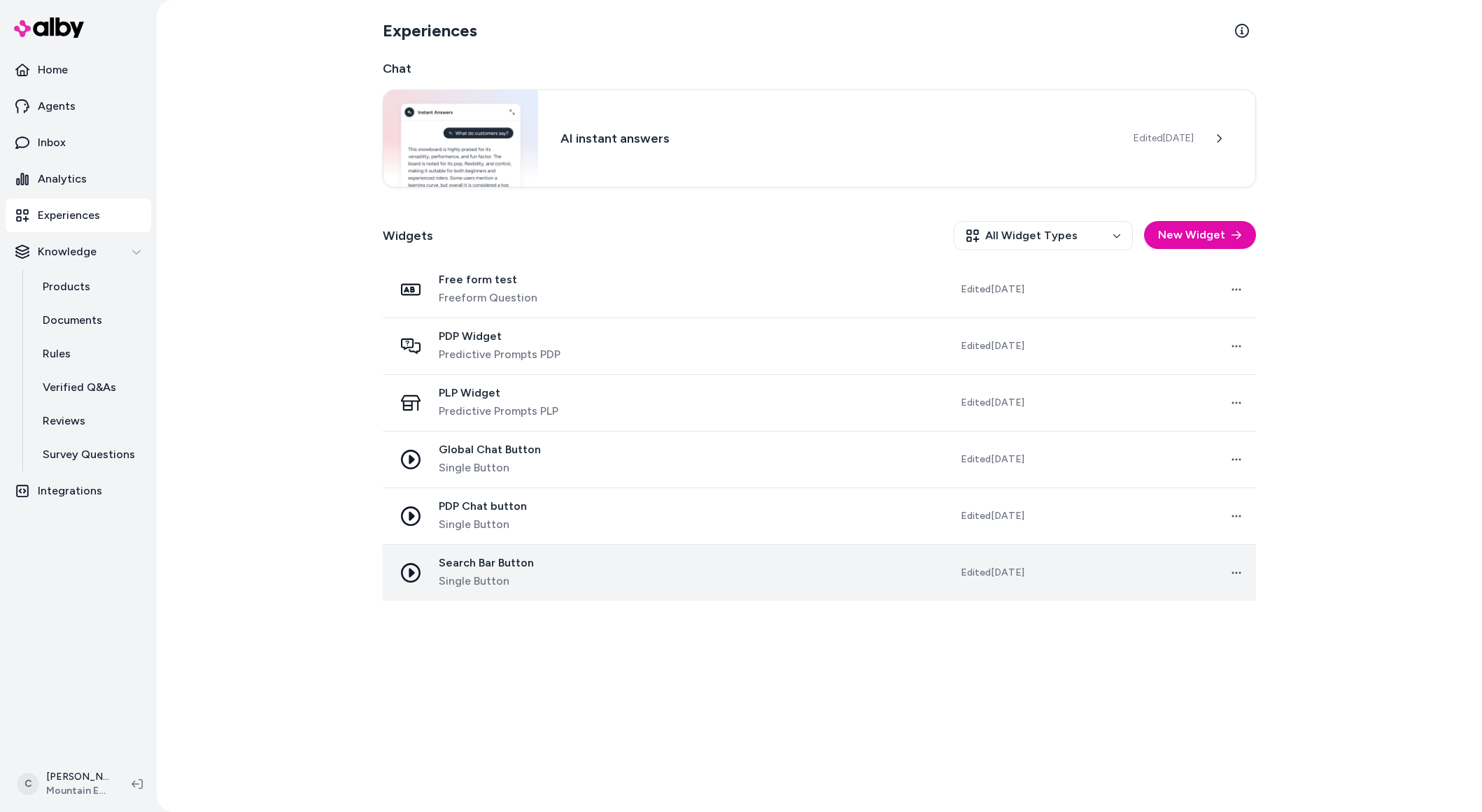
click at [605, 570] on div "Search Bar Button Single Button" at bounding box center [508, 573] width 229 height 33
click at [633, 567] on td "Search Bar Button Single Button" at bounding box center [508, 573] width 251 height 57
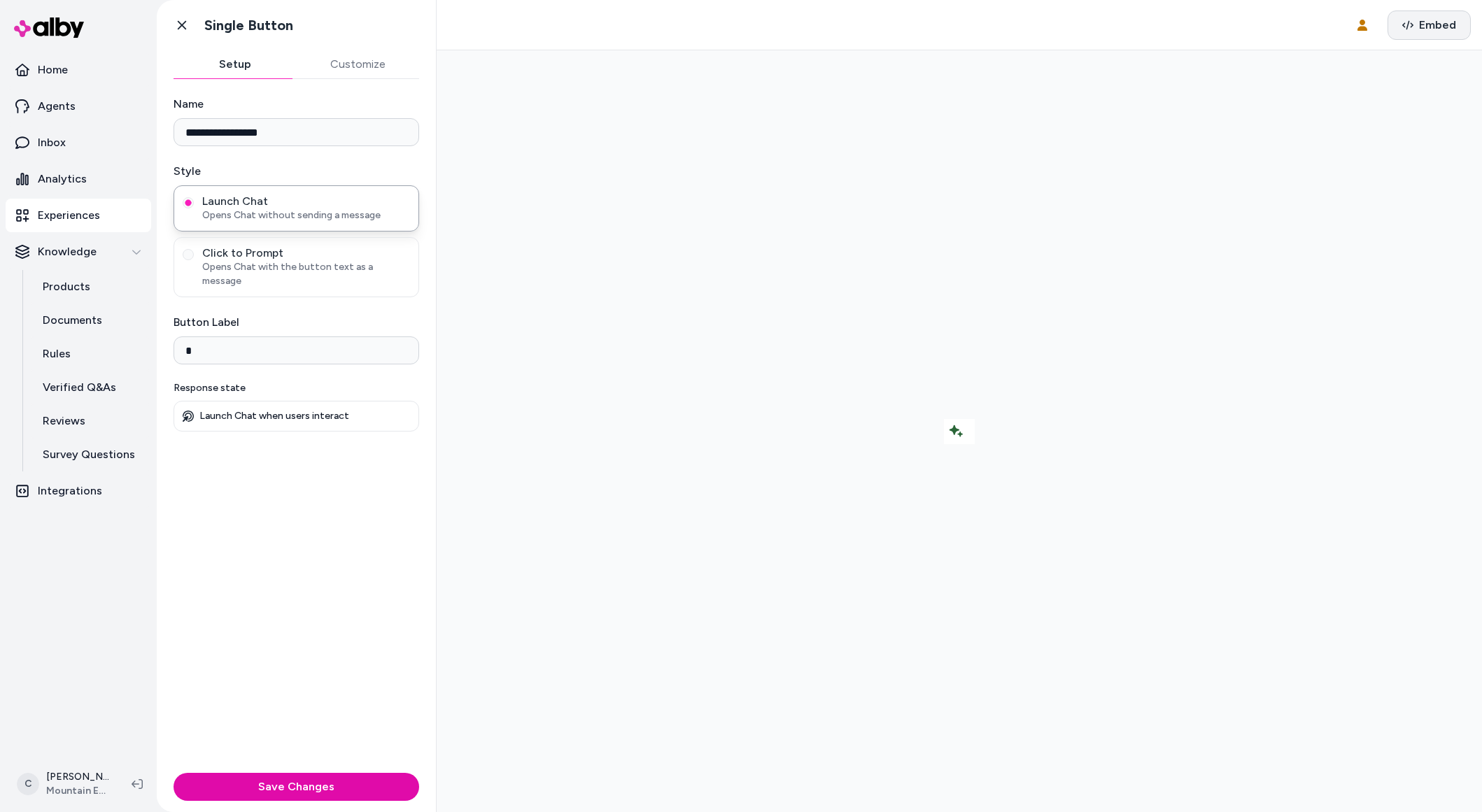
click at [1421, 12] on button "Embed" at bounding box center [1429, 25] width 83 height 30
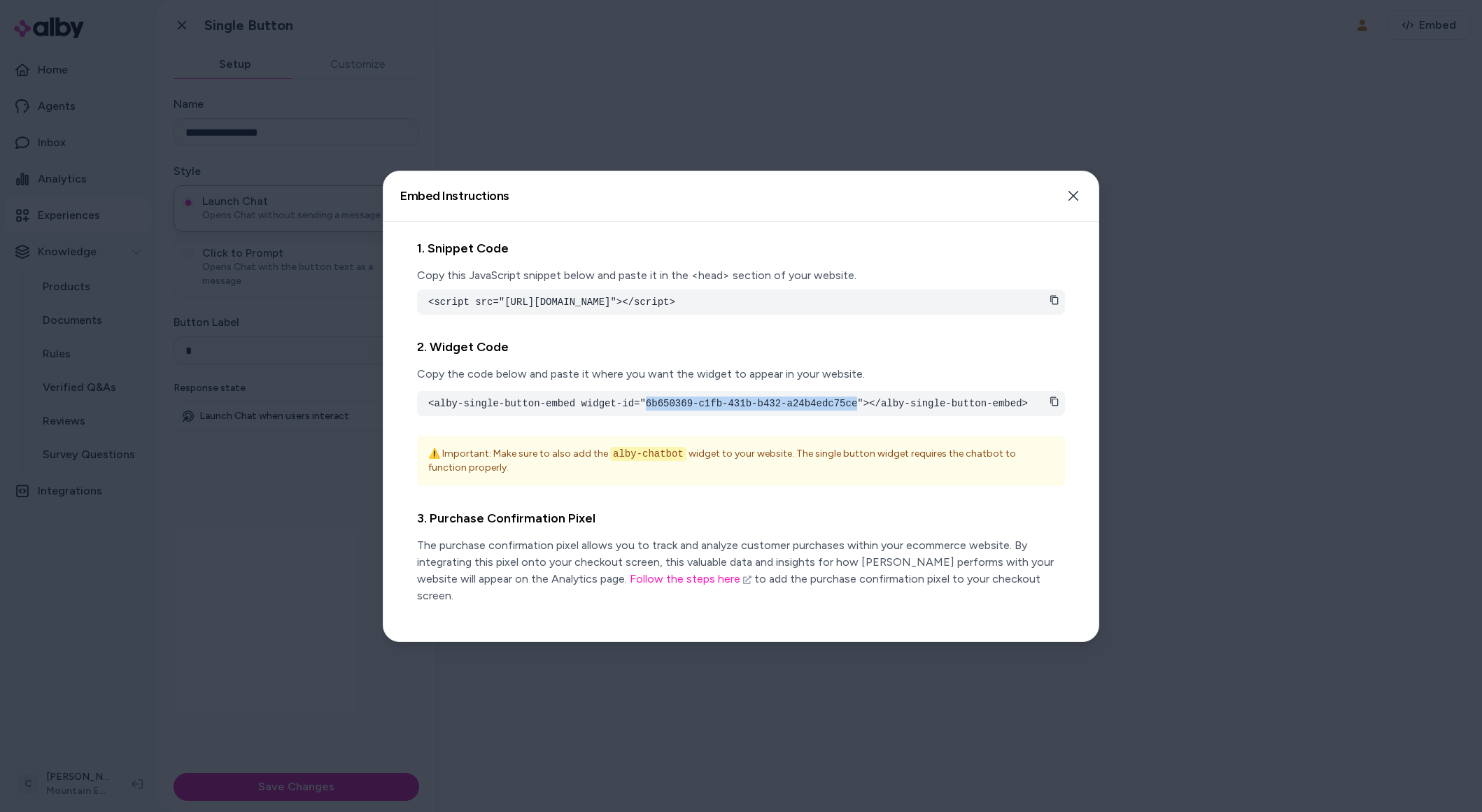
drag, startPoint x: 645, startPoint y: 417, endPoint x: 856, endPoint y: 423, distance: 211.1
click at [856, 411] on pre "<alby-single-button-embed widget-id="6b650369-c1fb-431b-b432-a24b4edc75ce"></al…" at bounding box center [741, 403] width 625 height 14
copy pre "6b650369-c1fb-431b-b432-a24b4edc75ce"
click at [165, 600] on div at bounding box center [741, 406] width 1482 height 812
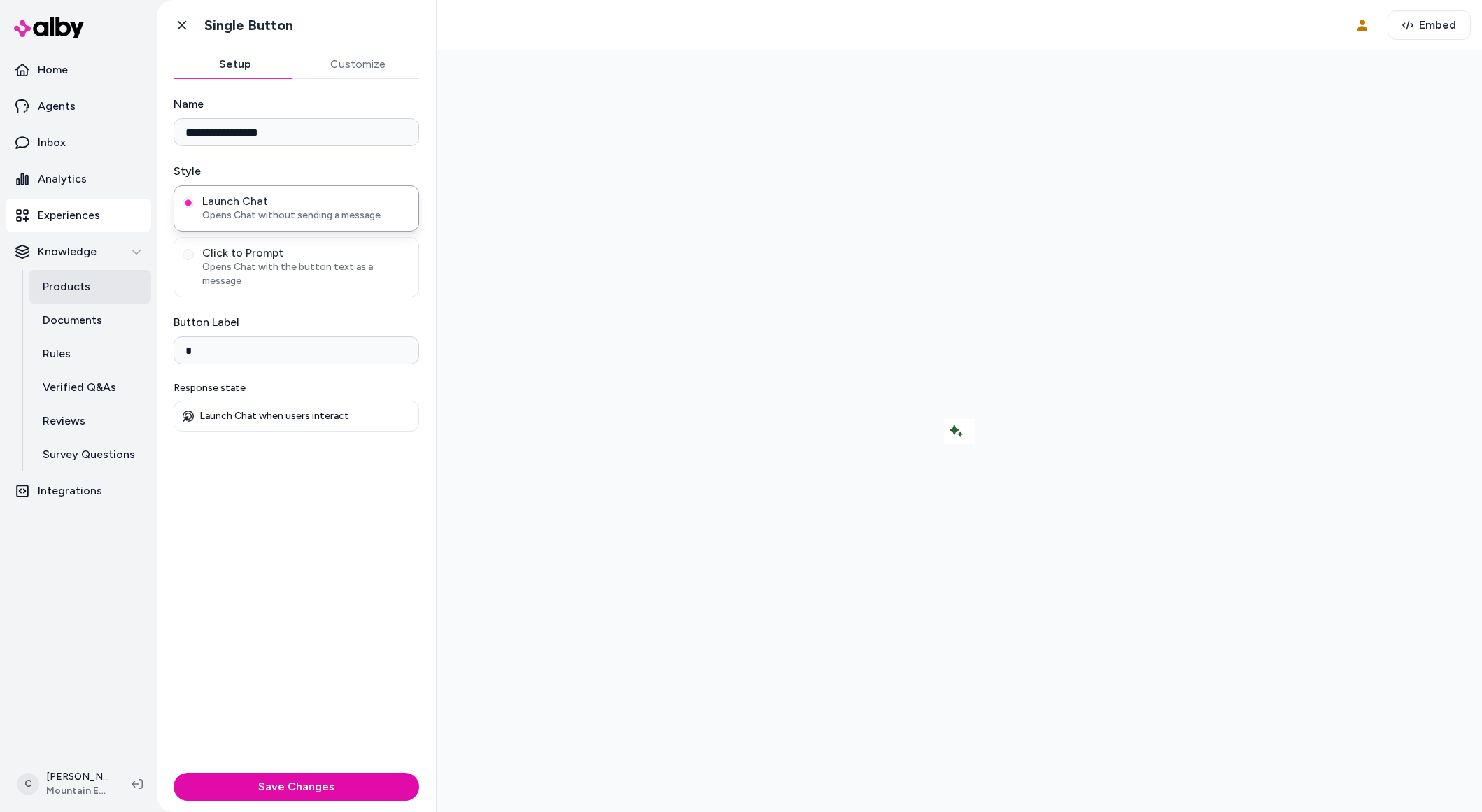
click at [81, 295] on link "Products" at bounding box center [90, 286] width 122 height 33
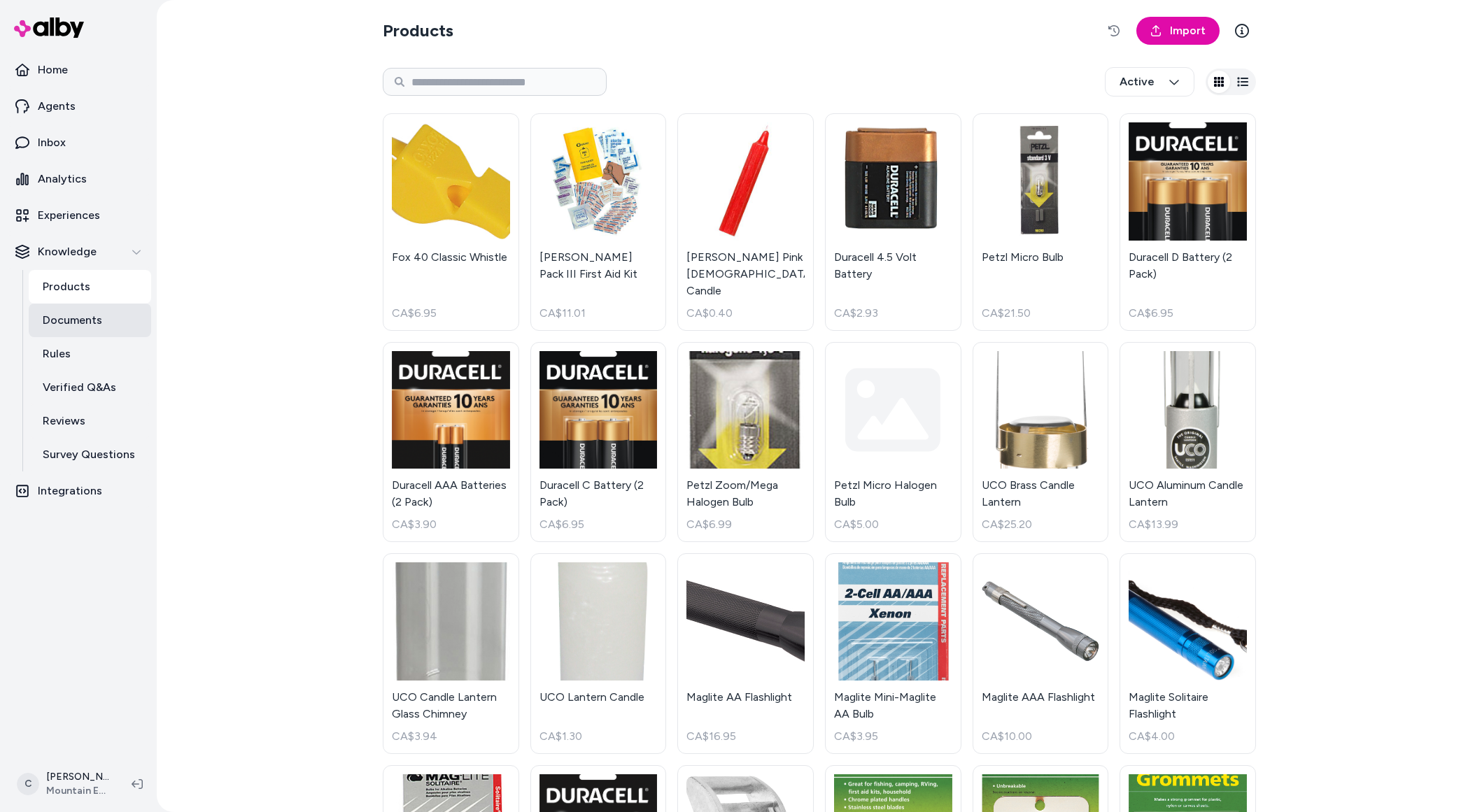
click at [92, 332] on link "Documents" at bounding box center [90, 320] width 122 height 33
click at [76, 211] on p "Experiences" at bounding box center [69, 215] width 62 height 17
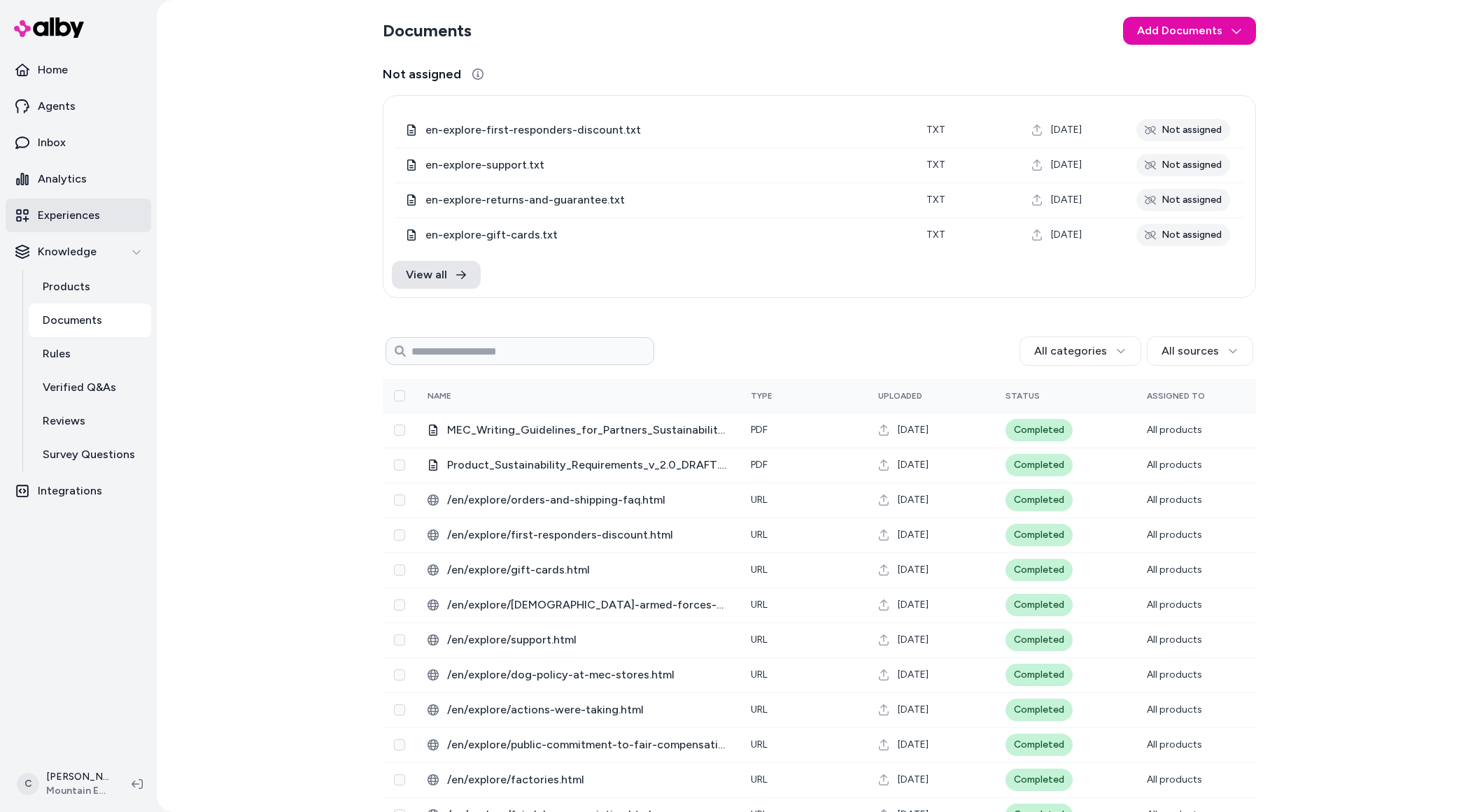
click at [83, 204] on link "Experiences" at bounding box center [78, 215] width 146 height 33
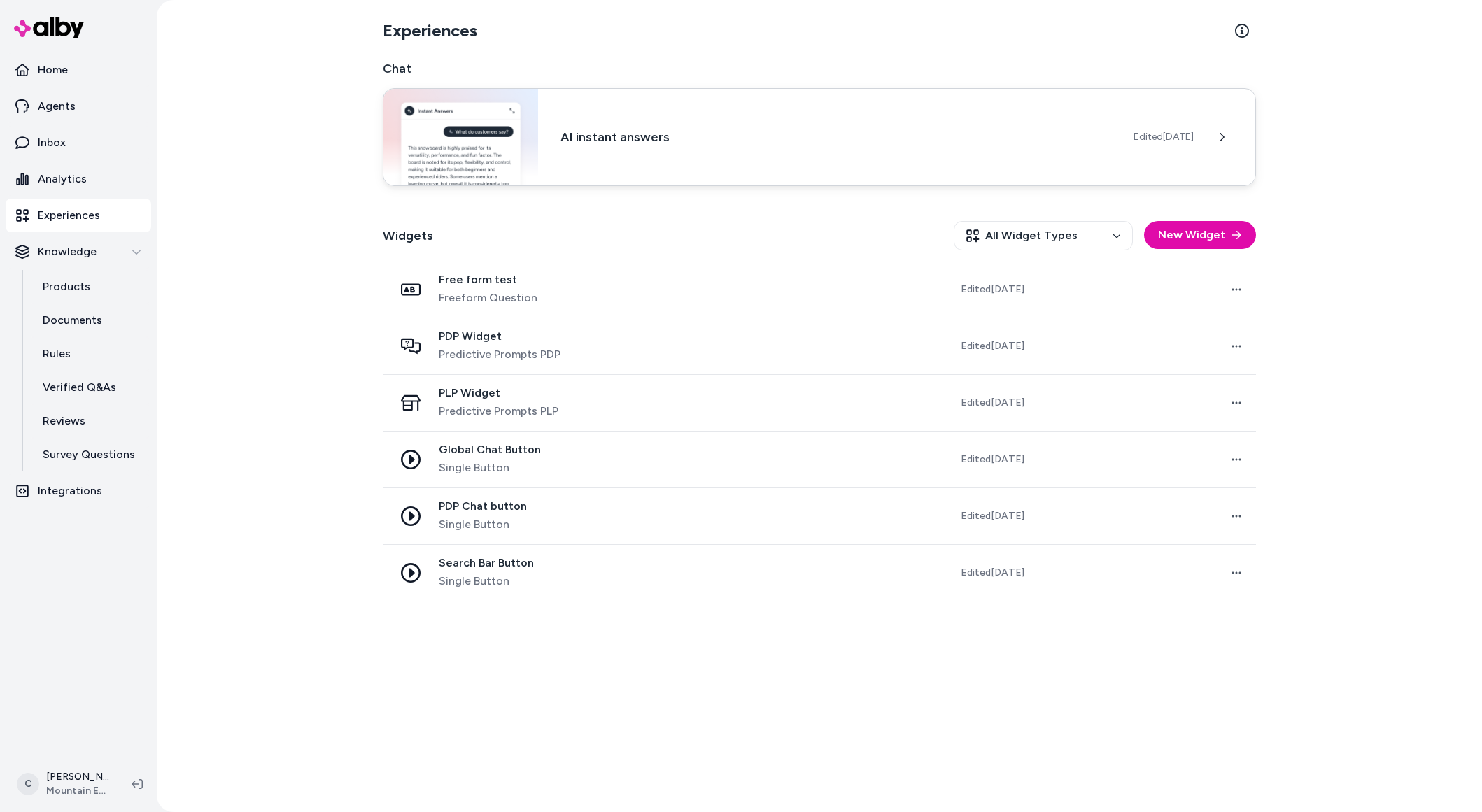
click at [646, 139] on h3 "AI instant answers" at bounding box center [836, 136] width 551 height 19
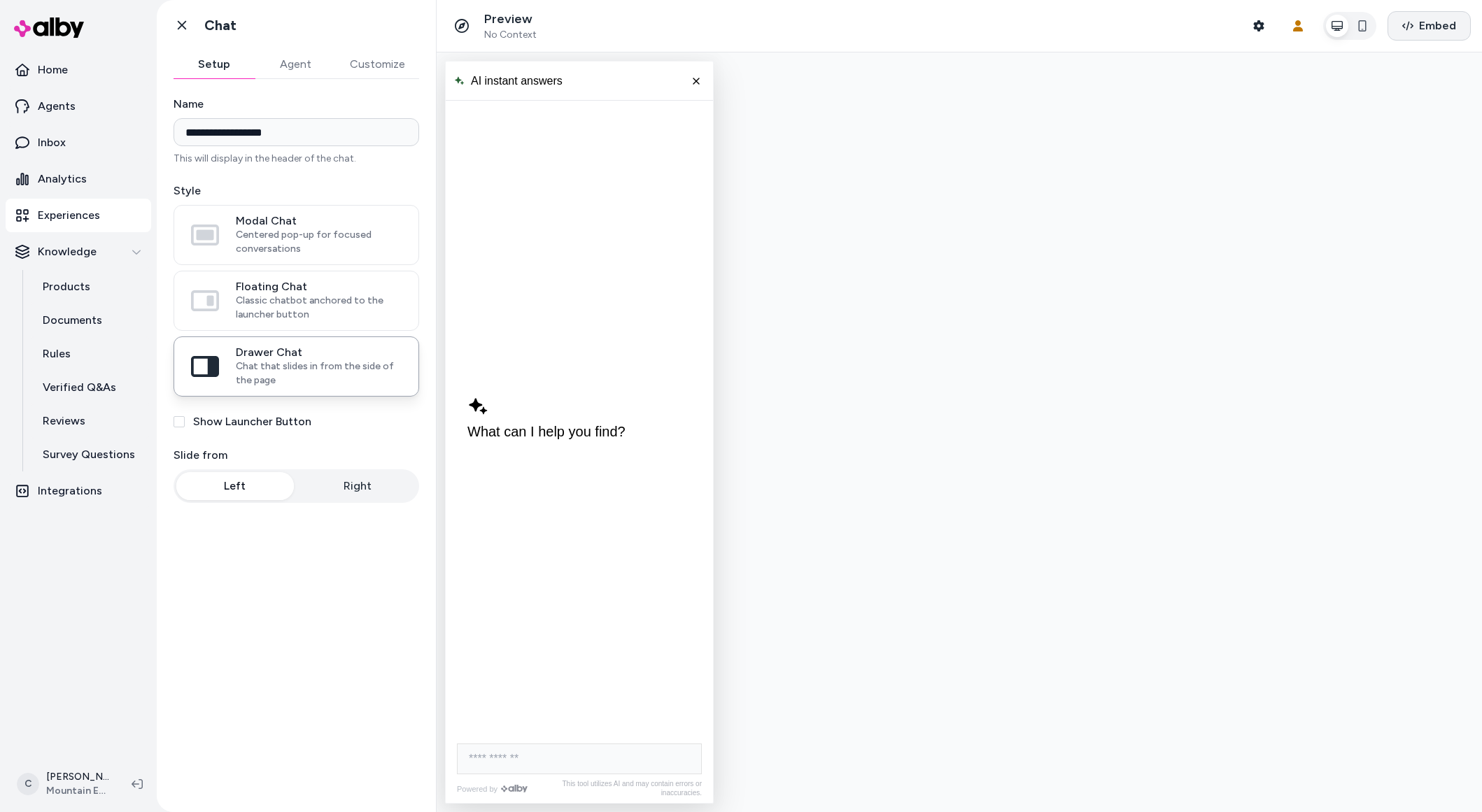
click at [1420, 14] on button "Embed" at bounding box center [1429, 26] width 83 height 30
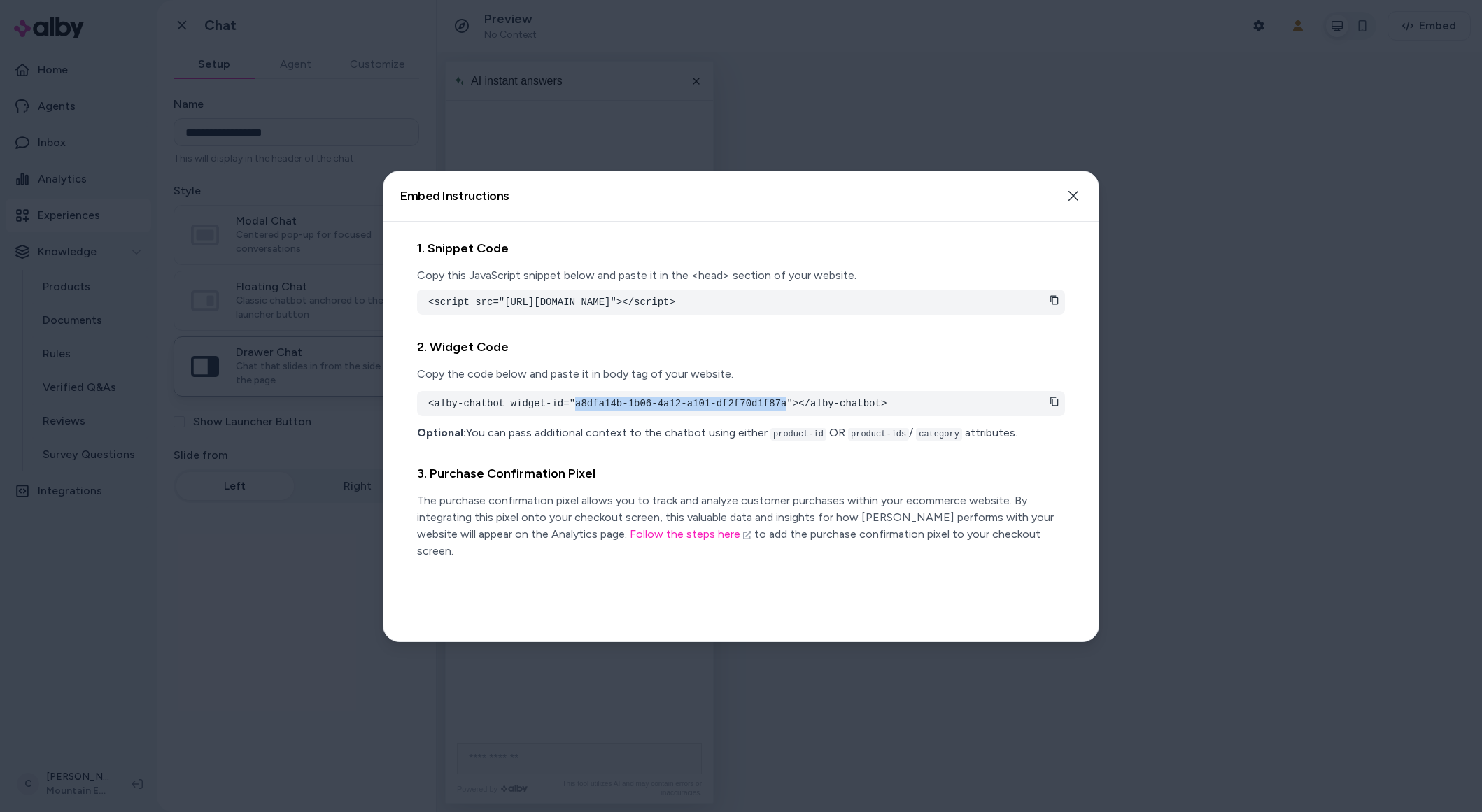
drag, startPoint x: 788, startPoint y: 420, endPoint x: 577, endPoint y: 419, distance: 211.0
click at [577, 411] on pre "<alby-chatbot widget-id="a8dfa14b-1b06-4a12-a101-df2f70d1f87a"></alby-chatbot>" at bounding box center [741, 403] width 625 height 14
click at [786, 411] on pre "<alby-chatbot widget-id="a8dfa14b-1b06-4a12-a101-df2f70d1f87a"></alby-chatbot>" at bounding box center [741, 403] width 625 height 14
drag, startPoint x: 787, startPoint y: 419, endPoint x: 576, endPoint y: 420, distance: 211.0
click at [576, 411] on pre "<alby-chatbot widget-id="a8dfa14b-1b06-4a12-a101-df2f70d1f87a"></alby-chatbot>" at bounding box center [741, 403] width 625 height 14
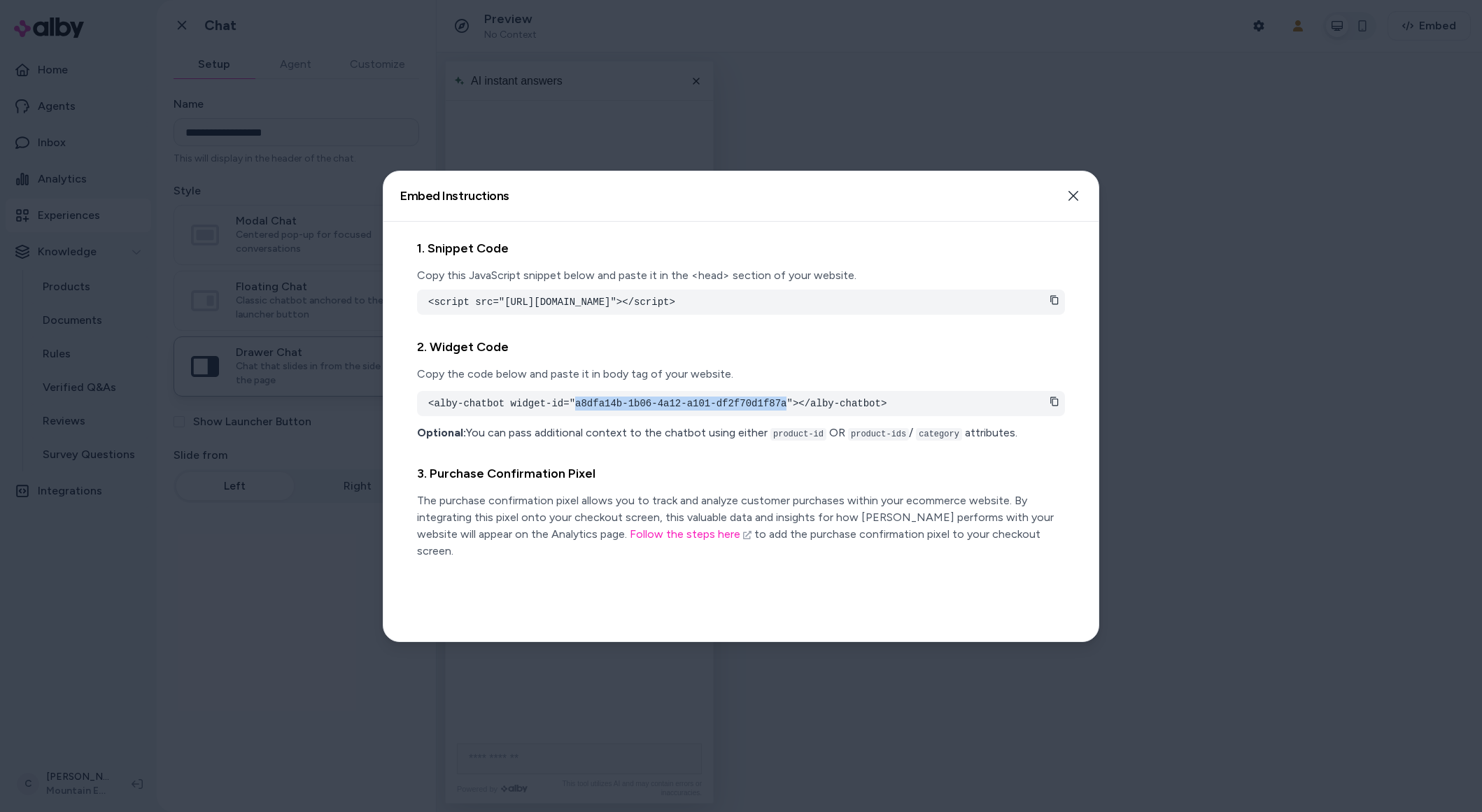
copy pre "a8dfa14b-1b06-4a12-a101-df2f70d1f87a"
click at [253, 620] on div at bounding box center [741, 406] width 1482 height 812
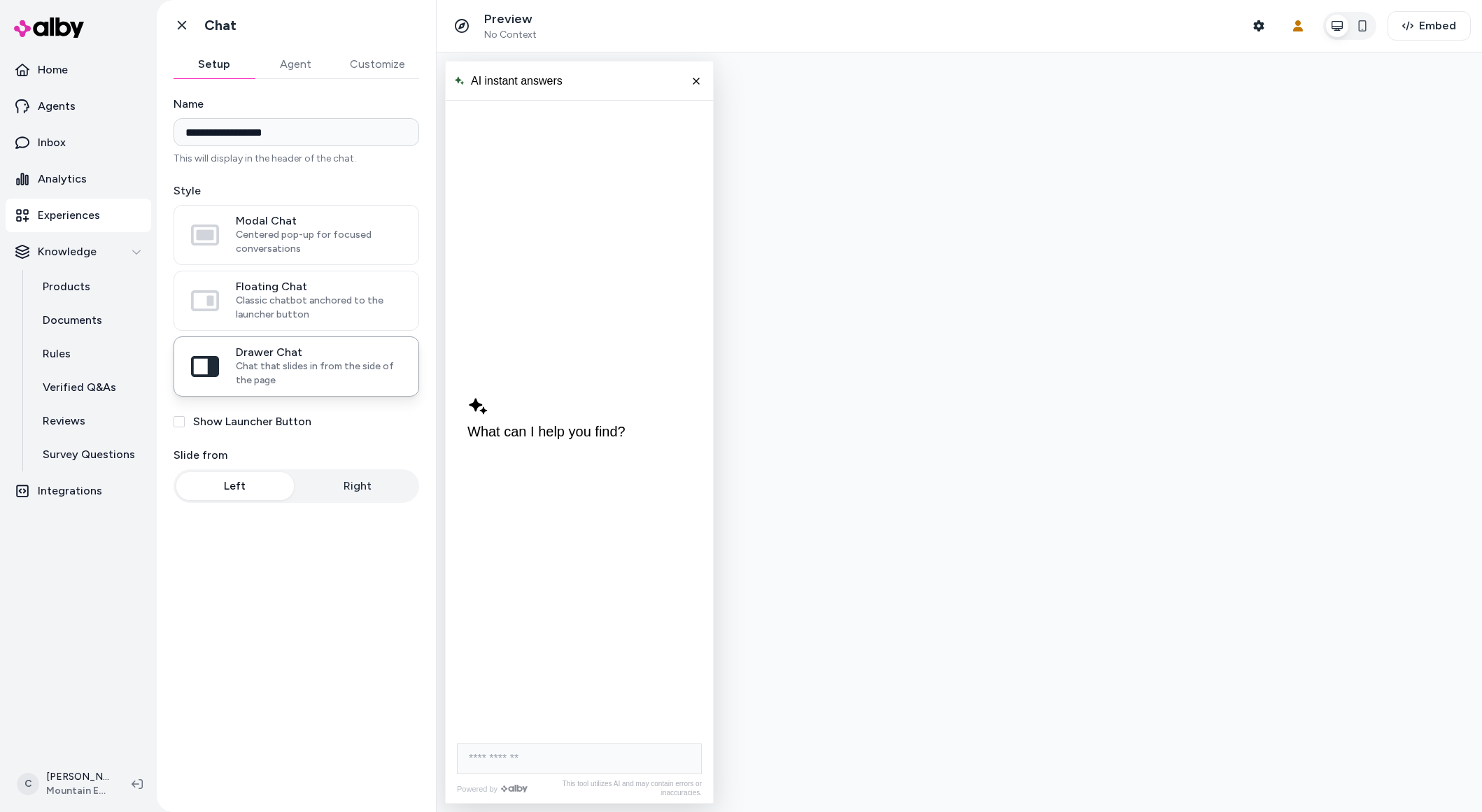
click at [256, 616] on div "**********" at bounding box center [296, 437] width 279 height 717
drag, startPoint x: 281, startPoint y: 603, endPoint x: 282, endPoint y: 596, distance: 7.1
click at [280, 603] on div "**********" at bounding box center [296, 437] width 279 height 717
drag, startPoint x: 987, startPoint y: 209, endPoint x: 594, endPoint y: 538, distance: 512.5
click at [984, 207] on div at bounding box center [959, 432] width 1045 height 759
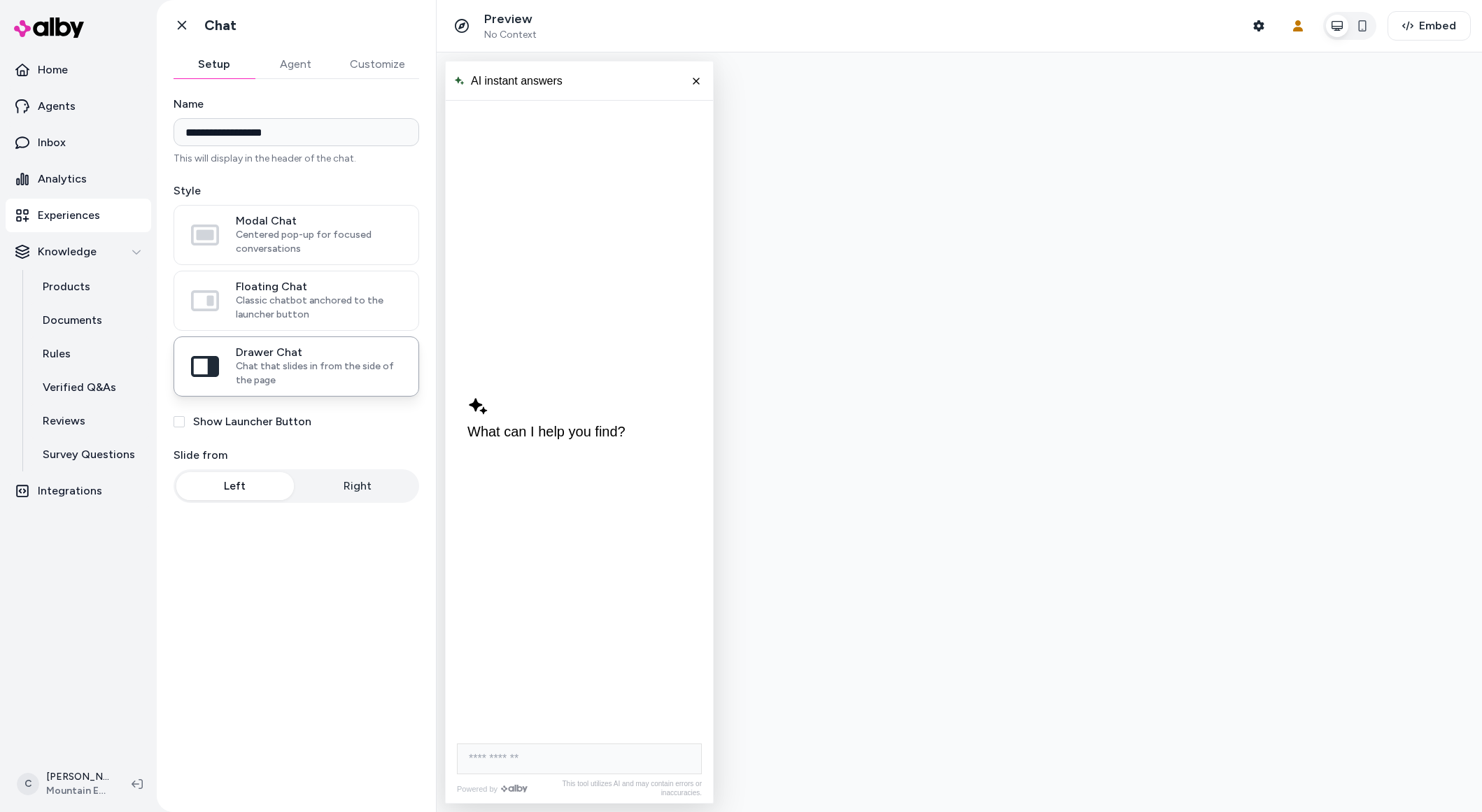
click at [76, 226] on link "Experiences" at bounding box center [78, 215] width 146 height 33
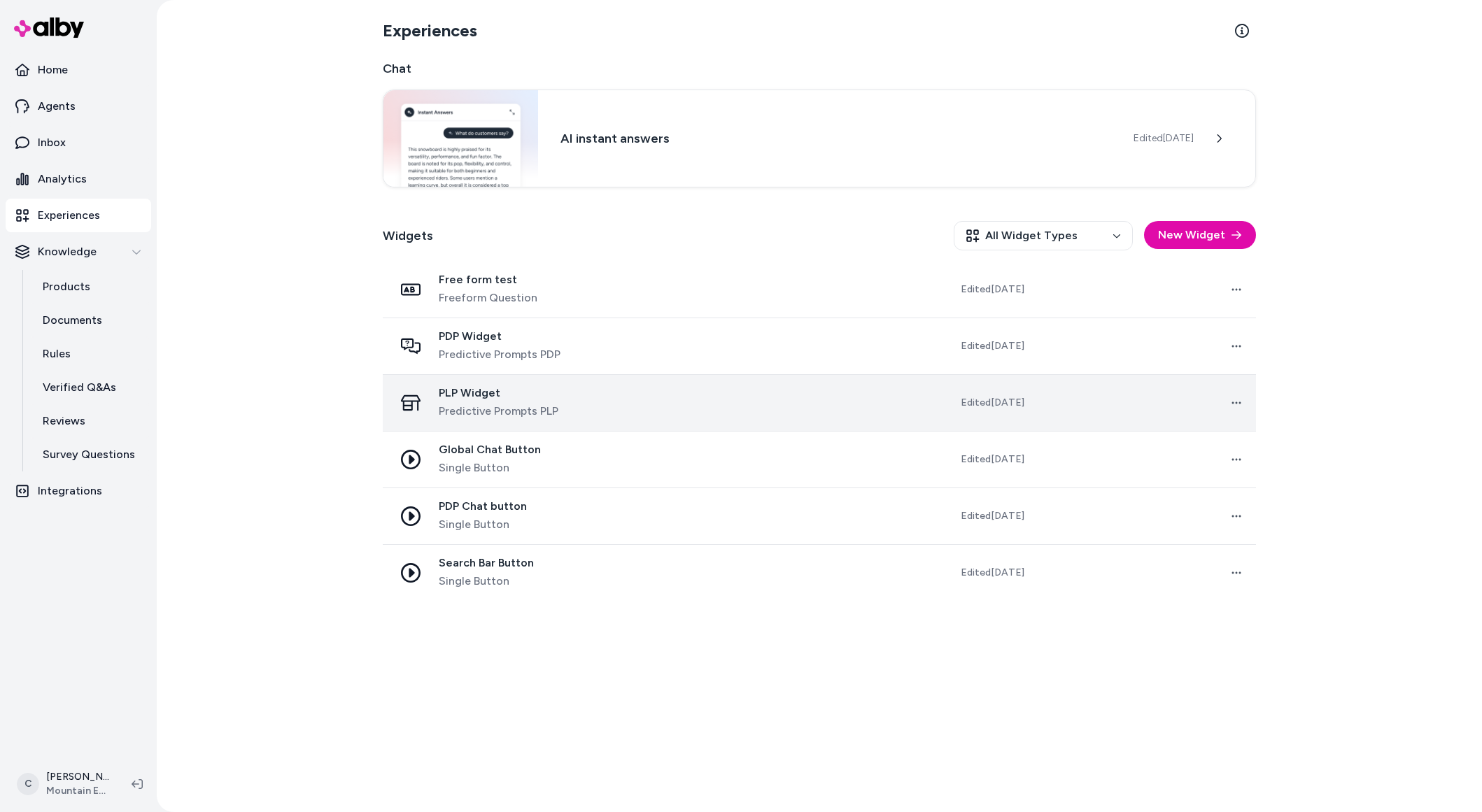
click at [555, 394] on span "PLP Widget" at bounding box center [498, 392] width 120 height 14
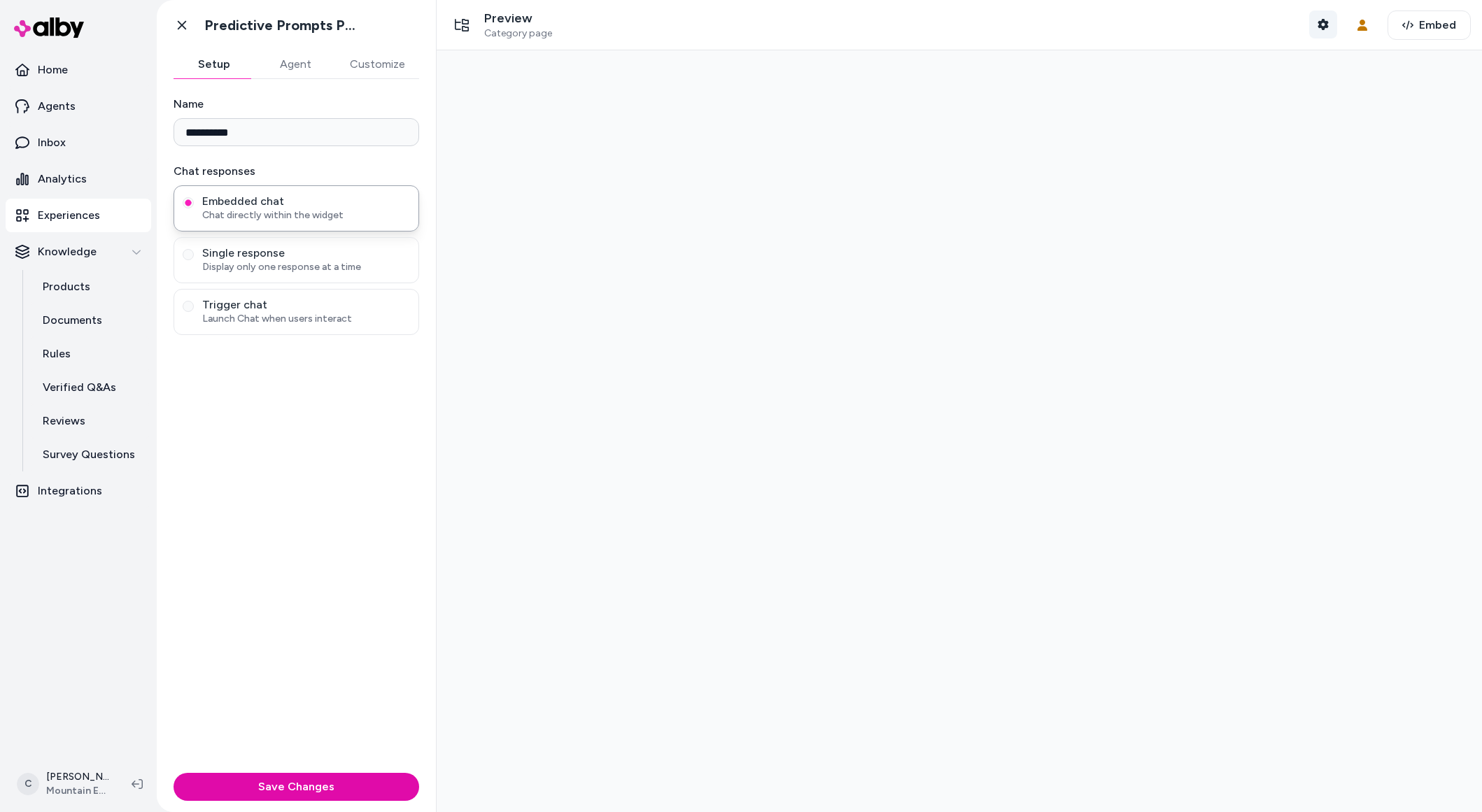
click at [1301, 32] on div "Preview Category page Shopper Context" at bounding box center [892, 25] width 889 height 30
click at [1309, 31] on button "Shopper Context" at bounding box center [1322, 24] width 28 height 28
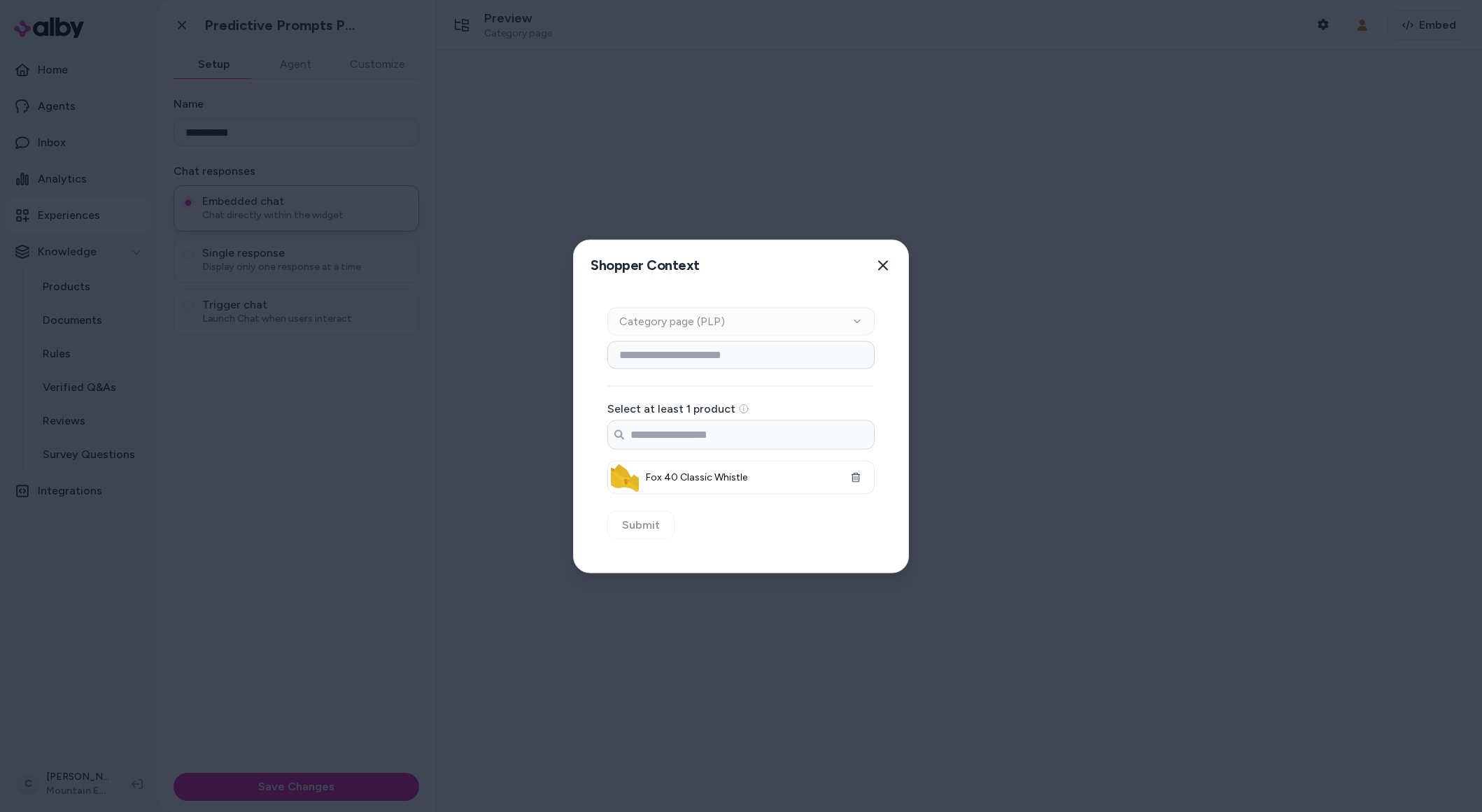
drag, startPoint x: 1105, startPoint y: 276, endPoint x: 1220, endPoint y: 125, distance: 189.8
click at [1101, 272] on div at bounding box center [741, 406] width 1482 height 812
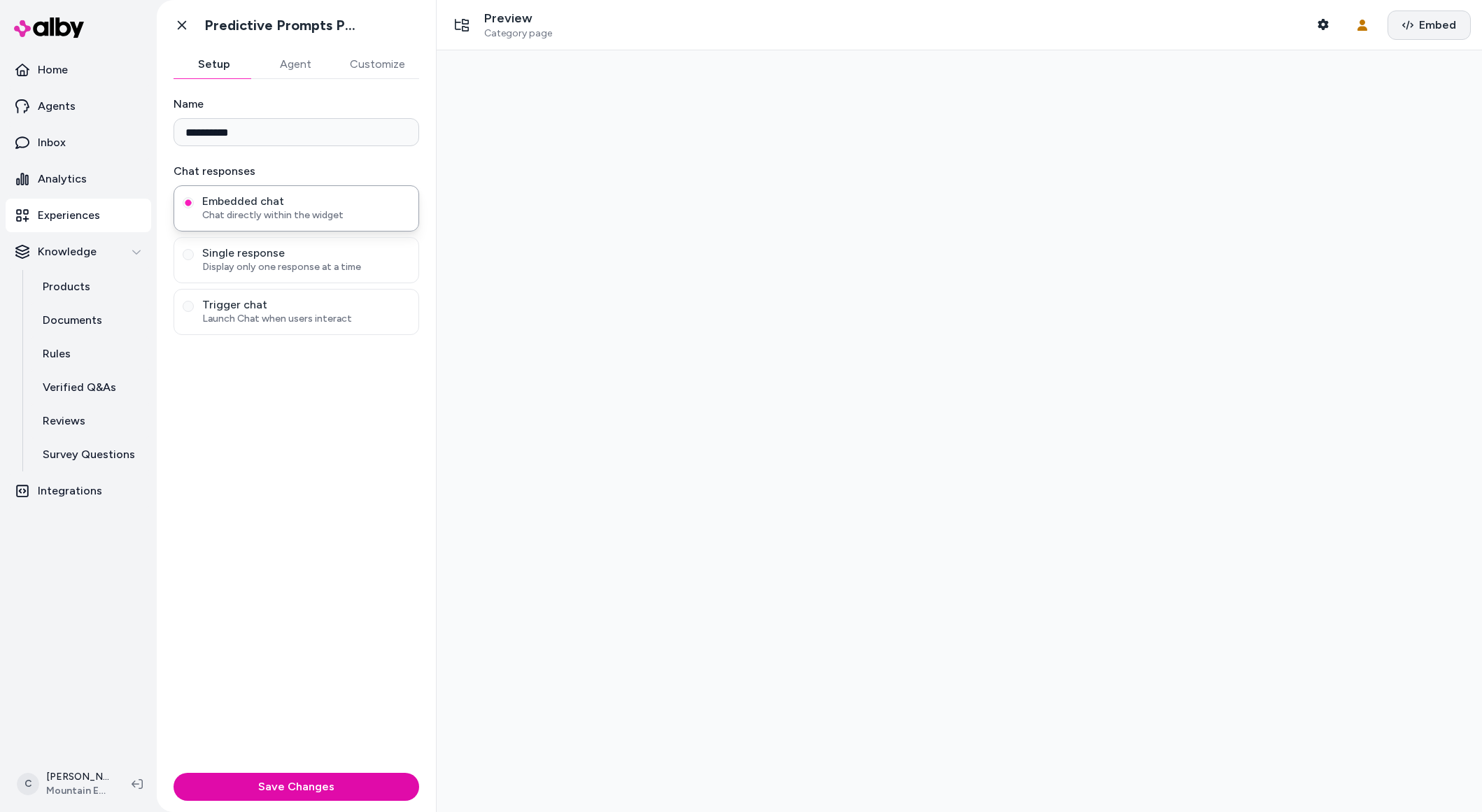
click at [1419, 33] on button "Embed" at bounding box center [1429, 25] width 83 height 30
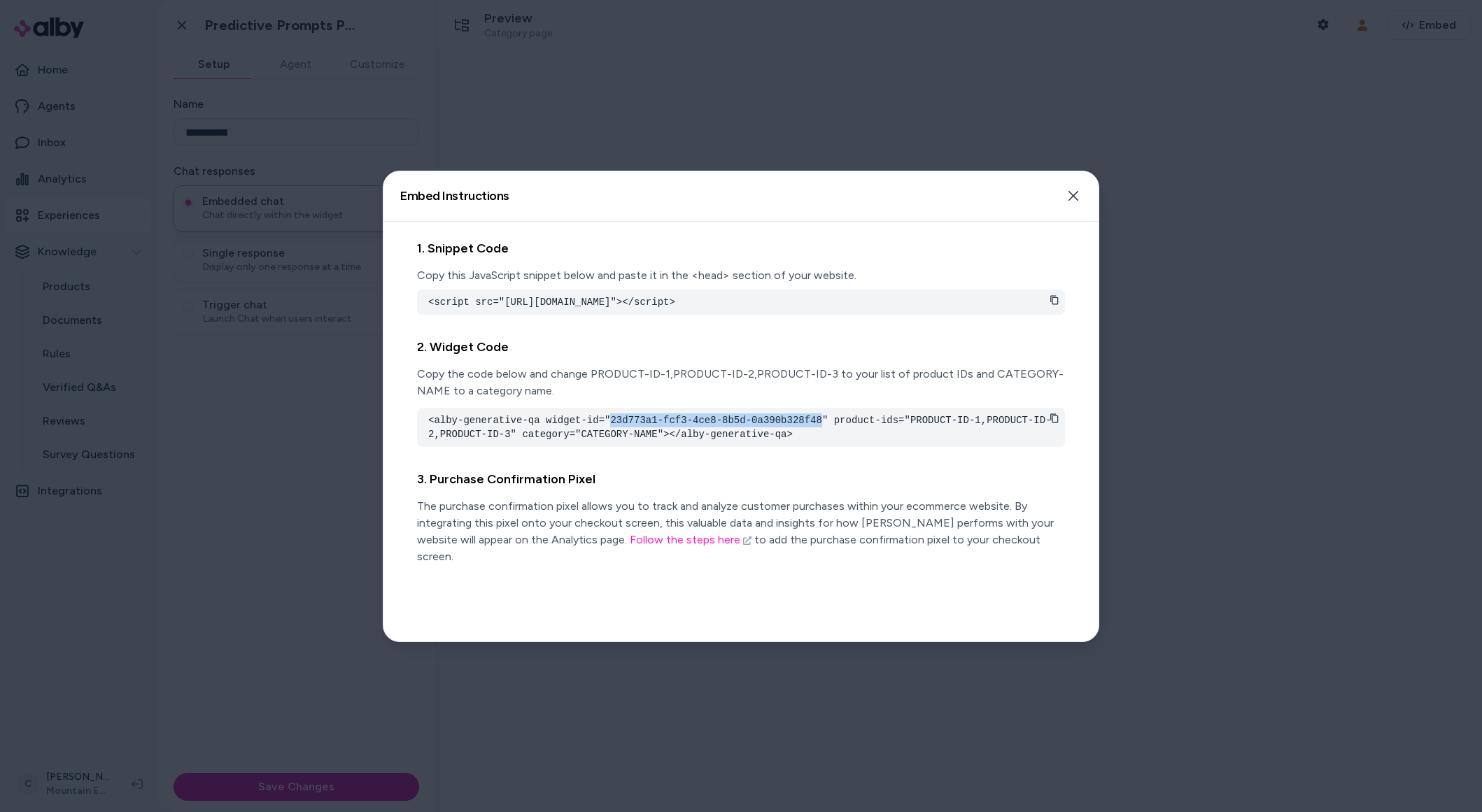
drag, startPoint x: 824, startPoint y: 434, endPoint x: 611, endPoint y: 437, distance: 213.0
click at [611, 437] on pre "<alby-generative-qa widget-id="23d773a1-fcf3-4ce8-8b5d-0a390b328f48" product-id…" at bounding box center [741, 427] width 625 height 28
copy pre "23d773a1-fcf3-4ce8-8b5d-0a390b328f48"
click at [170, 660] on div at bounding box center [741, 406] width 1482 height 812
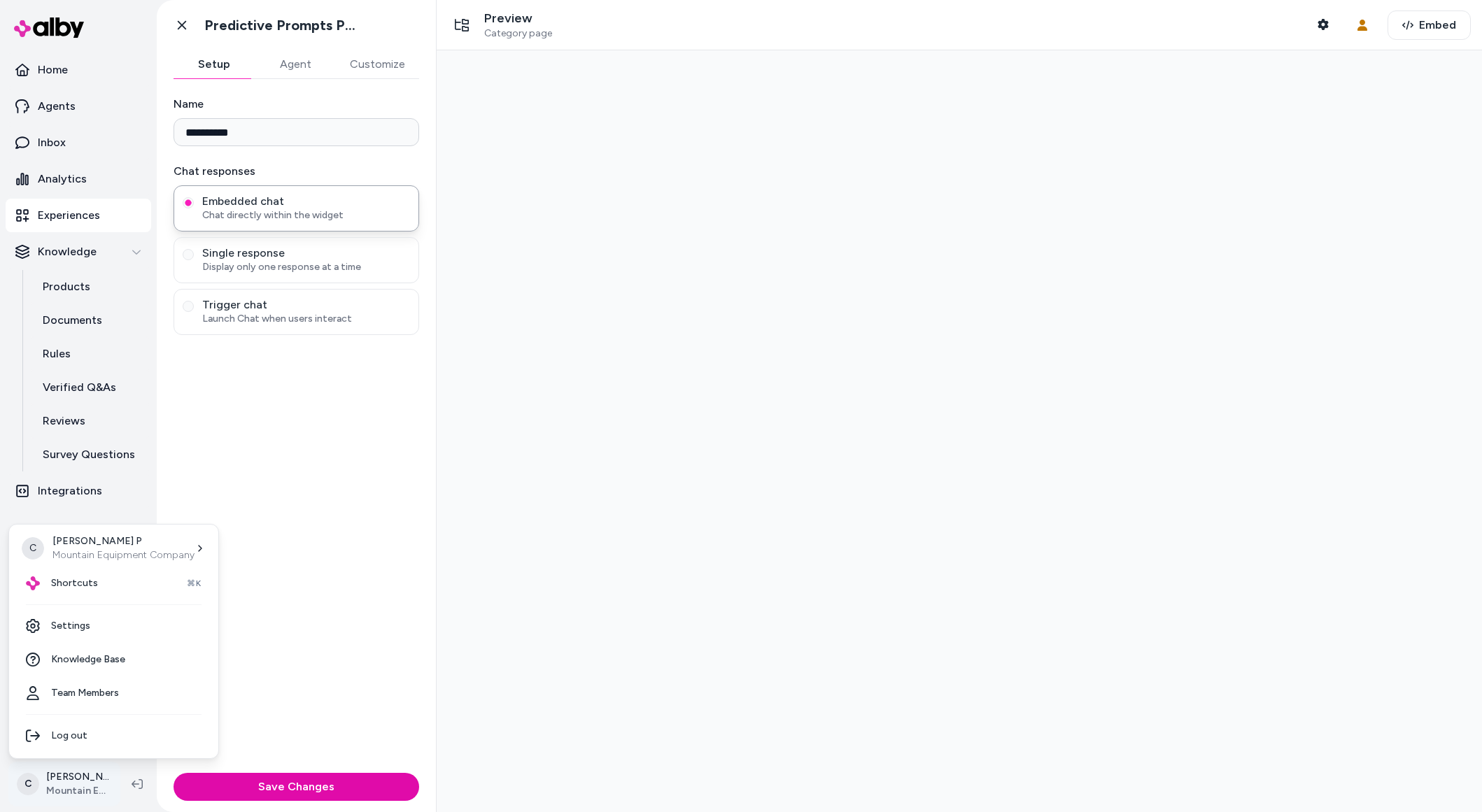
click at [83, 771] on html "**********" at bounding box center [741, 406] width 1482 height 812
click at [75, 573] on div "Shortcuts ⌘K" at bounding box center [113, 583] width 198 height 33
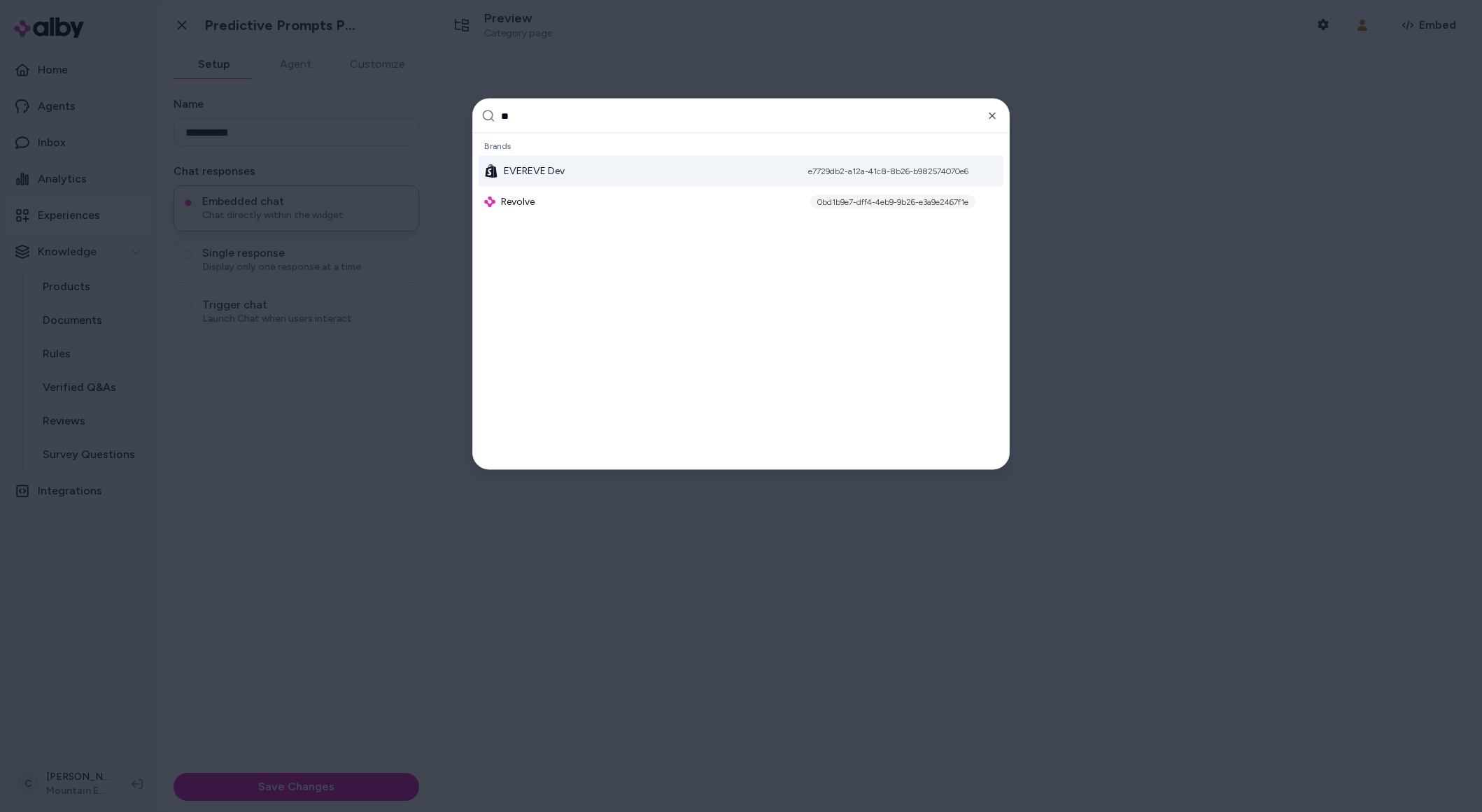
type input "*"
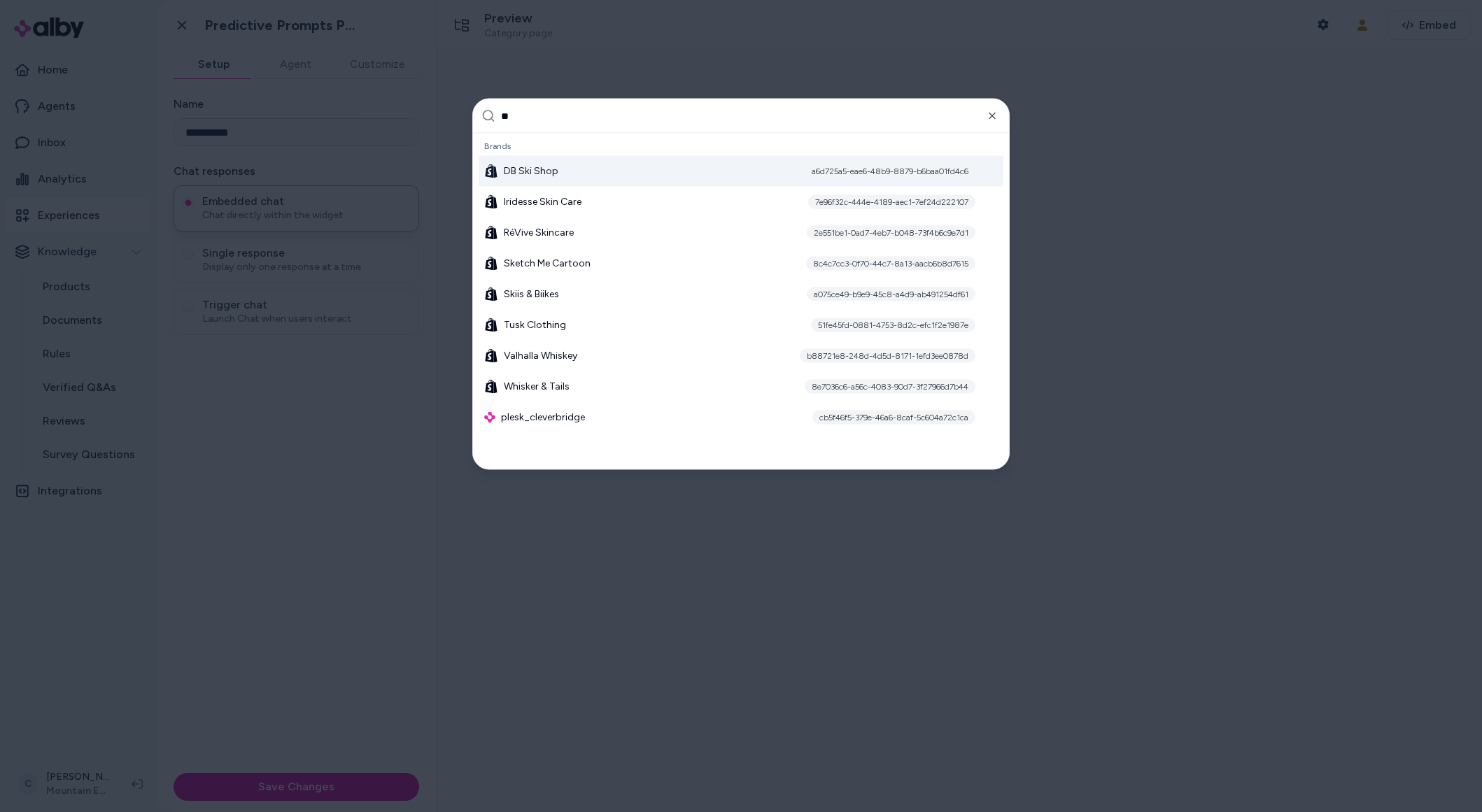
type input "*"
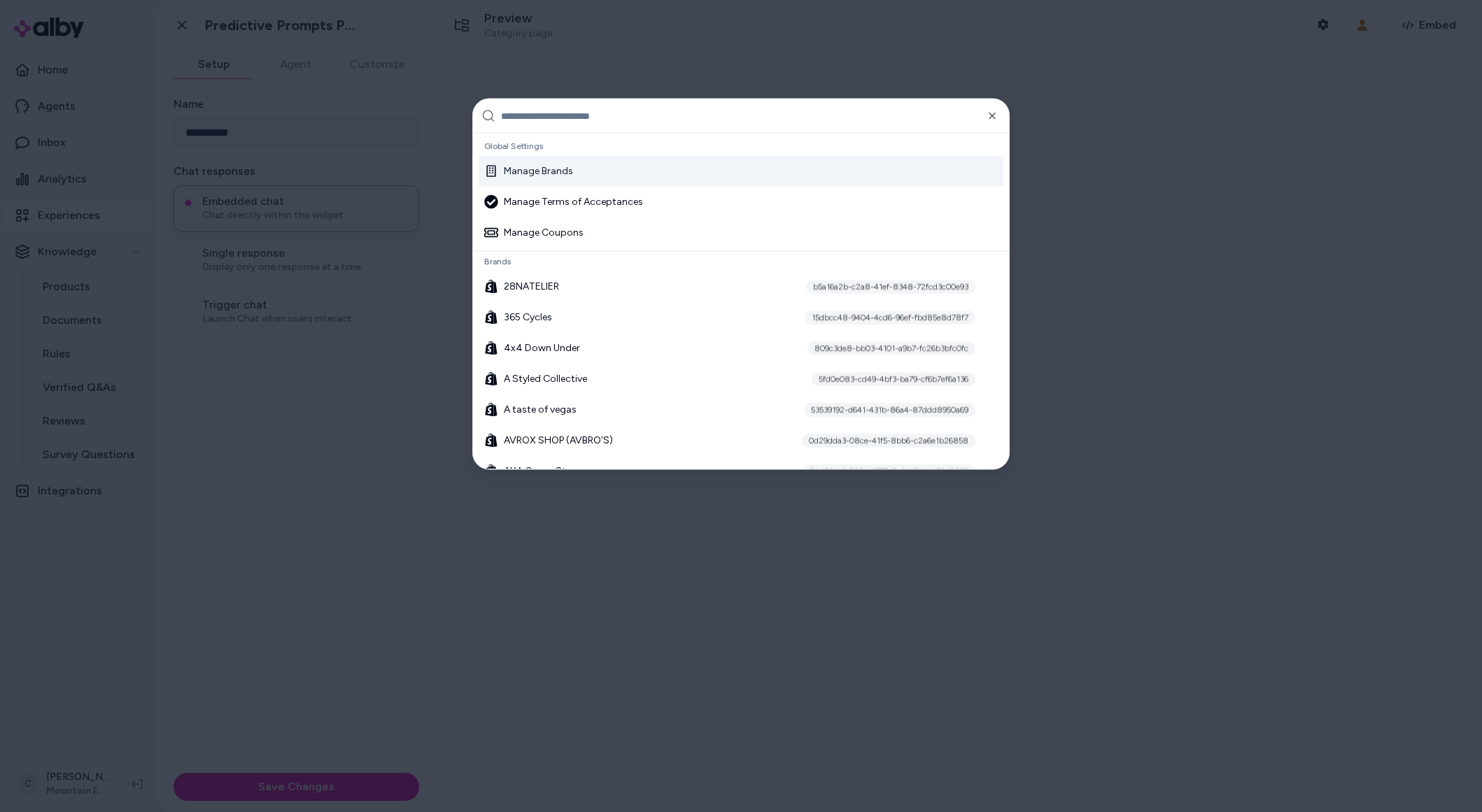
scroll to position [2633, 0]
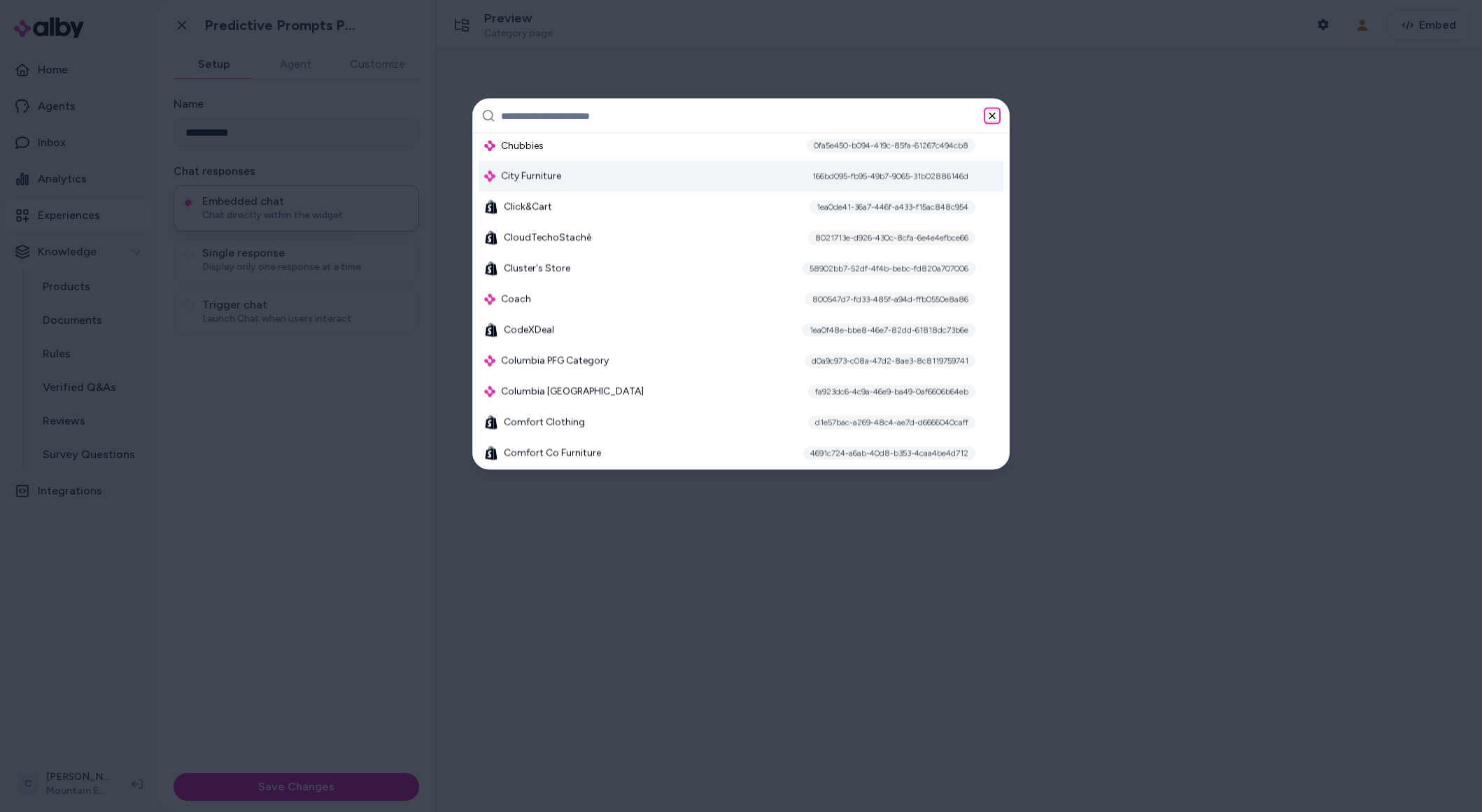
click at [990, 115] on icon "button" at bounding box center [992, 116] width 11 height 11
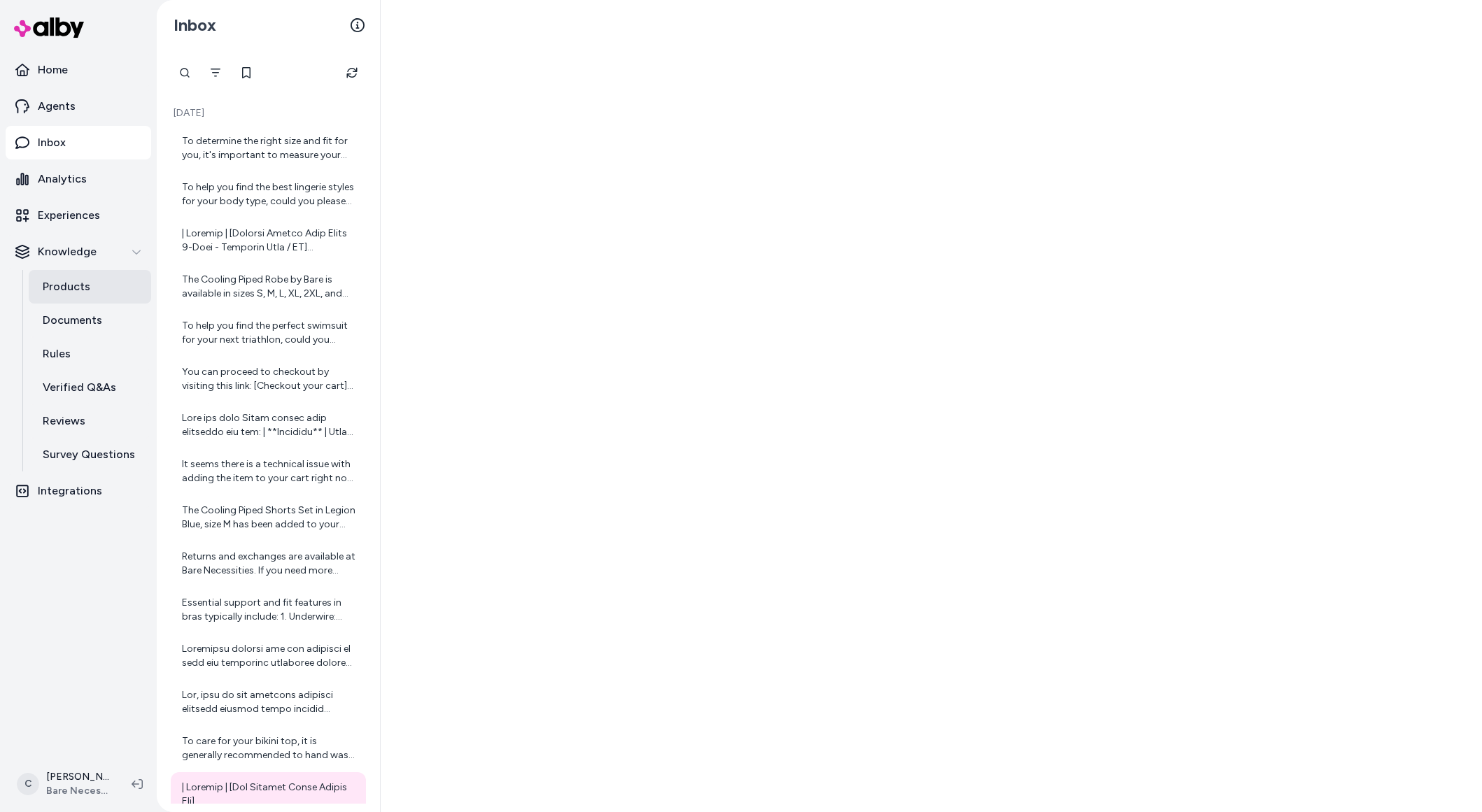
click at [99, 294] on link "Products" at bounding box center [90, 286] width 122 height 33
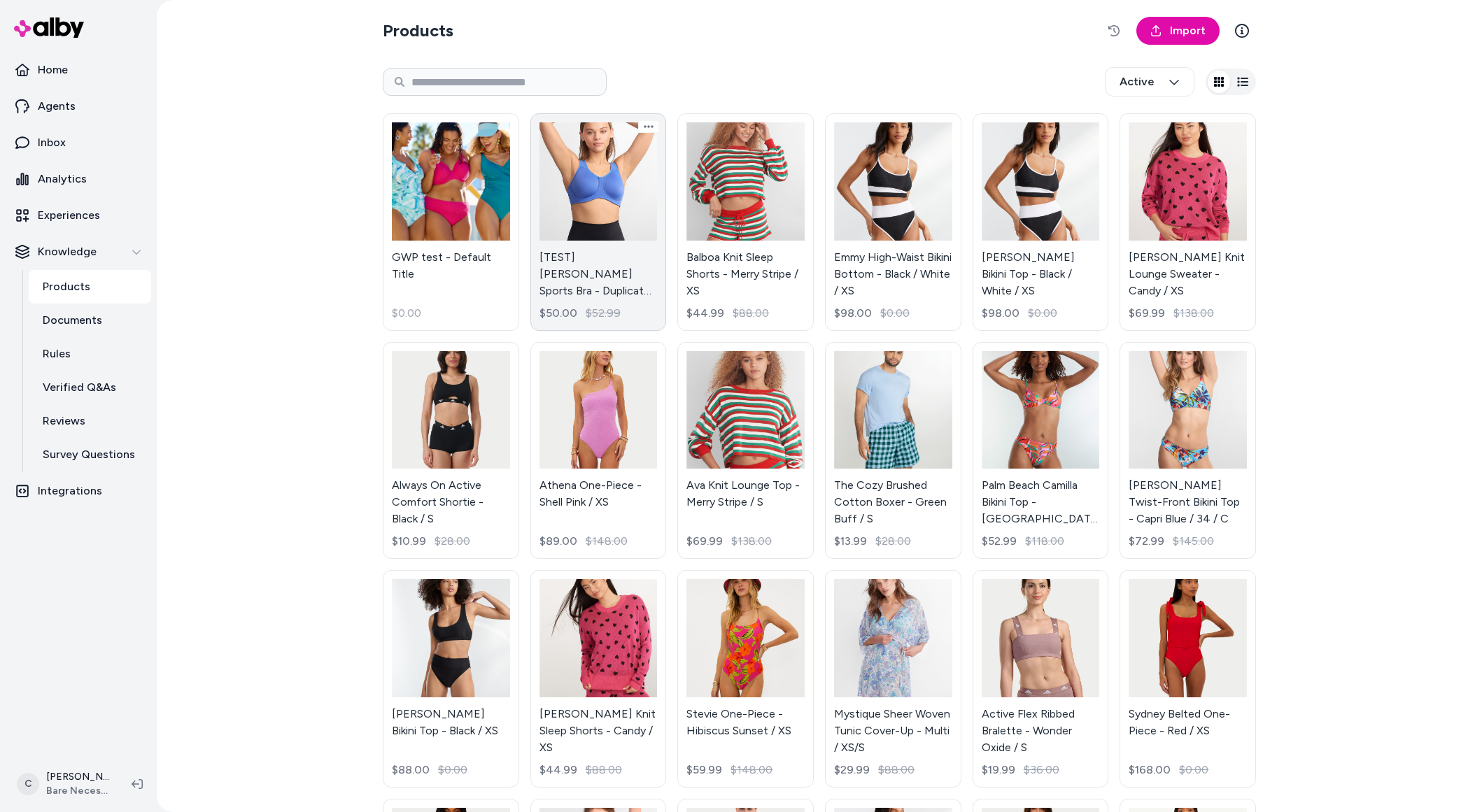
click at [588, 279] on link "[TEST] Simone Underwire Sports Bra - Duplicate Import Test - Coronet Blue / 32 …" at bounding box center [598, 222] width 136 height 218
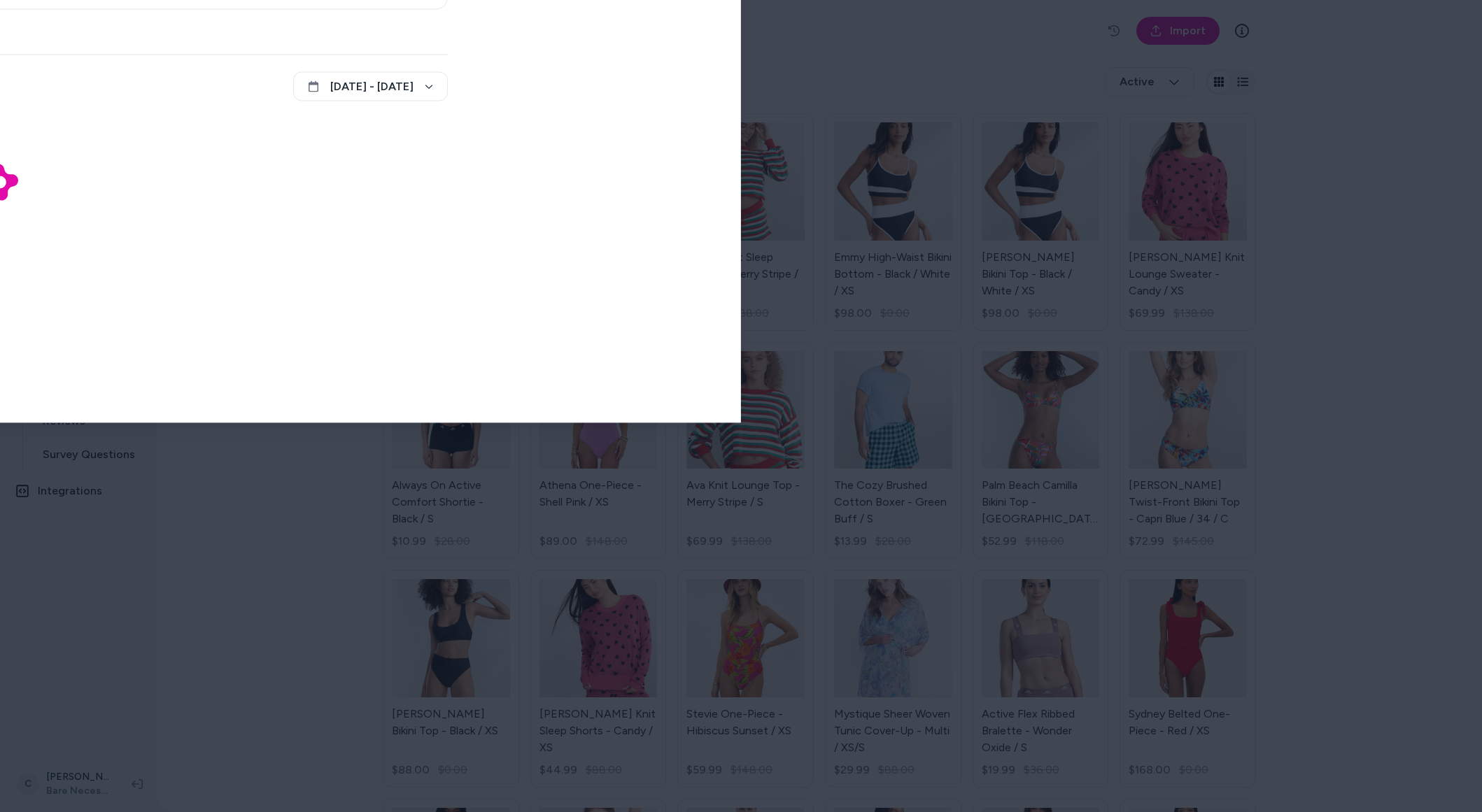
click at [214, 25] on body "Home Agents Inbox Analytics Experiences Knowledge Products Documents Rules Veri…" at bounding box center [741, 406] width 1482 height 812
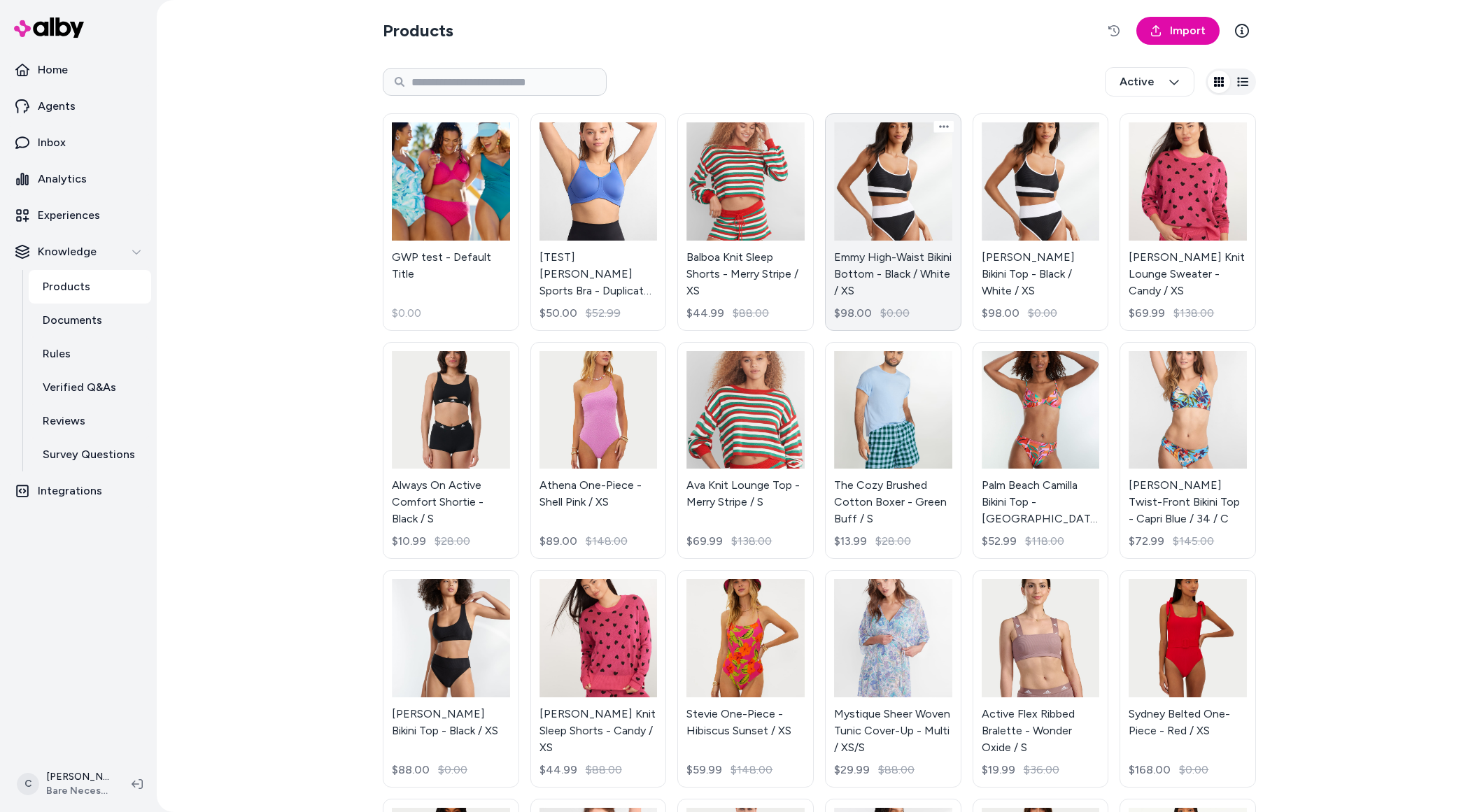
click at [892, 272] on link "Emmy High-Waist Bikini Bottom - Black / White / XS $98.00 $0.00" at bounding box center [892, 222] width 136 height 218
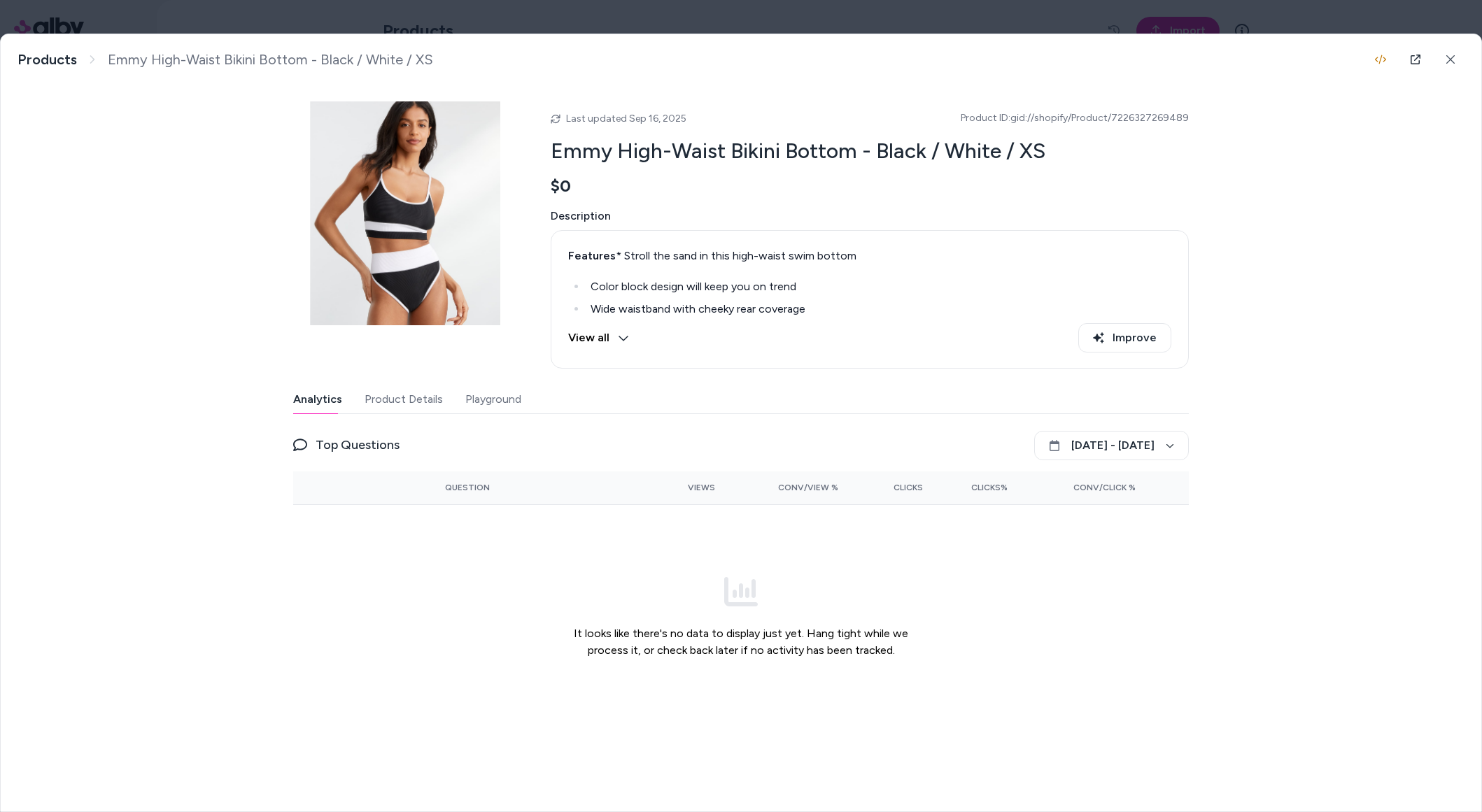
click at [439, 408] on div "Analytics Product Details Playground" at bounding box center [741, 400] width 896 height 29
click at [431, 406] on button "Product Details" at bounding box center [403, 400] width 78 height 28
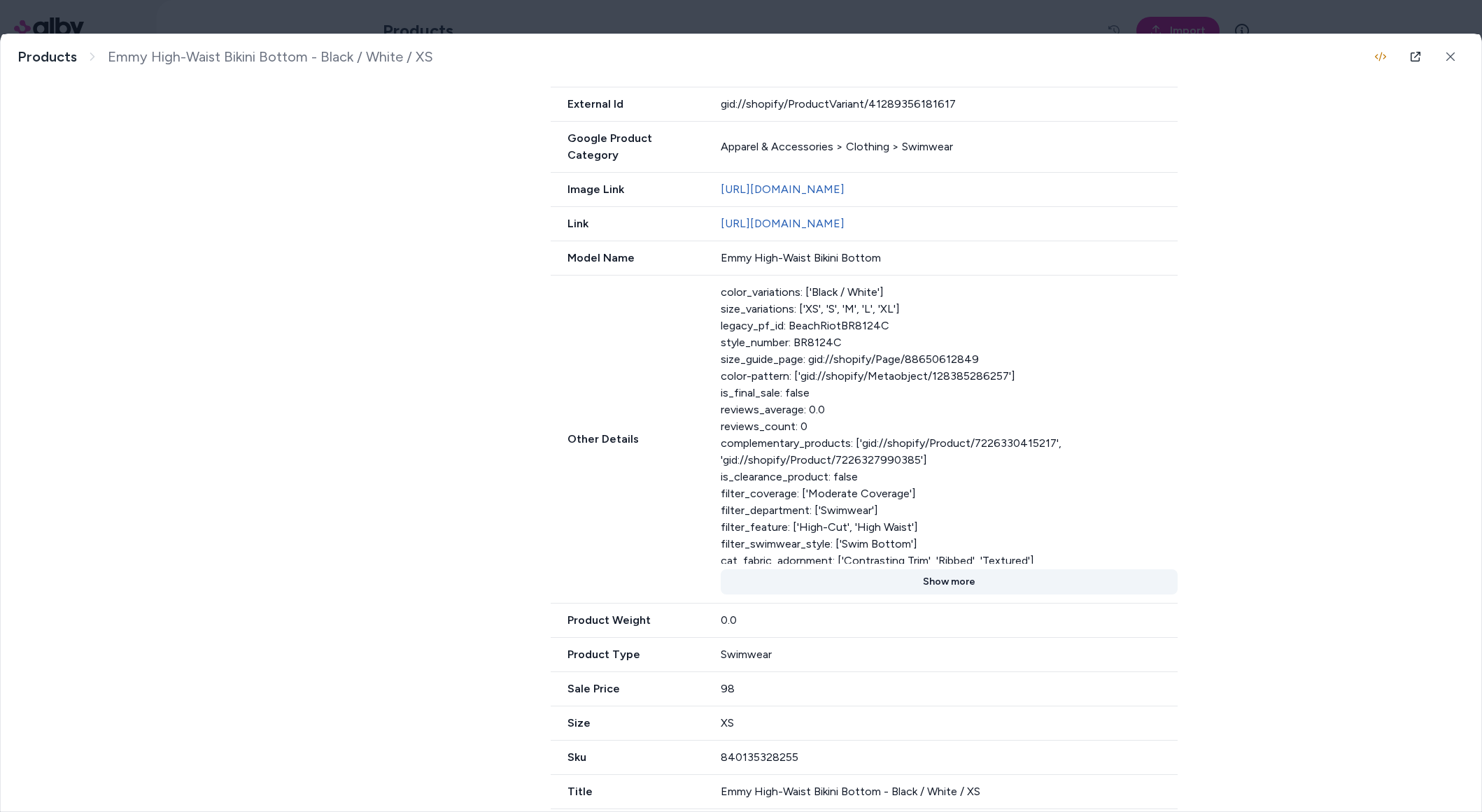
click at [959, 594] on button "Show more" at bounding box center [949, 581] width 457 height 25
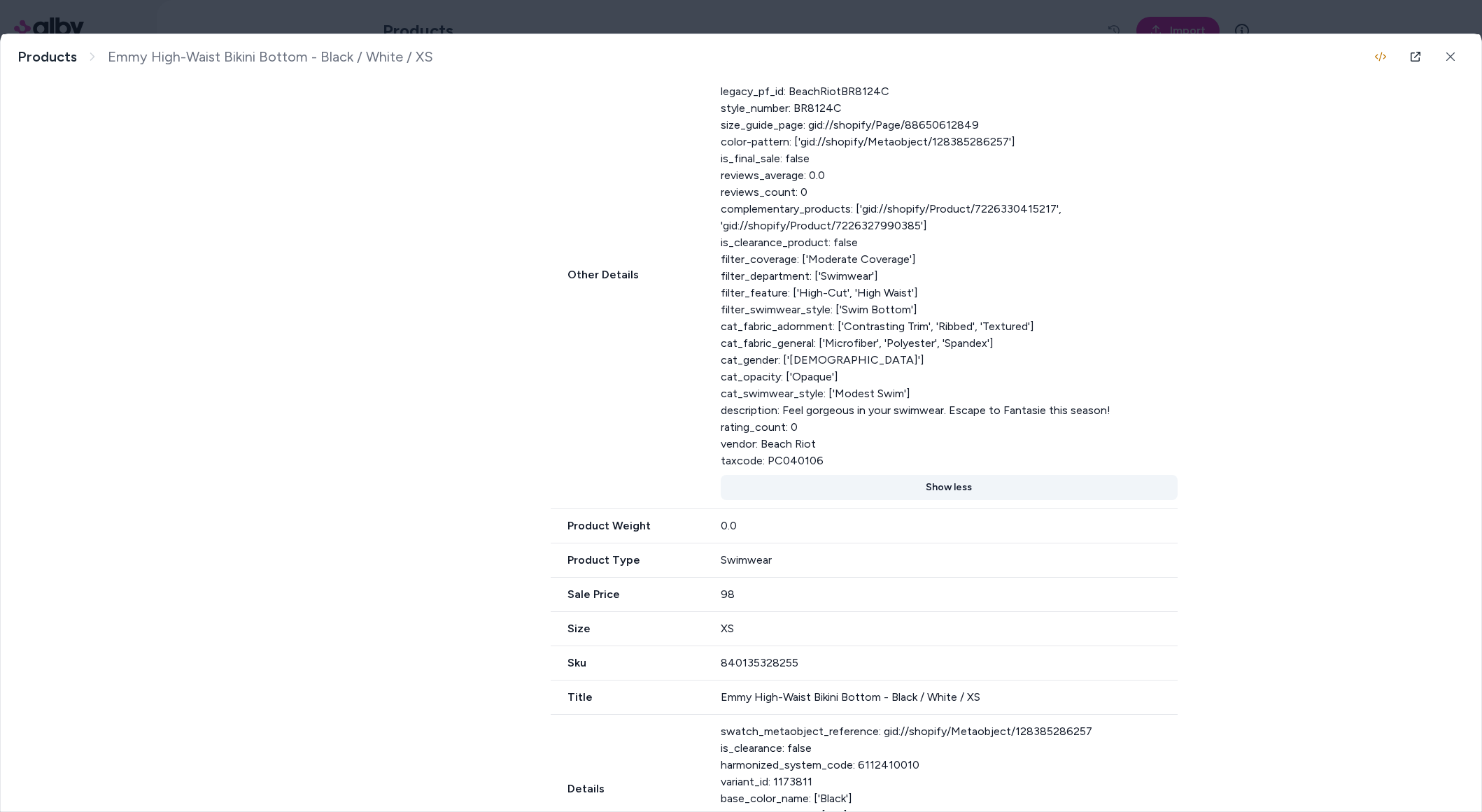
scroll to position [1204, 0]
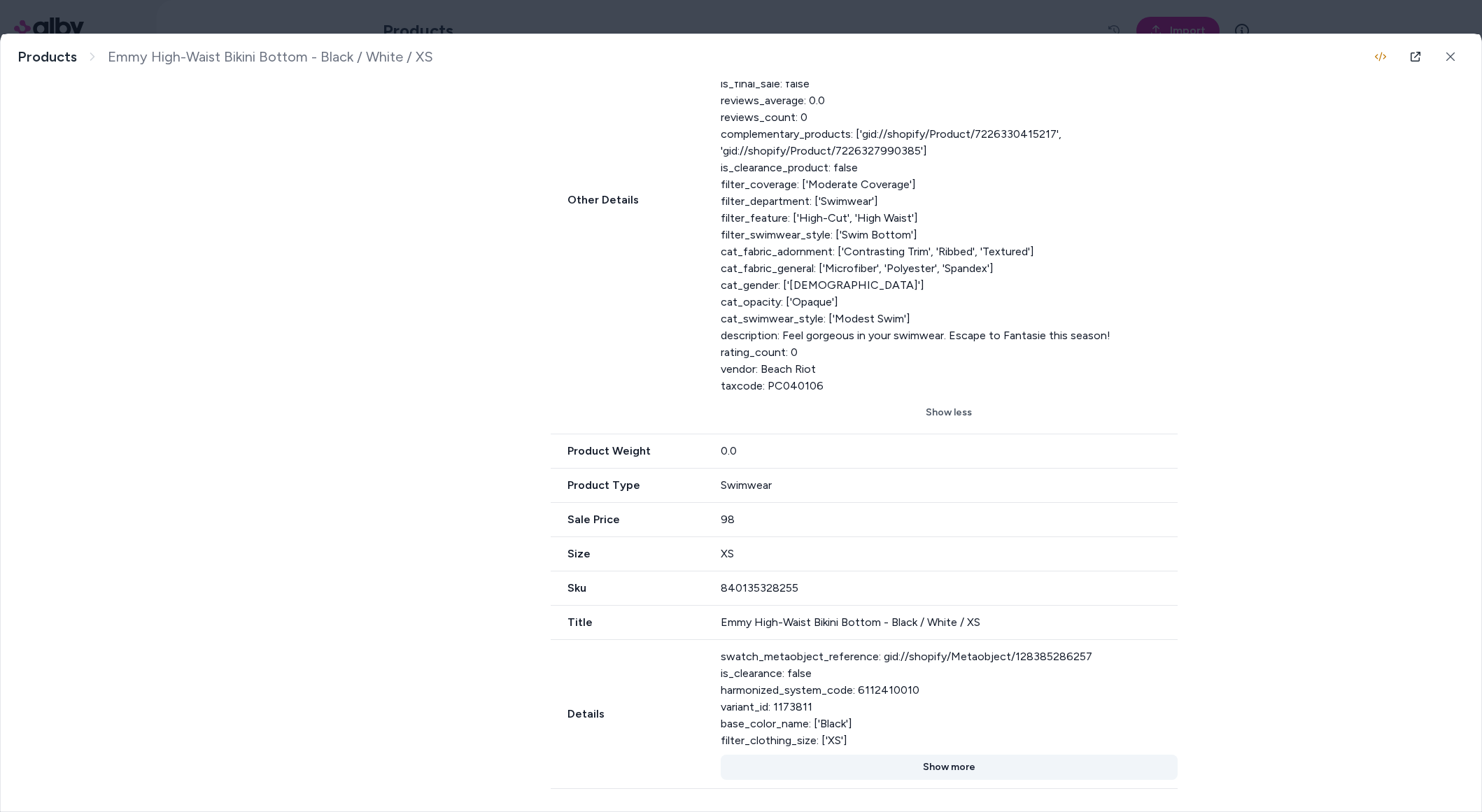
click at [936, 768] on button "Show more" at bounding box center [949, 767] width 457 height 25
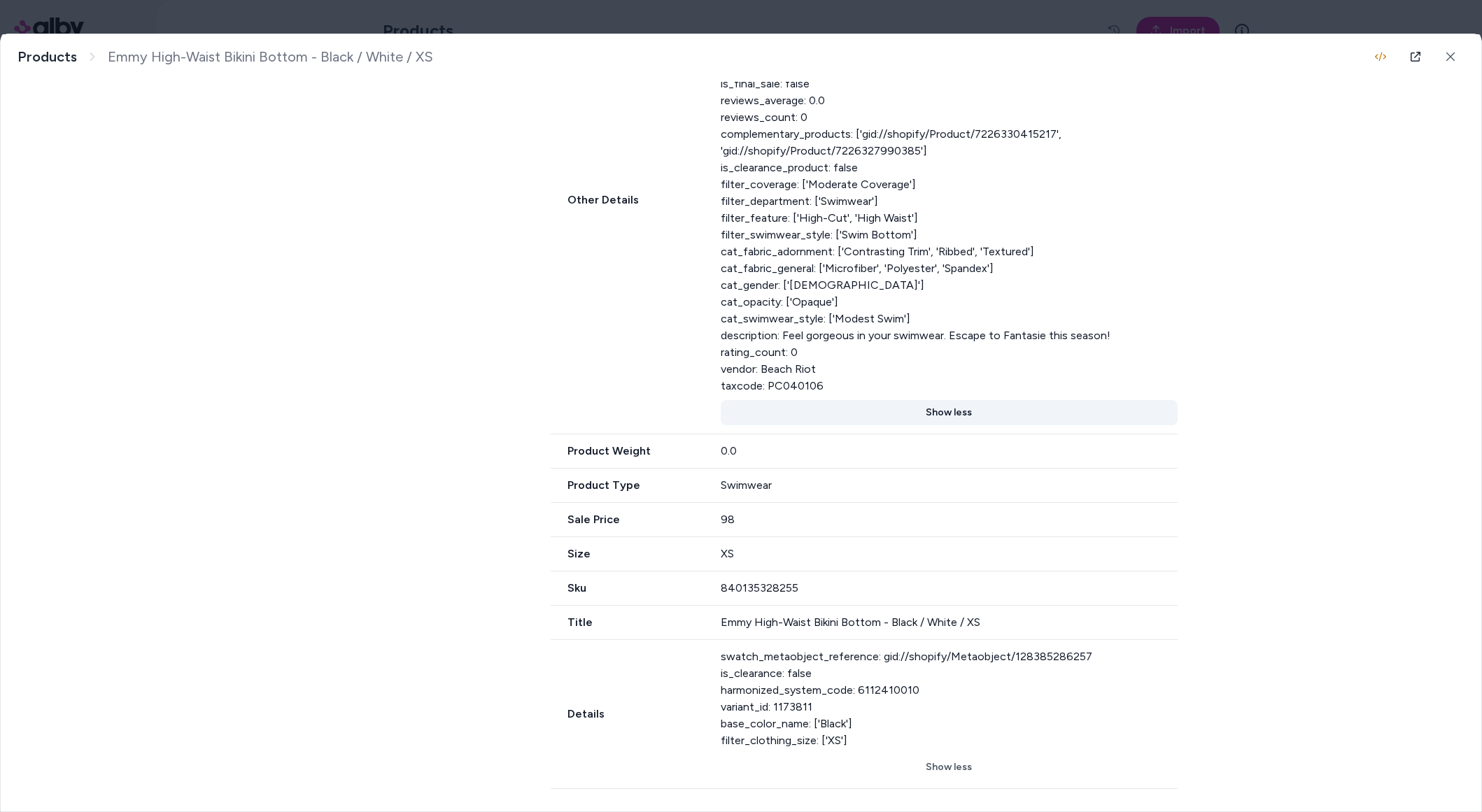
scroll to position [1004, 0]
